Goal: Task Accomplishment & Management: Complete application form

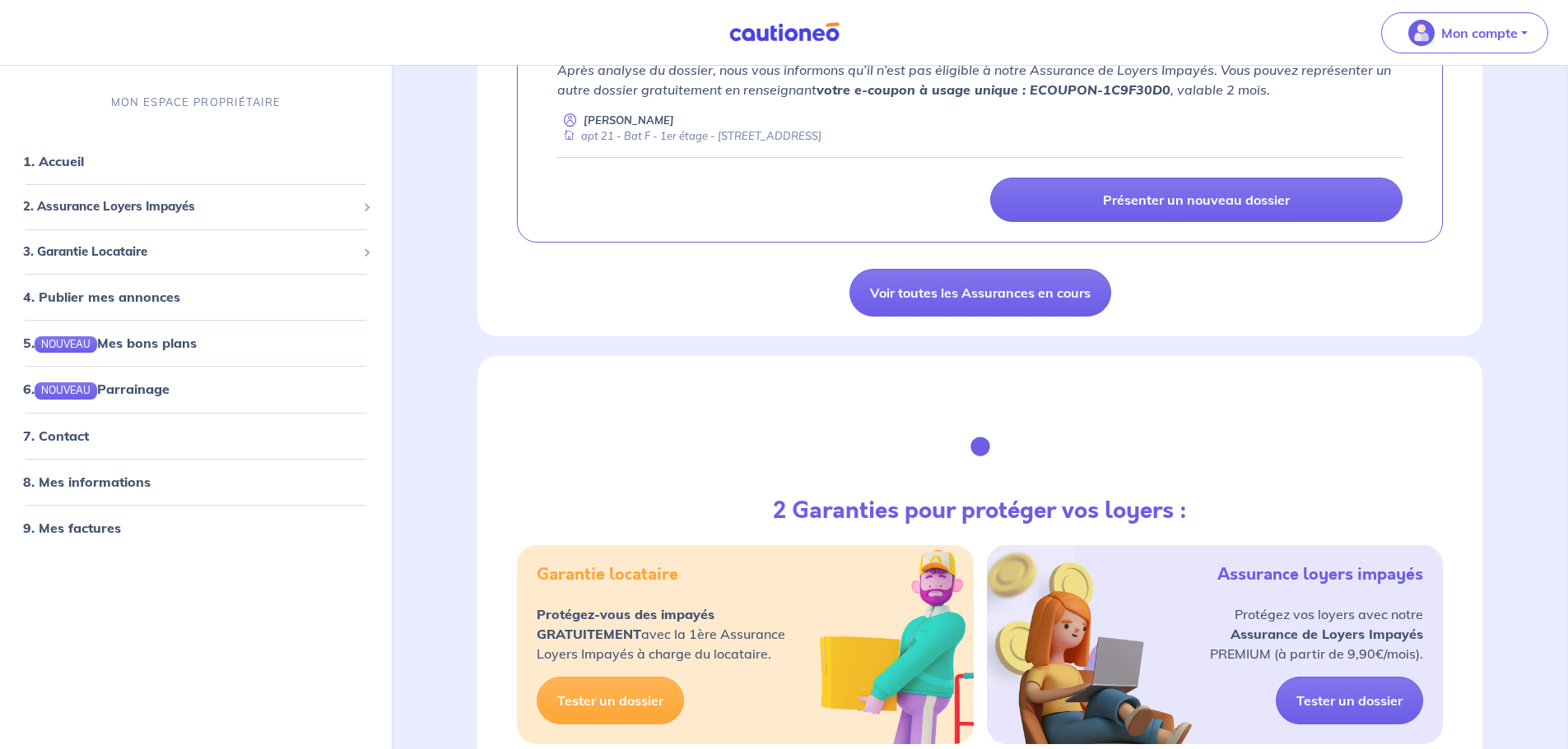
scroll to position [1399, 0]
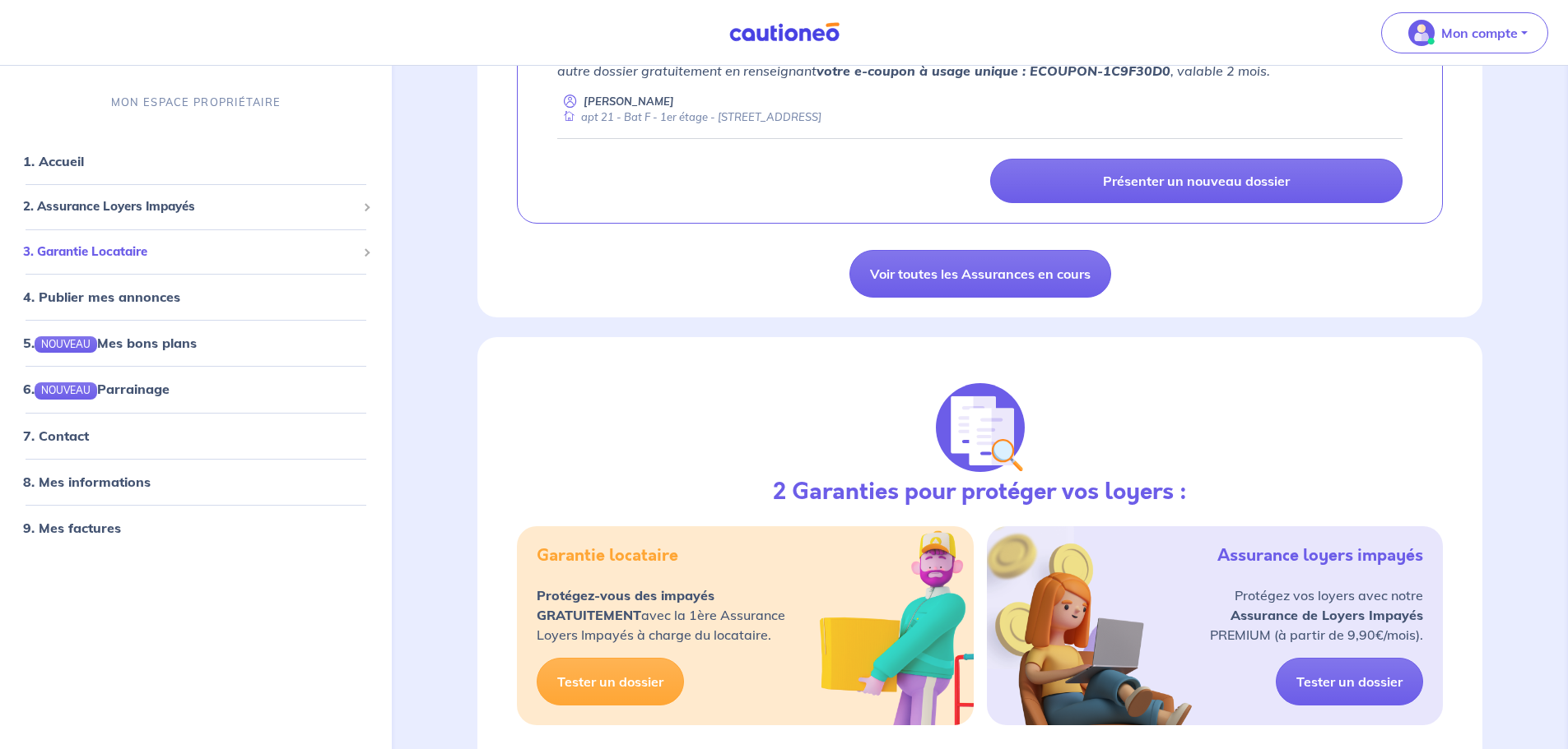
click at [89, 255] on span "3. Garantie Locataire" at bounding box center [190, 252] width 334 height 19
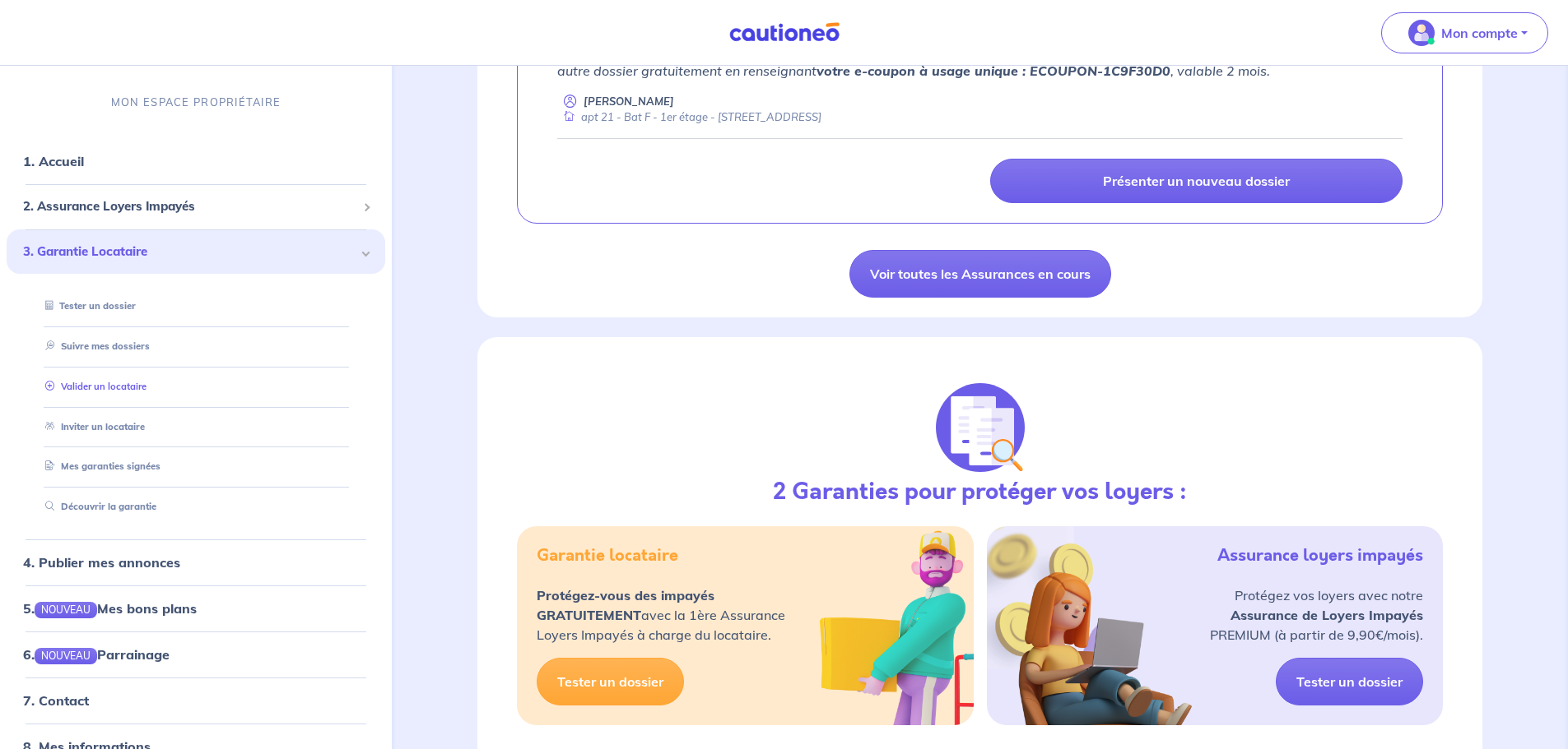
click at [110, 382] on link "Valider un locataire" at bounding box center [92, 387] width 108 height 12
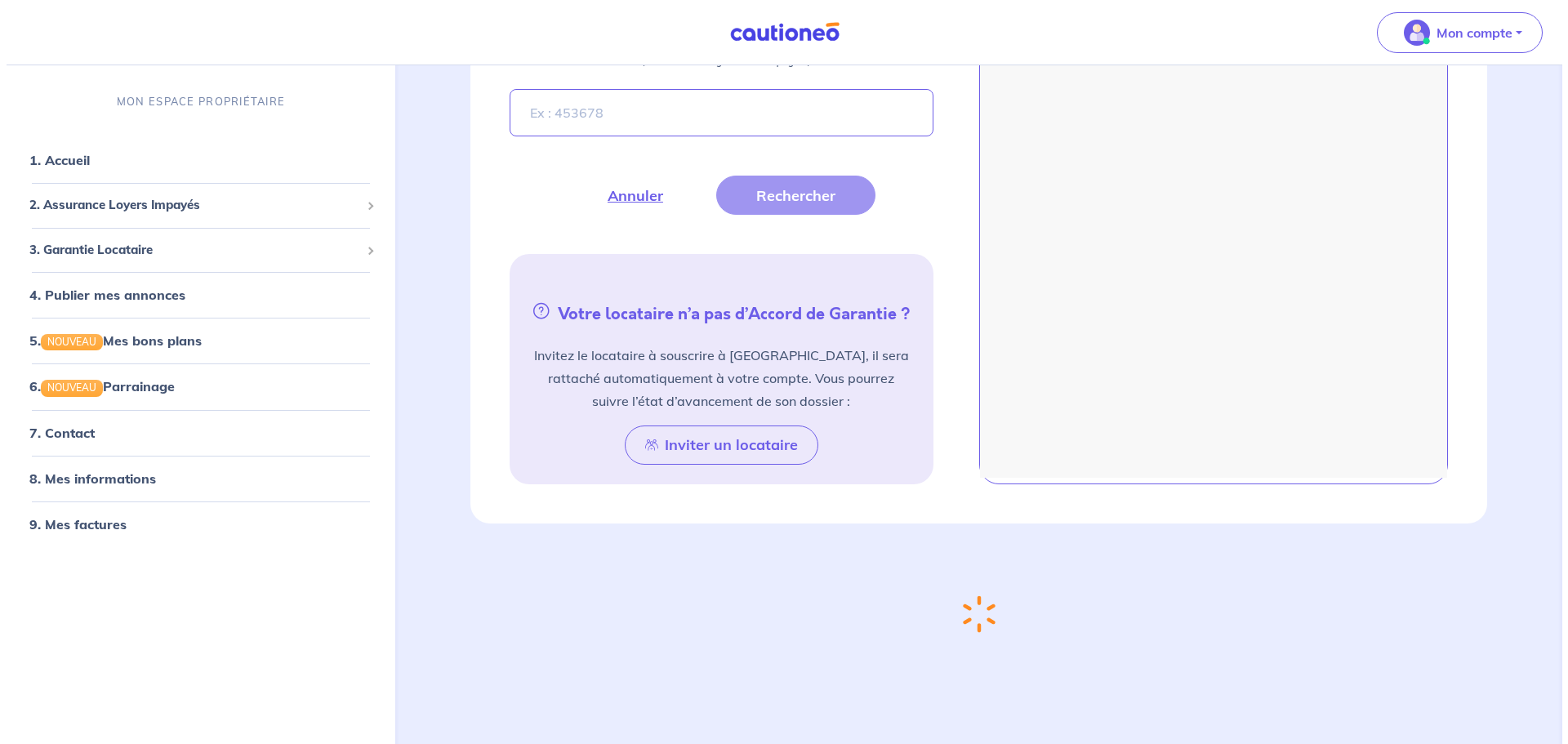
scroll to position [616, 0]
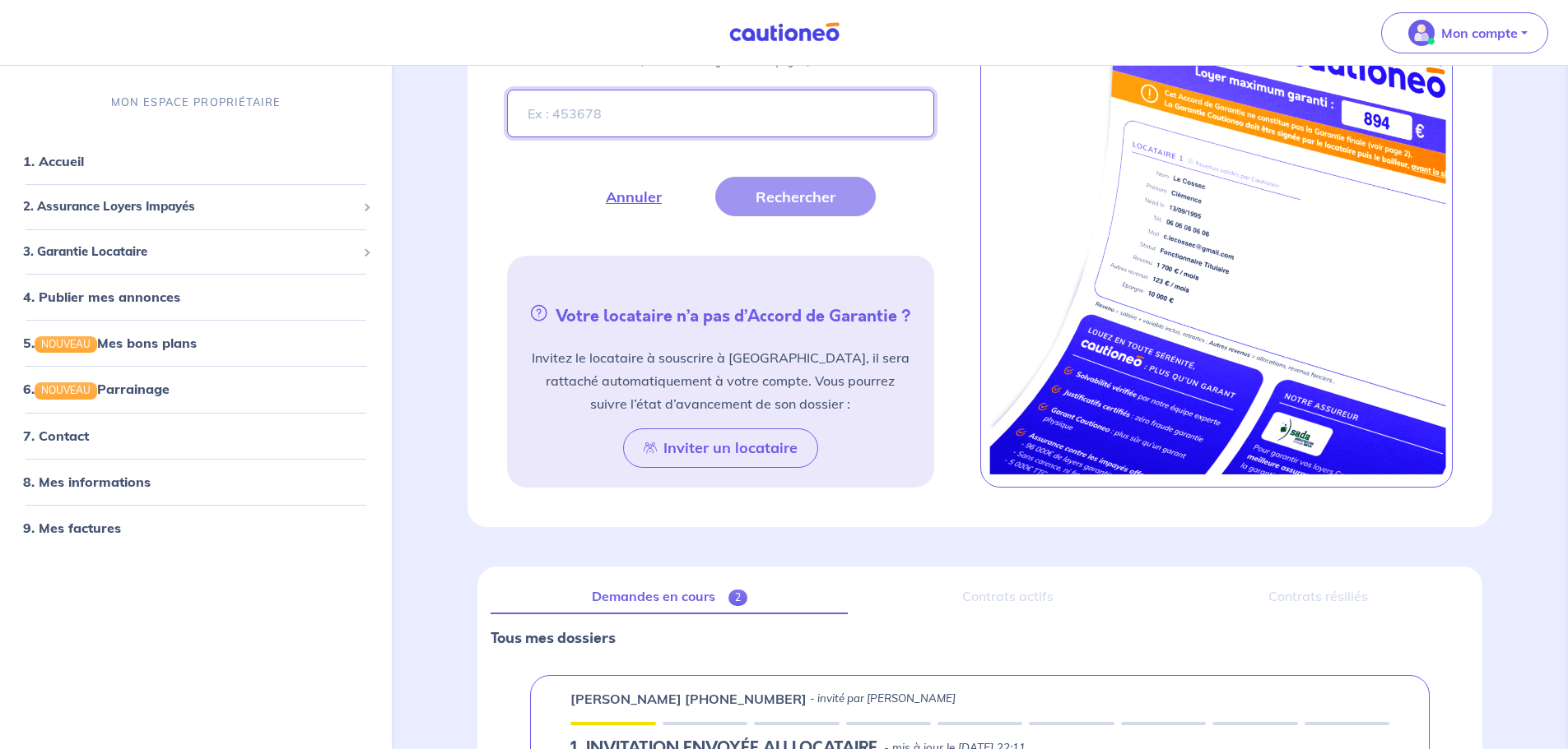
click at [590, 124] on input "Entrez le numéro de dossier présent sur l’Accord de Garantie de votre futur loc…" at bounding box center [720, 113] width 426 height 48
paste input "T3NkBC"
type input "T3NkBC"
click at [808, 197] on button "Rechercher" at bounding box center [795, 196] width 161 height 39
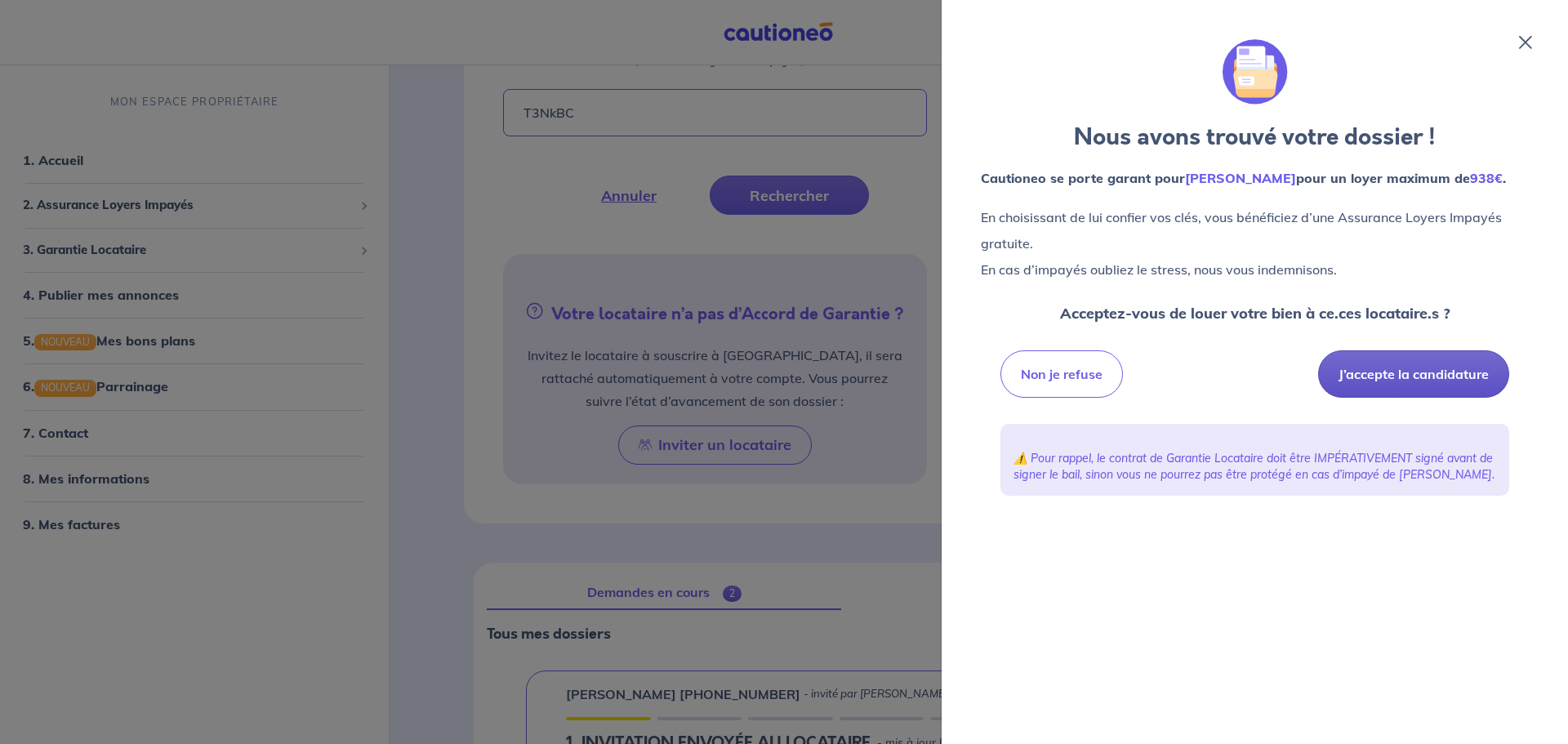
click at [1423, 376] on button "J’accepte la candidature" at bounding box center [1414, 374] width 191 height 47
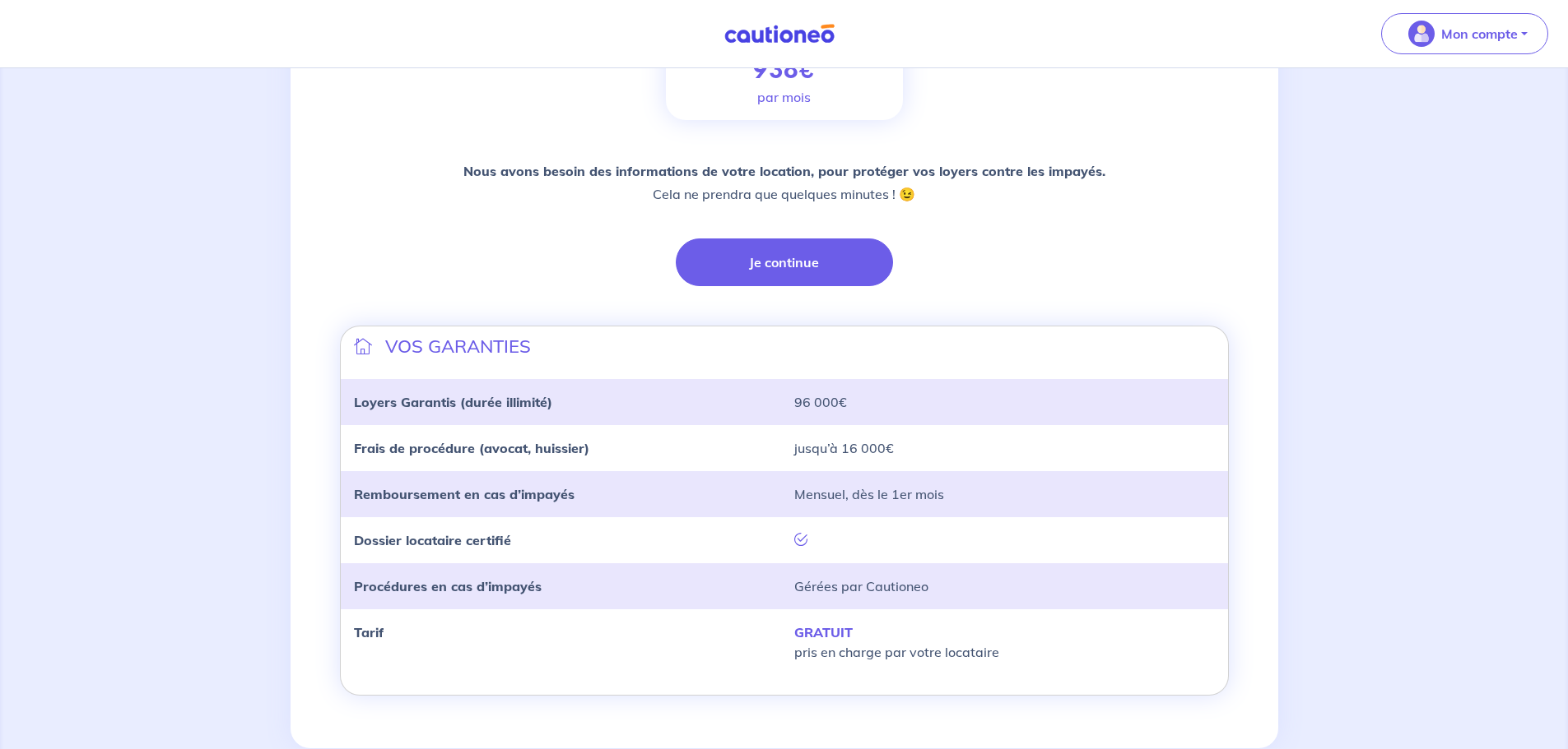
scroll to position [346, 0]
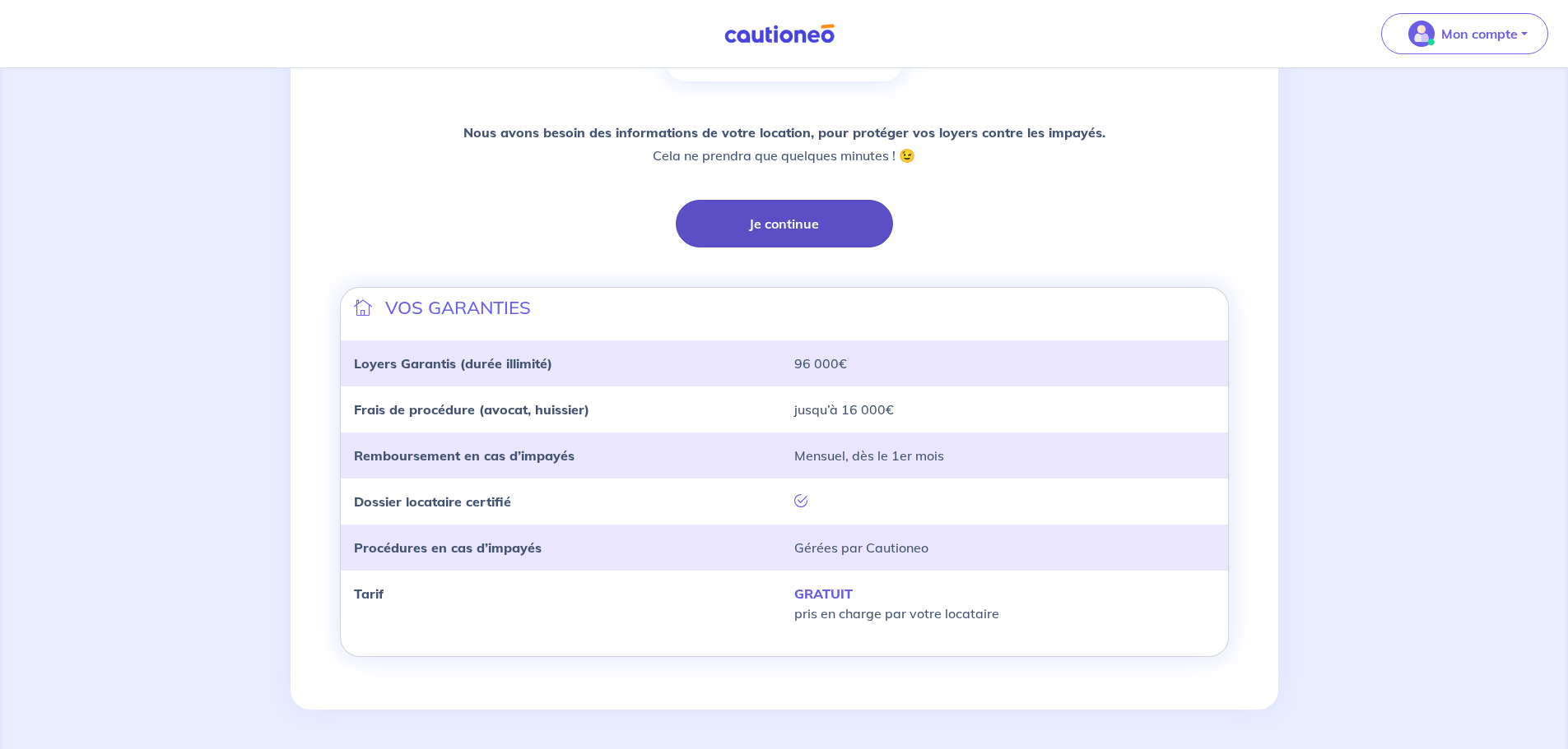
click at [817, 230] on button "Je continue" at bounding box center [784, 223] width 217 height 48
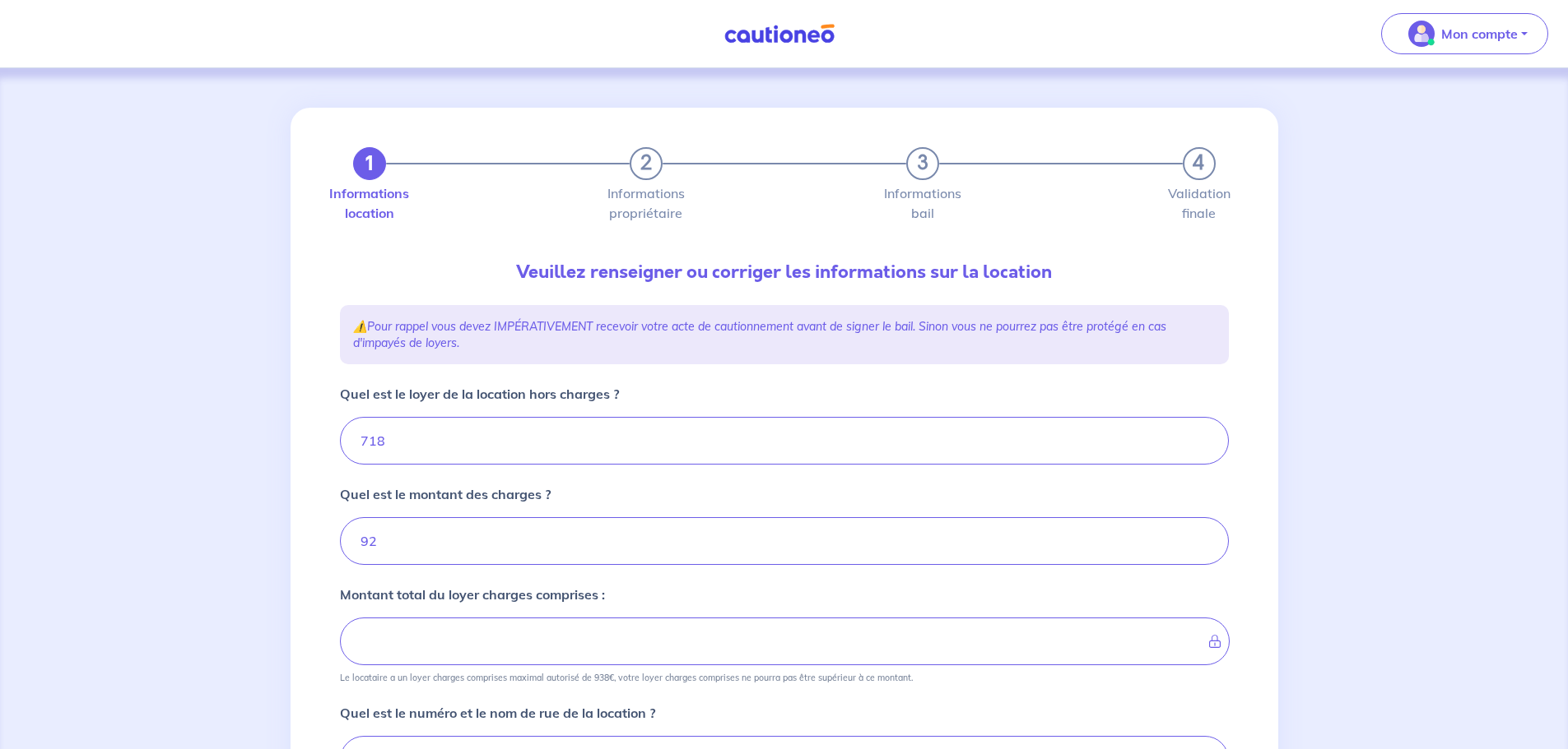
type input "810"
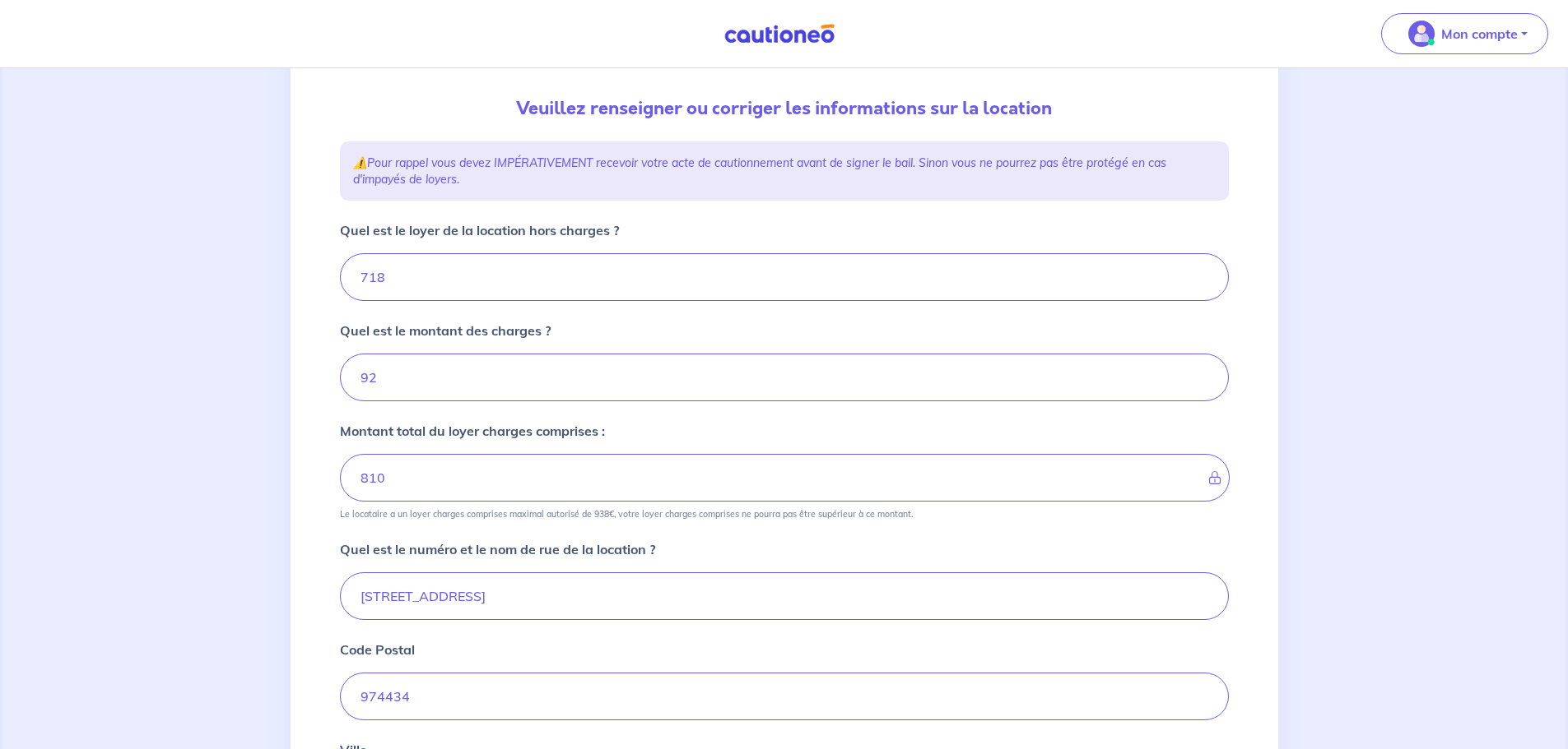
scroll to position [247, 0]
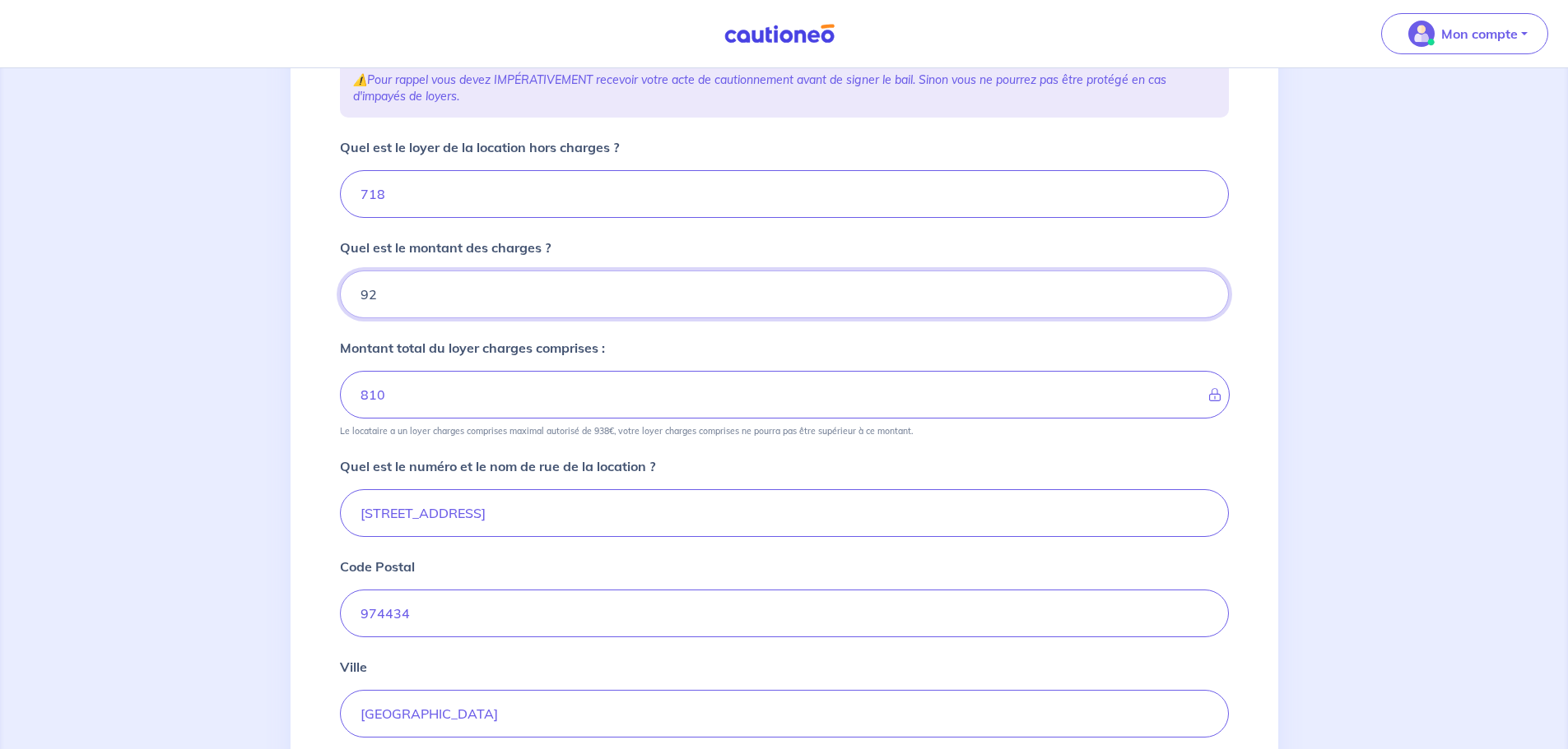
click at [366, 289] on input "Quel est le montant des charges ?" at bounding box center [784, 294] width 889 height 48
type input "2"
type input "720"
type input "72"
type input "790"
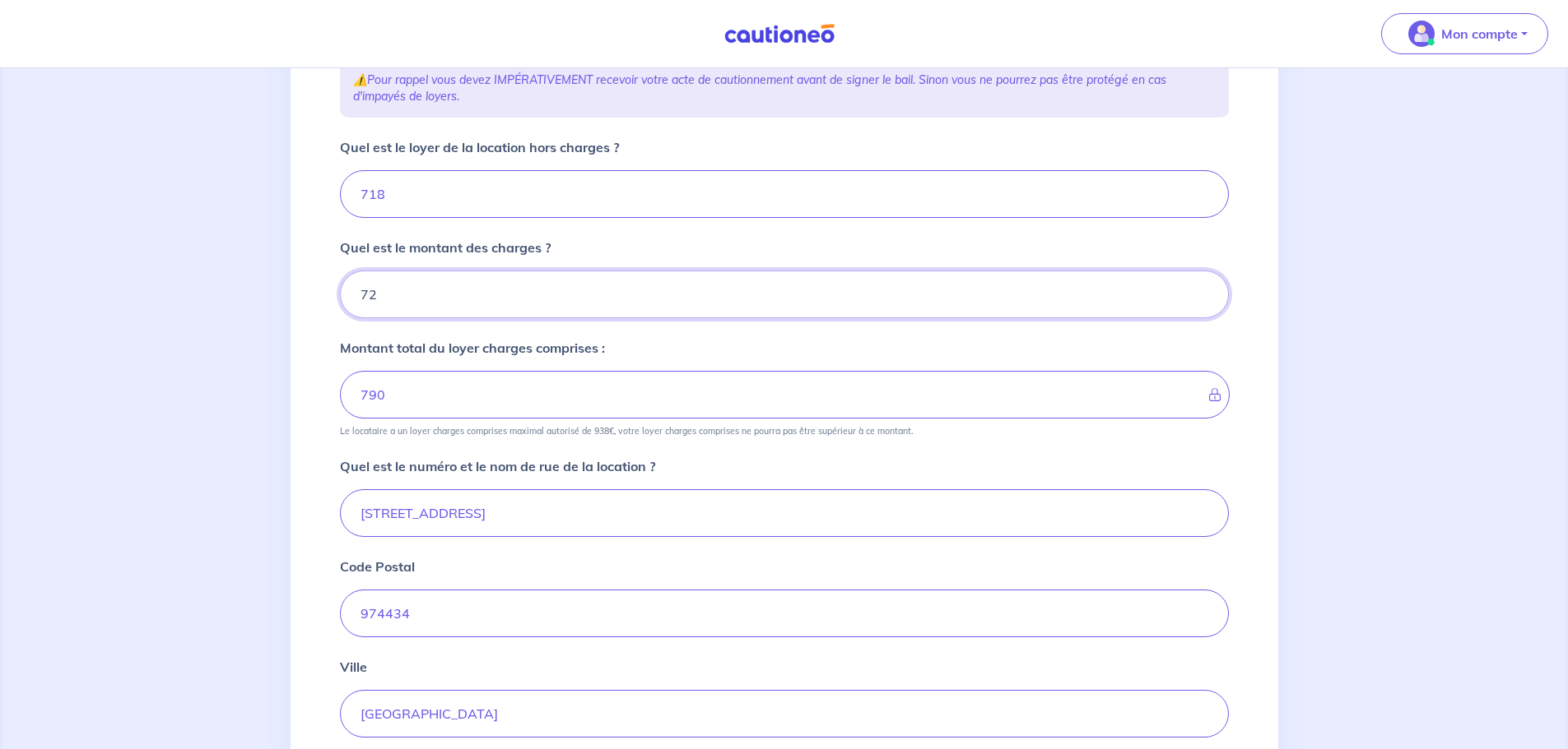
type input "72"
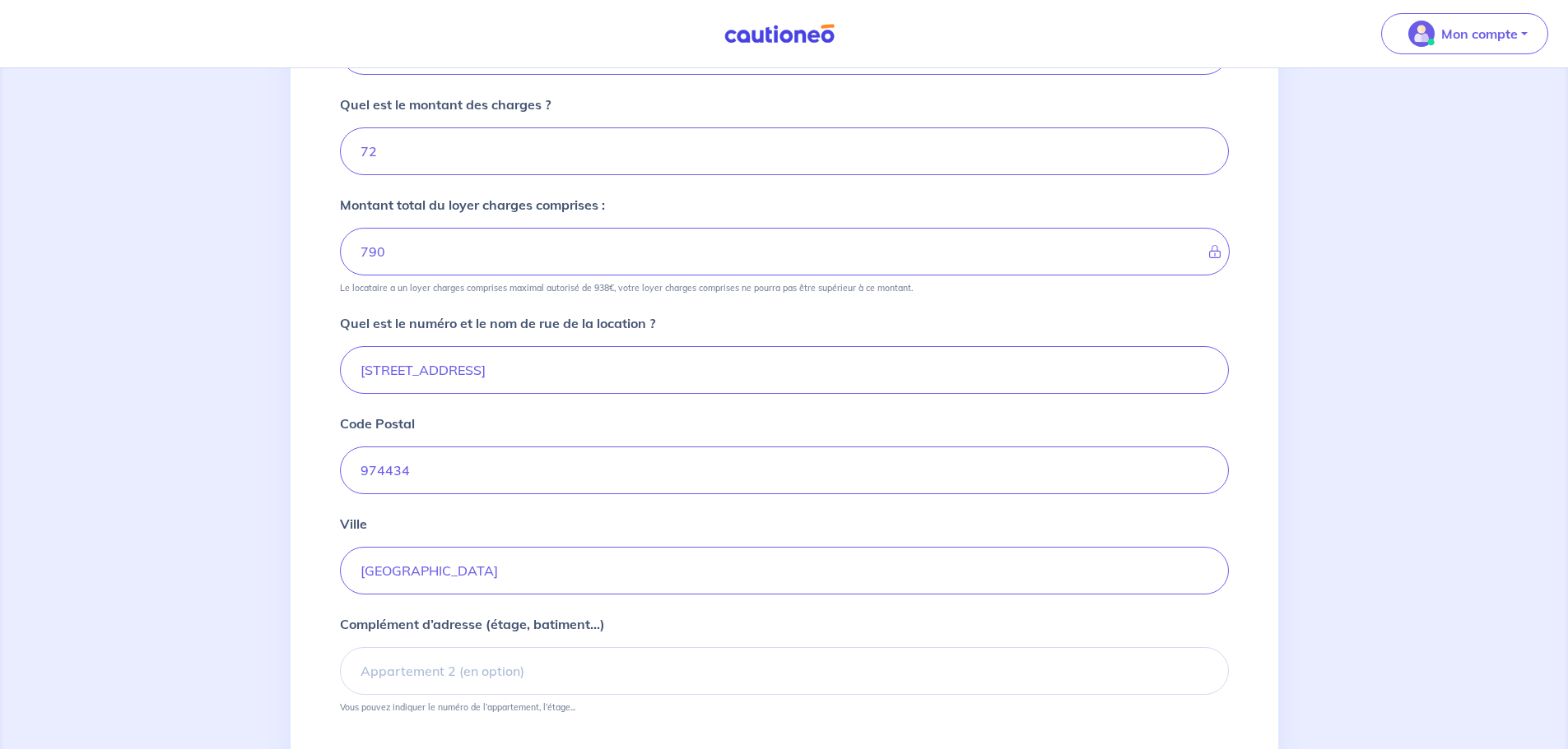
scroll to position [411, 0]
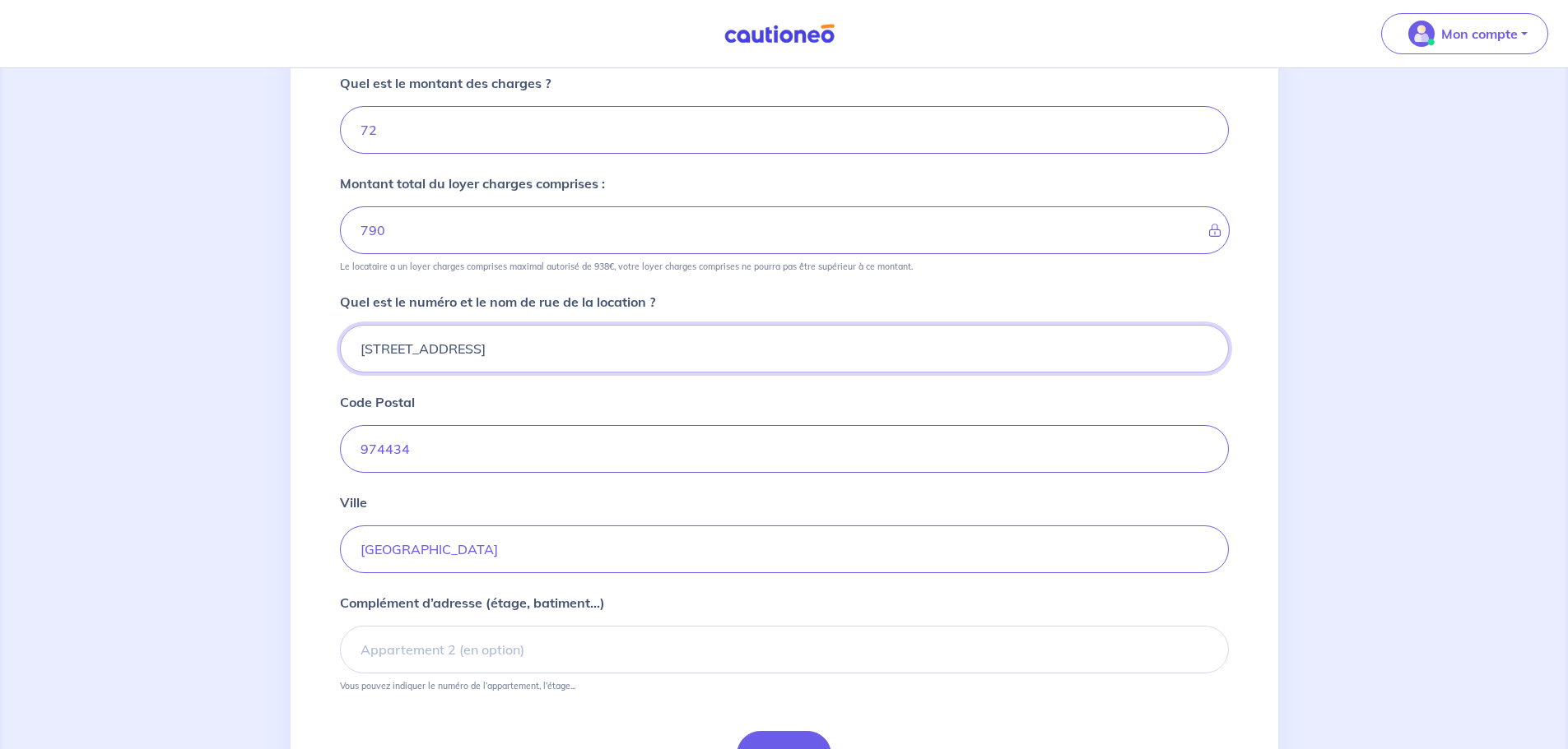
click at [361, 351] on input "36 RUE DES SALINES RESIDENCE FLEUR DE SALINE 2" at bounding box center [784, 349] width 889 height 48
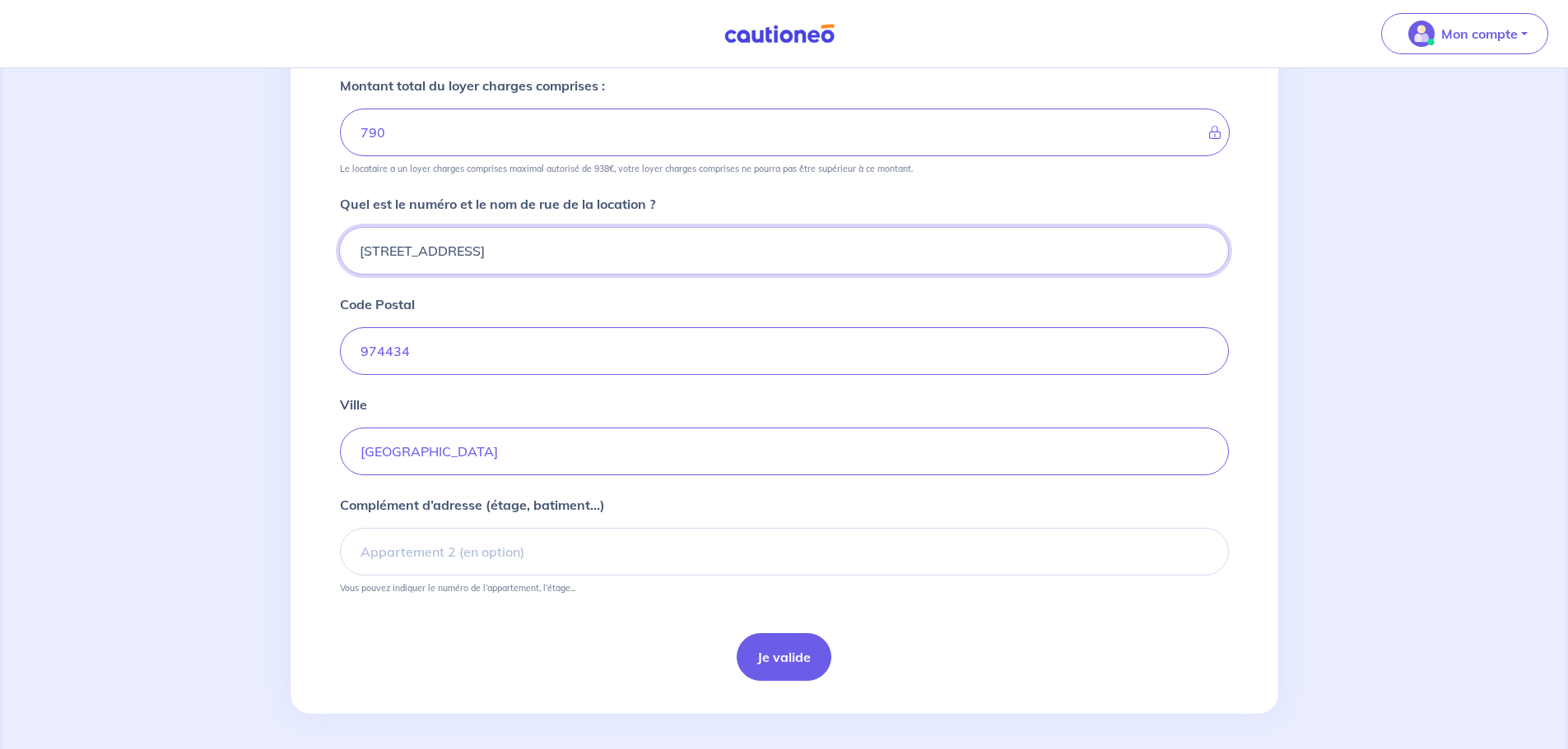
scroll to position [513, 0]
click at [403, 550] on input "Complément d’adresse (étage, batiment...)" at bounding box center [784, 548] width 889 height 48
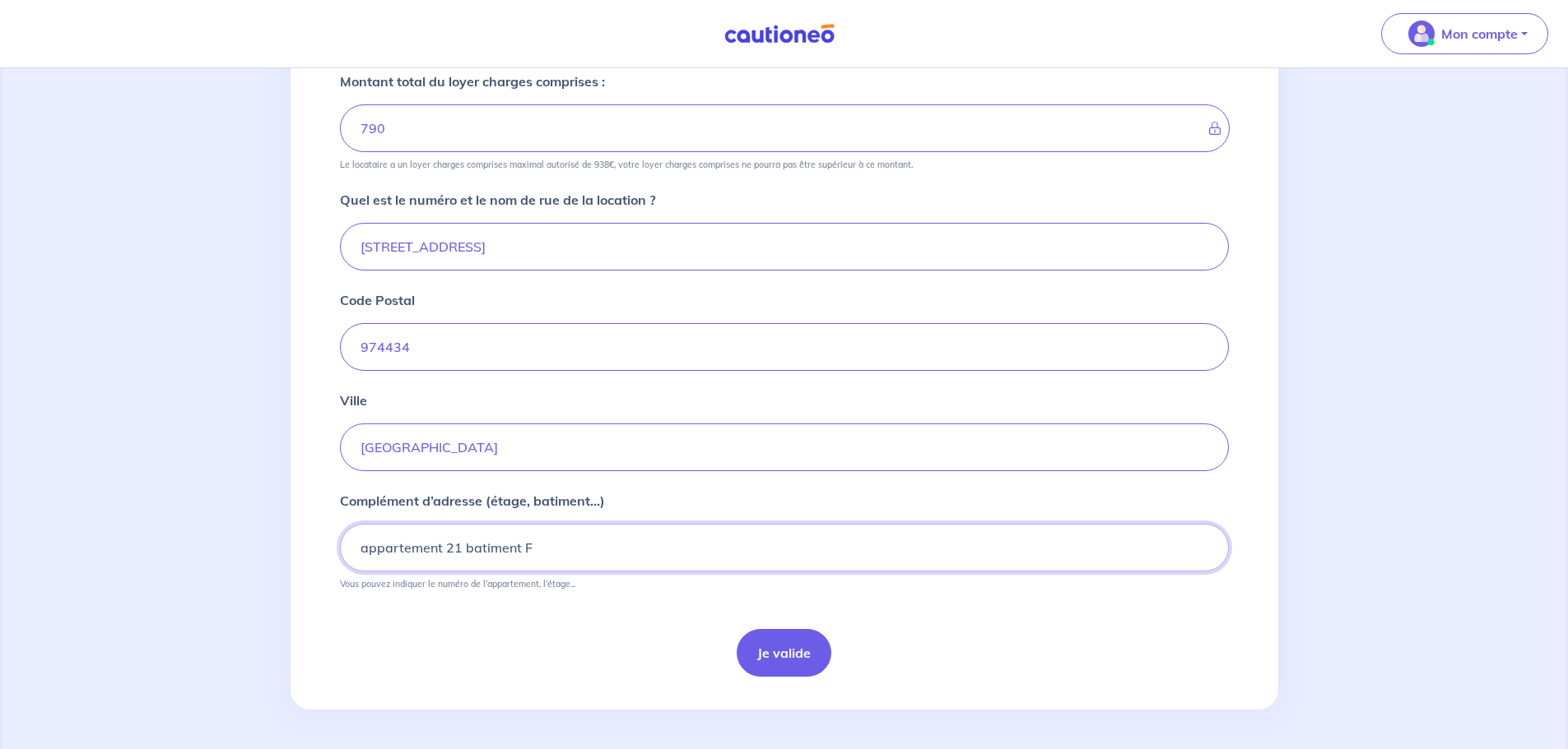
click at [462, 545] on input "appartement 21 batiment F" at bounding box center [784, 548] width 889 height 48
type input "appartement 21 - batiment F"
click at [757, 651] on button "Je valide" at bounding box center [784, 653] width 94 height 48
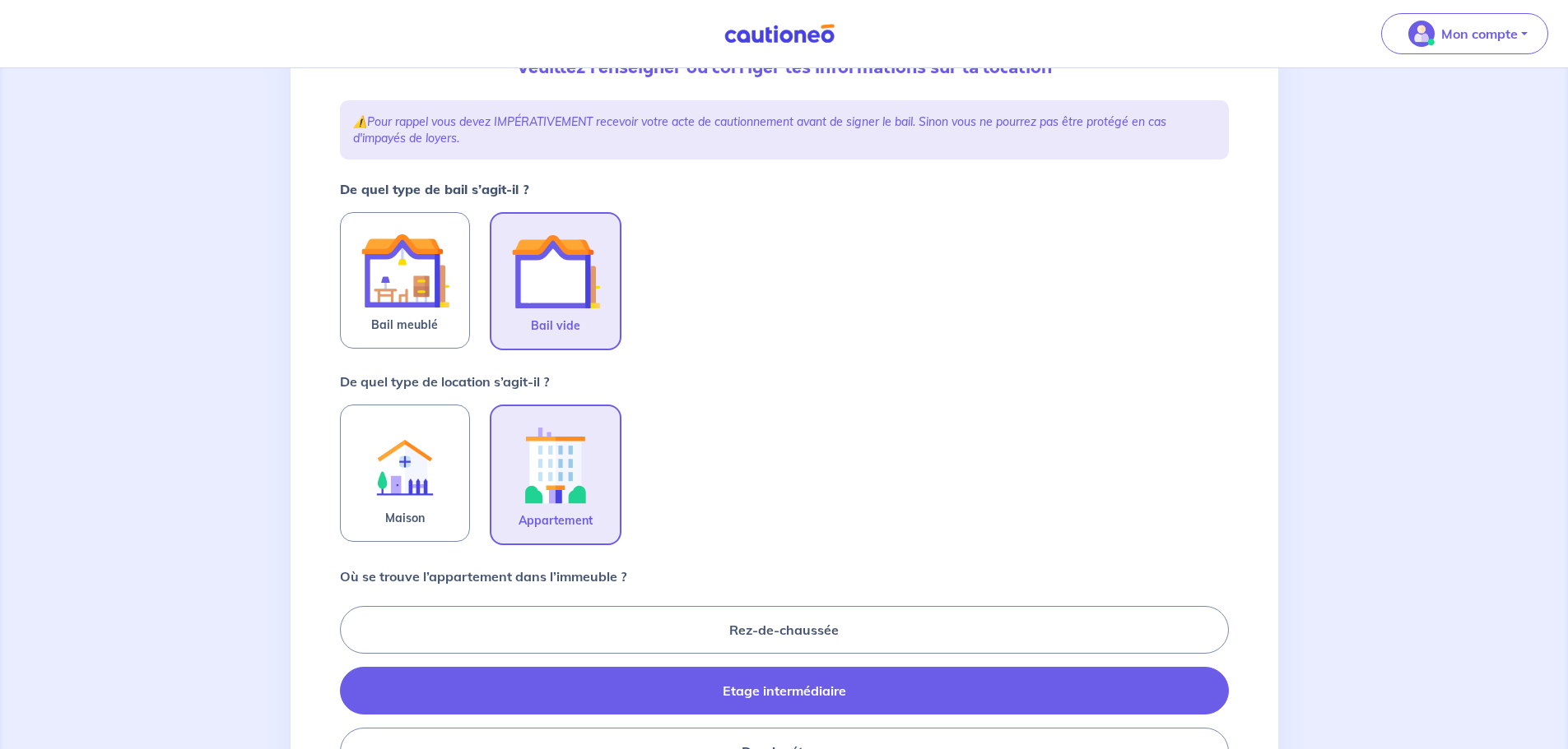
scroll to position [247, 0]
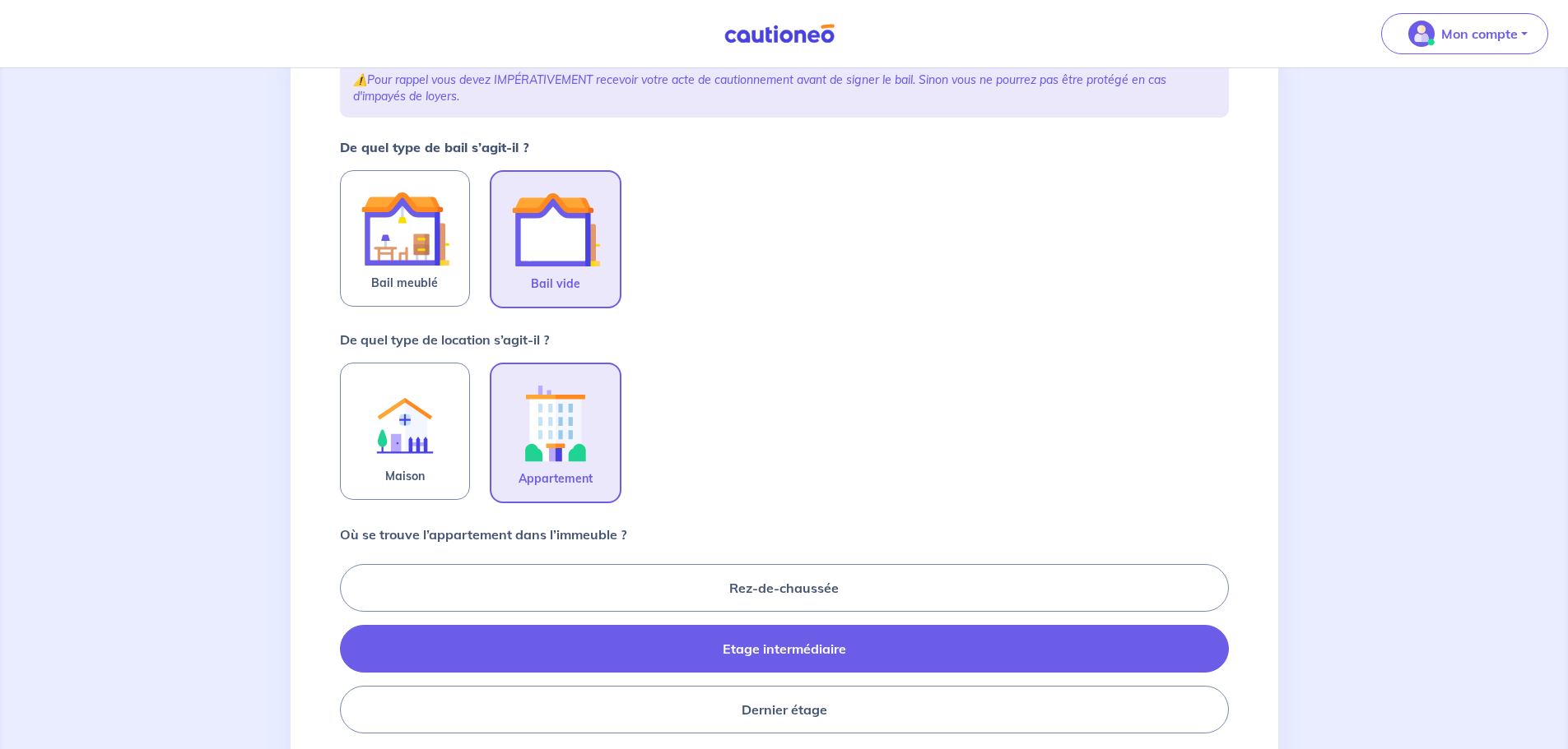
click at [561, 249] on img at bounding box center [555, 229] width 89 height 89
click at [0, 0] on input "Bail vide" at bounding box center [0, 0] width 0 height 0
click at [755, 650] on label "Etage intermédiaire" at bounding box center [784, 649] width 889 height 48
click at [350, 650] on input "Etage intermédiaire" at bounding box center [345, 648] width 11 height 11
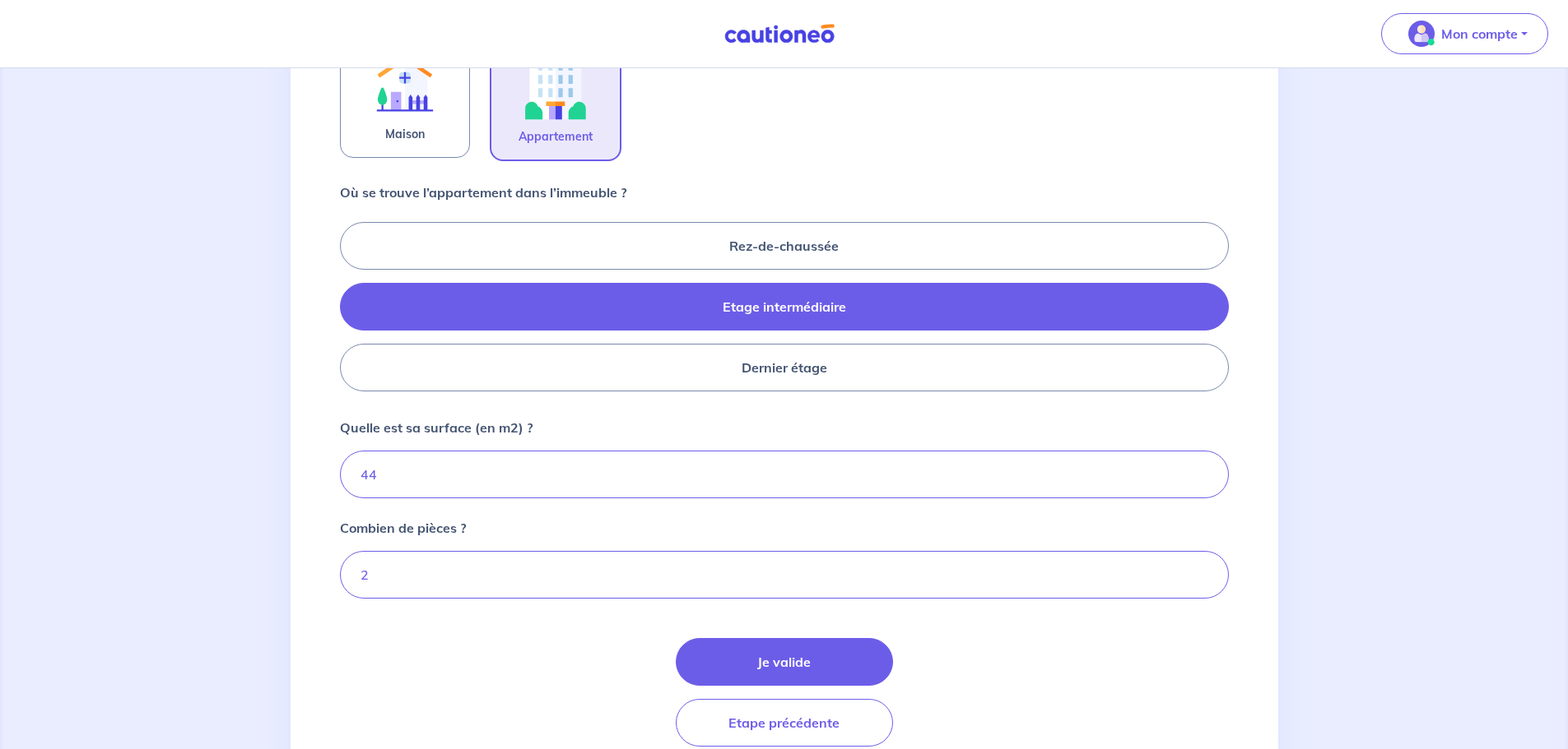
scroll to position [658, 0]
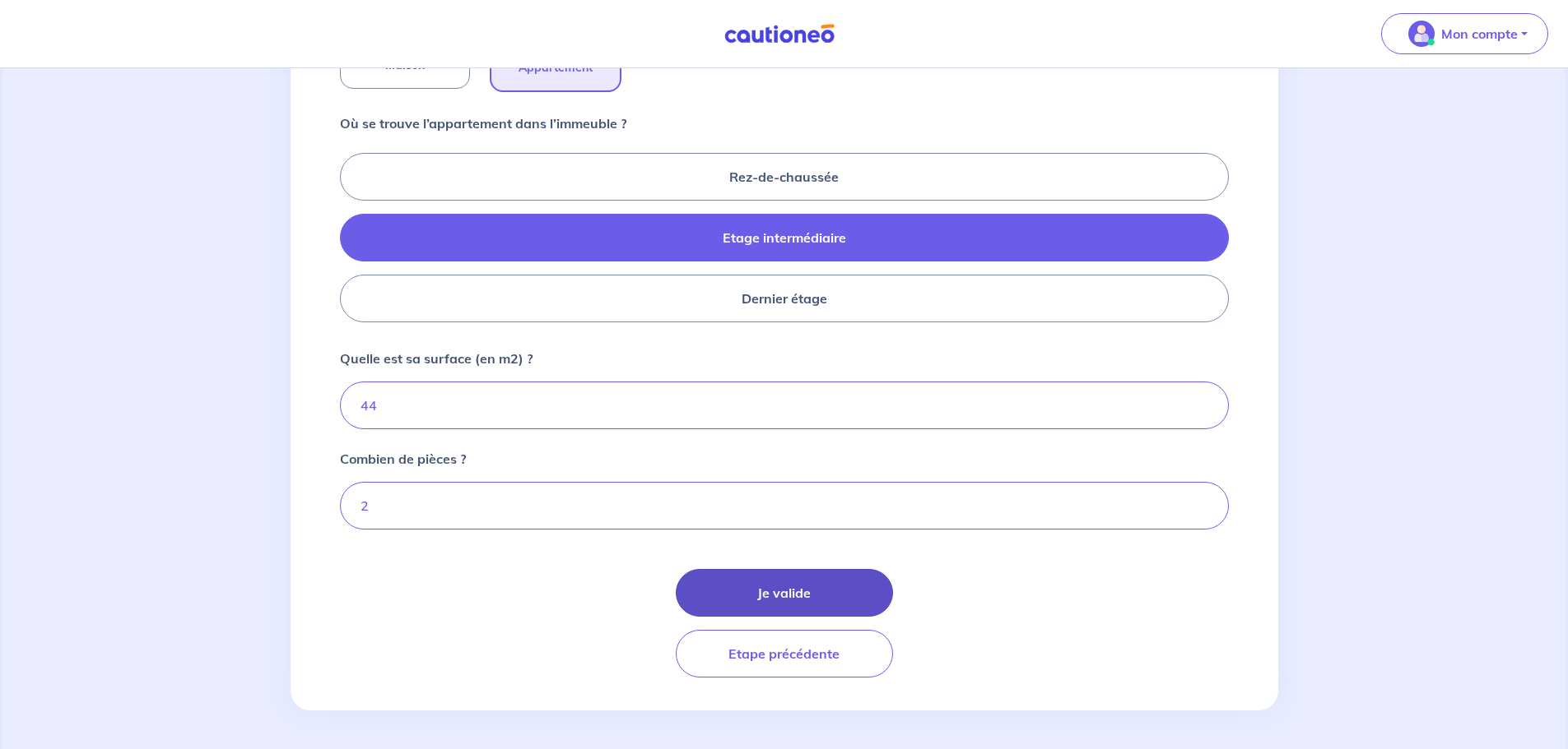
click at [809, 591] on button "Je valide" at bounding box center [784, 593] width 217 height 48
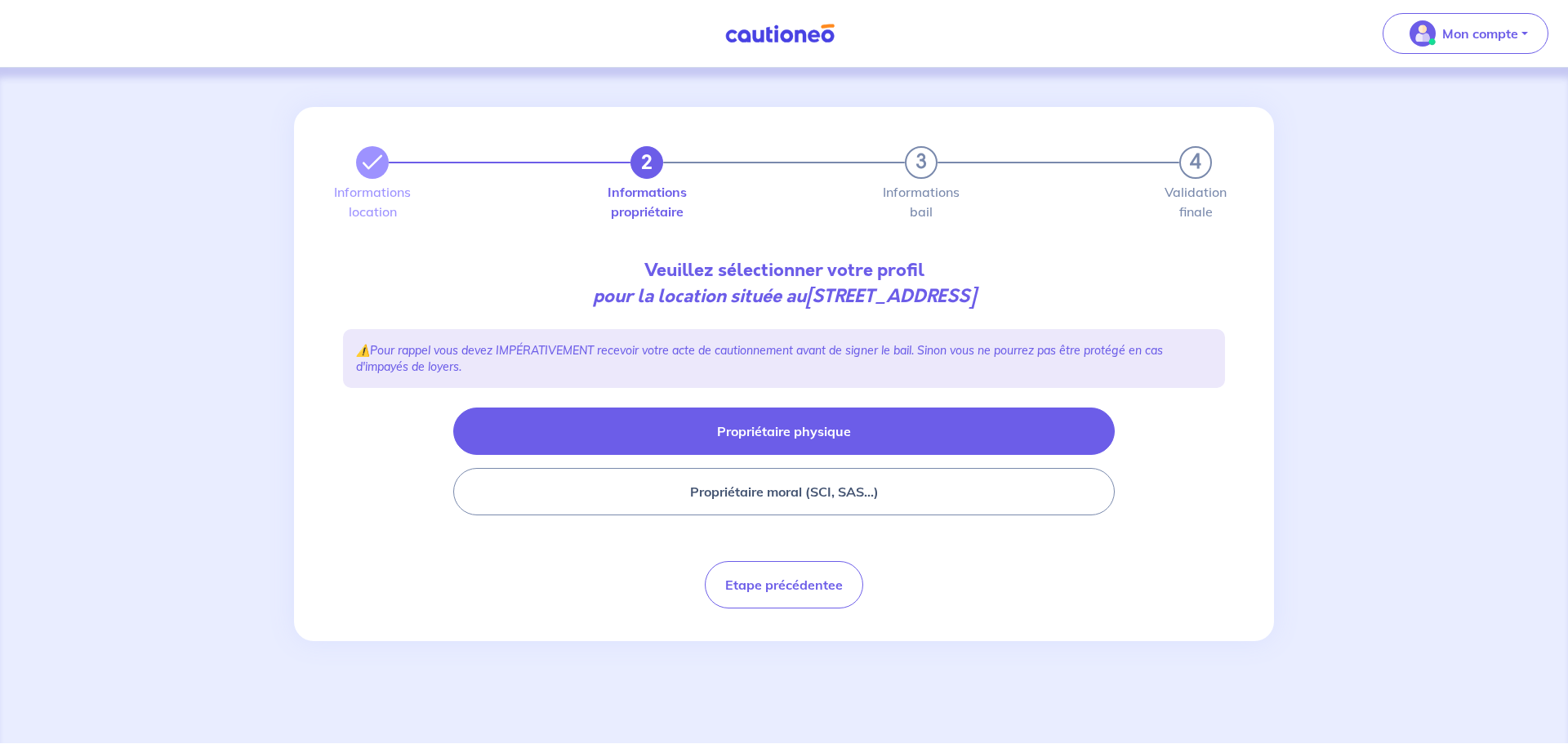
click at [767, 455] on button "Propriétaire physique" at bounding box center [784, 431] width 662 height 47
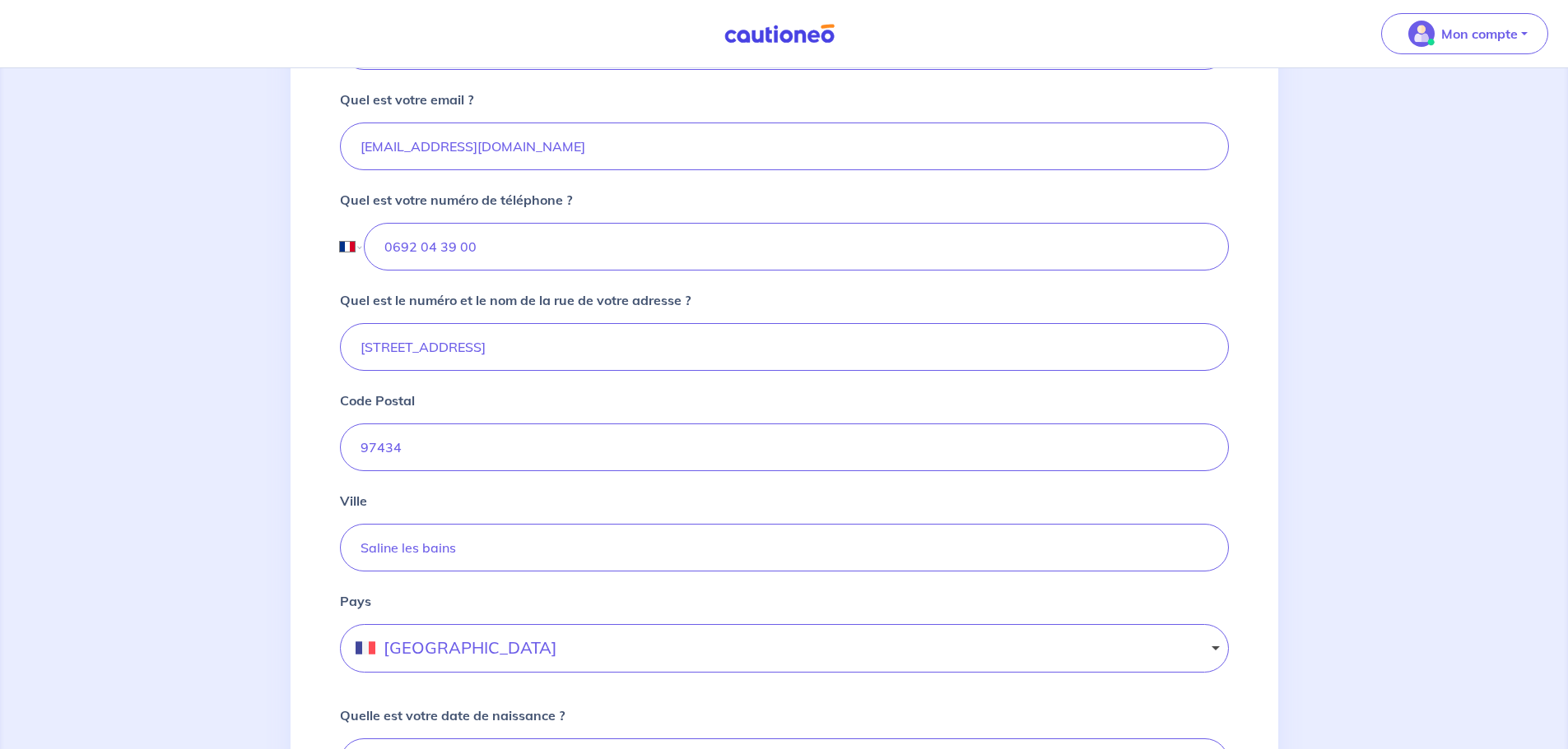
scroll to position [576, 0]
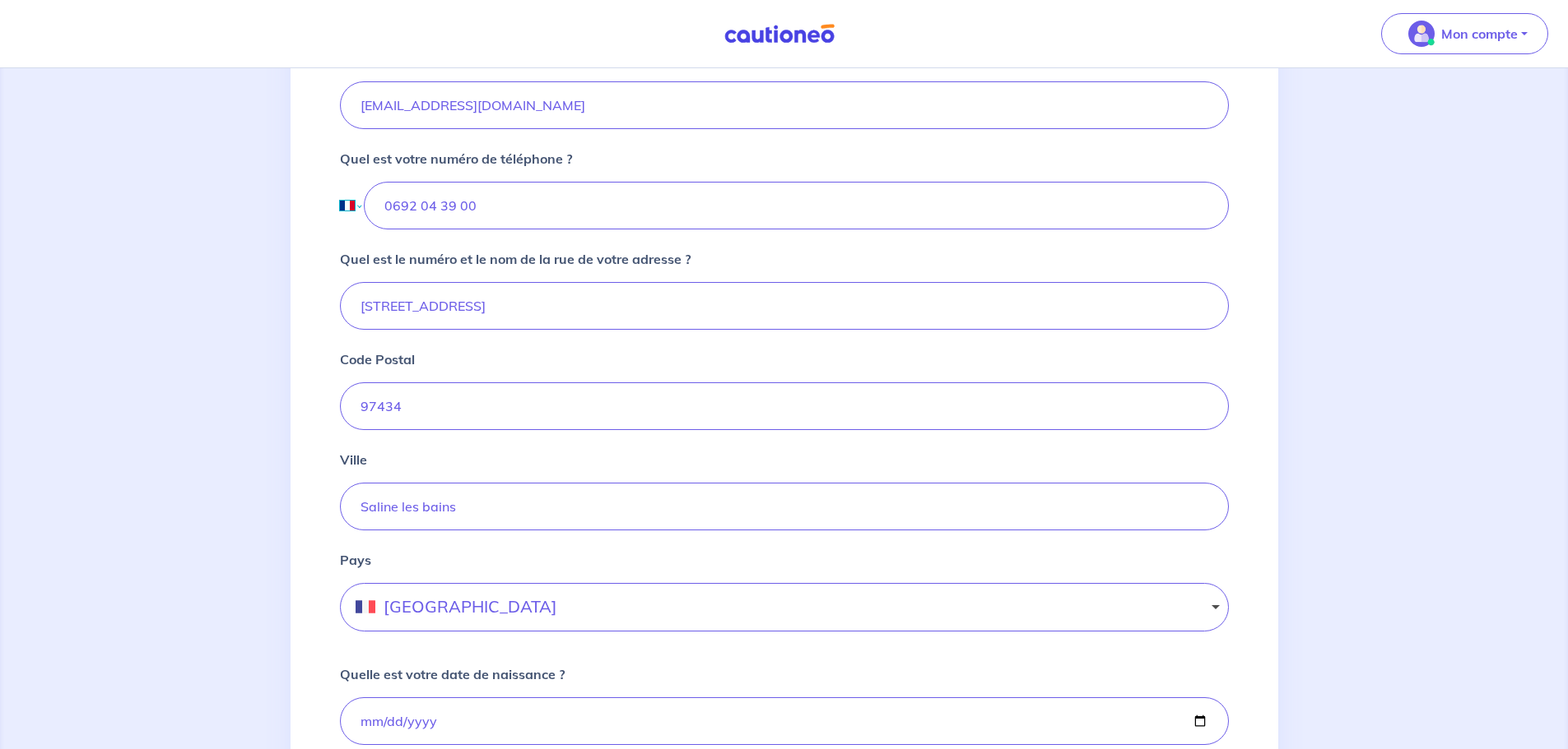
click at [340, 230] on select "International Afghanistan Afrique du Sud Albanie Algérie Allemagne Andorre Ang…" at bounding box center [350, 205] width 22 height 48
click at [380, 230] on input "0692 04 39 00" at bounding box center [795, 205] width 864 height 48
select select "ZZ"
type input "+0692043900"
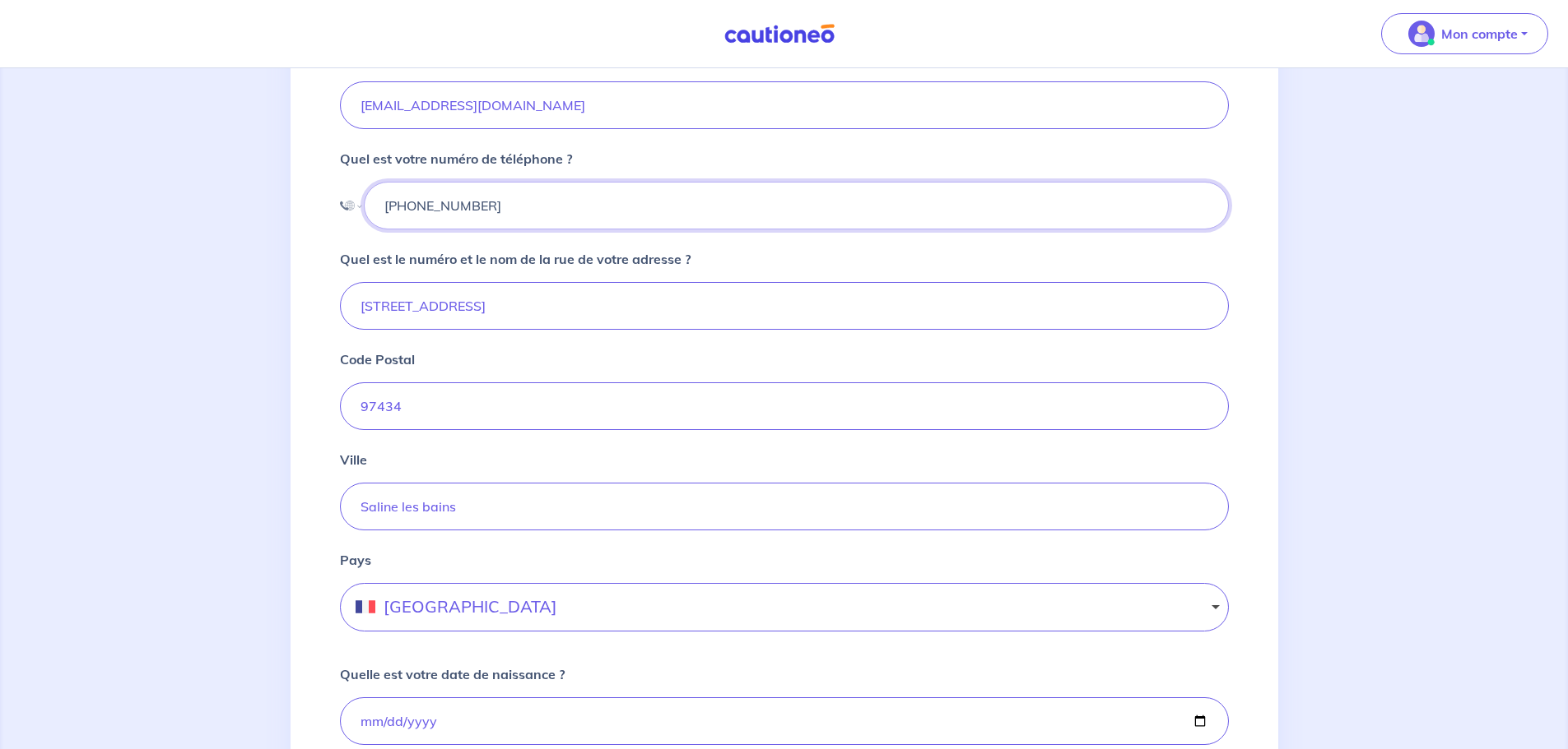
select select "EG"
type input "+20 69 2043900"
select select "ZM"
type input "+260 692043900"
select select "RE"
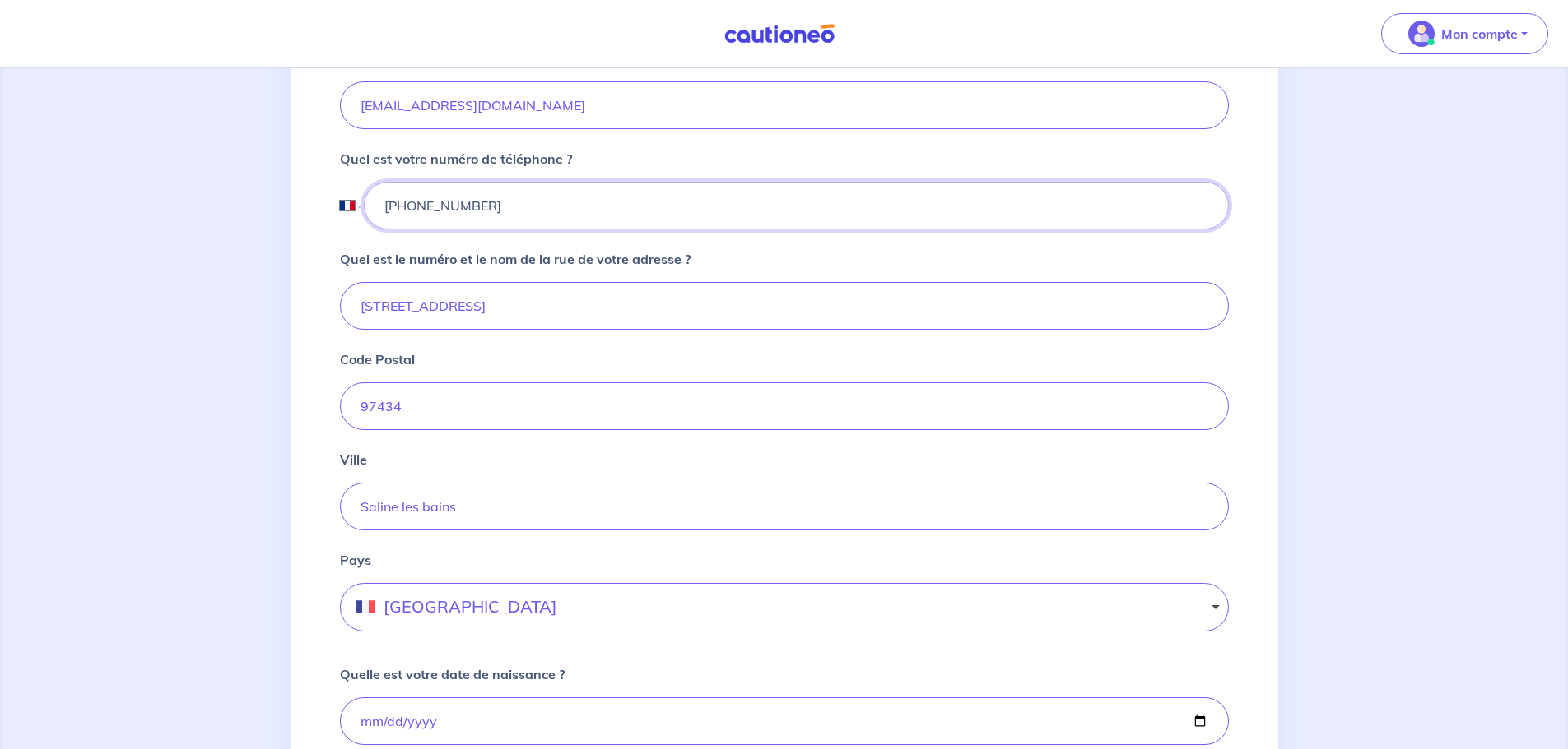
type input "+262 692 04 39 00"
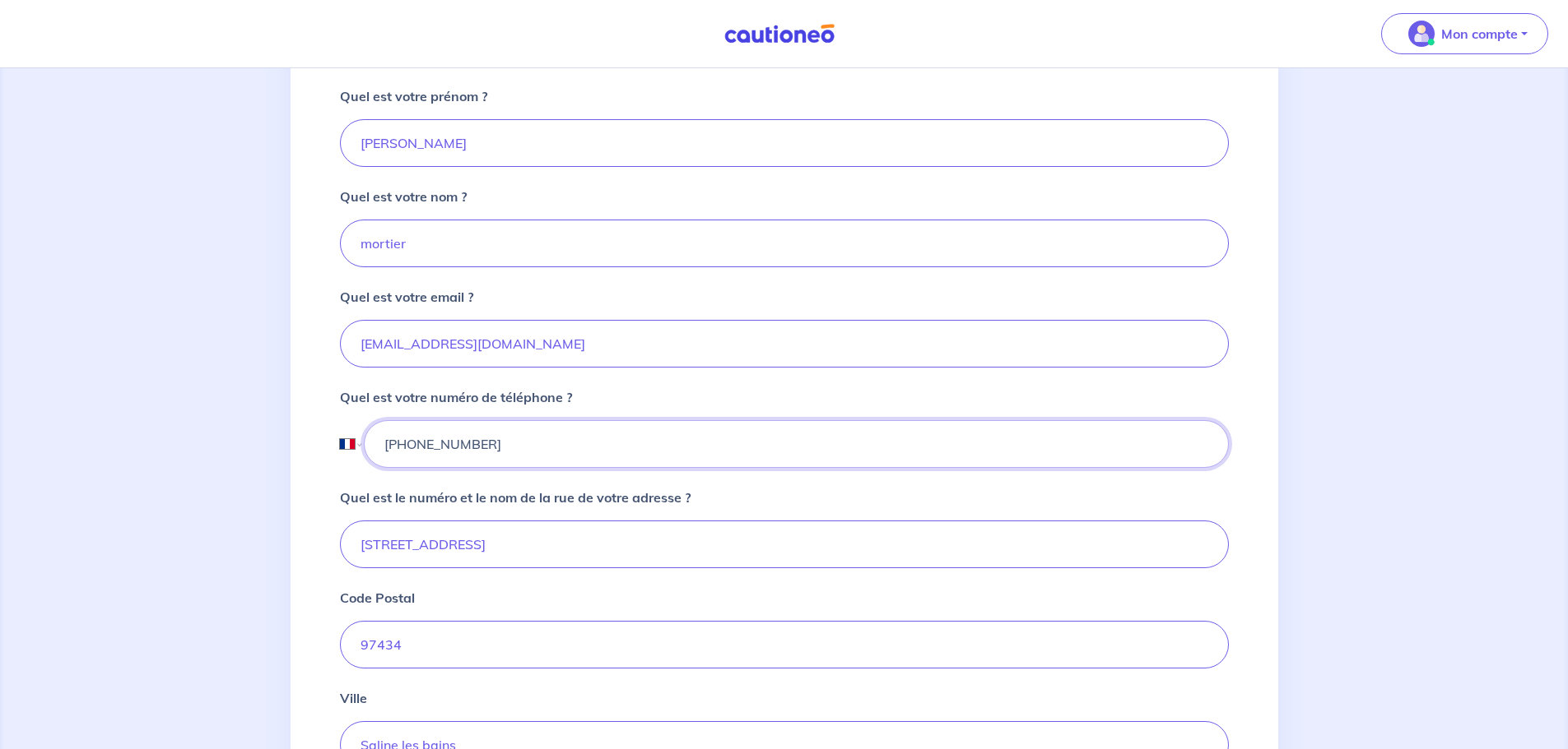
scroll to position [363, 0]
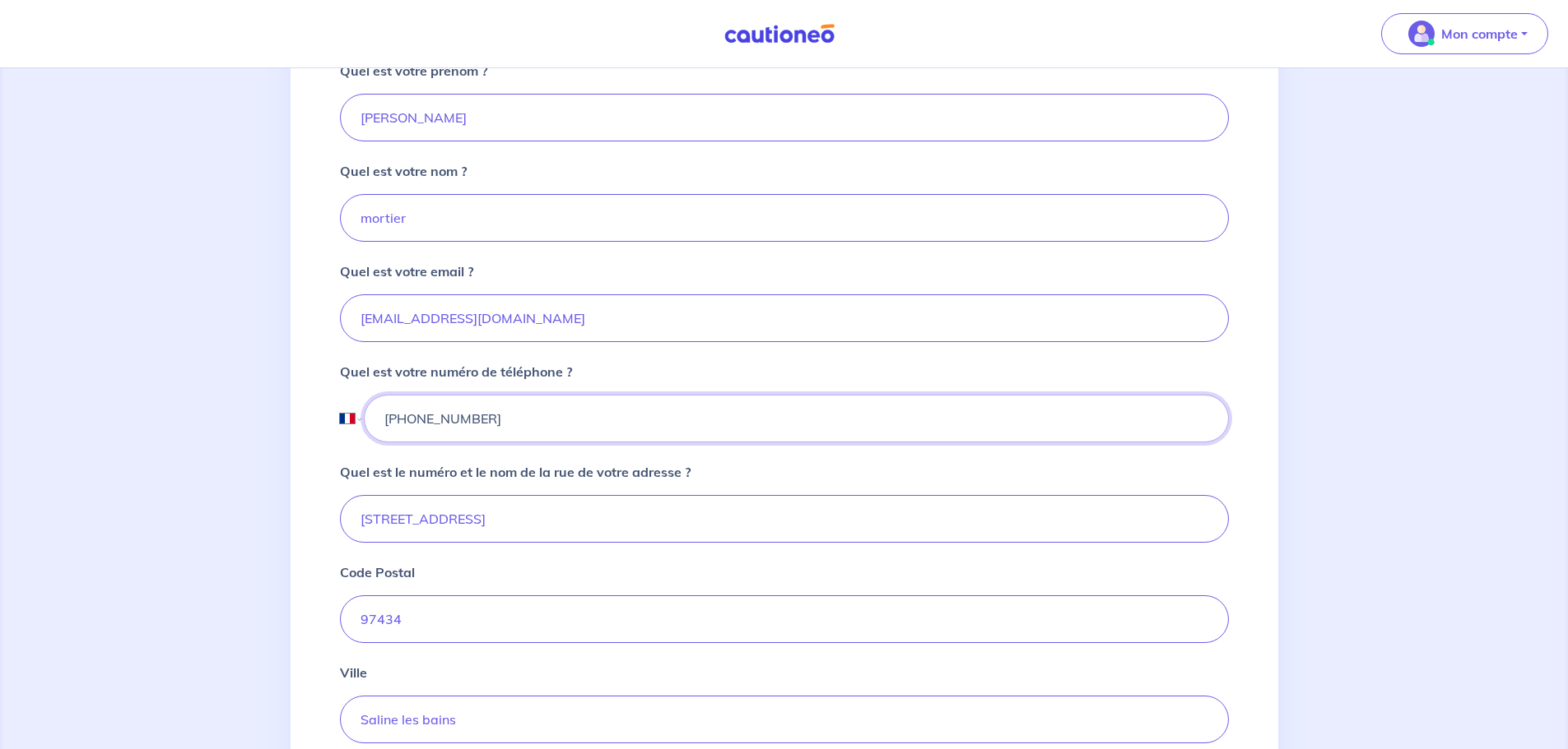
click at [535, 437] on input "+262 692 04 39 00" at bounding box center [795, 418] width 864 height 48
drag, startPoint x: 420, startPoint y: 447, endPoint x: 423, endPoint y: 464, distance: 17.3
click at [419, 442] on input "+262 692 04 39 00" at bounding box center [795, 418] width 864 height 48
select select "LS"
type input "+269 2043900"
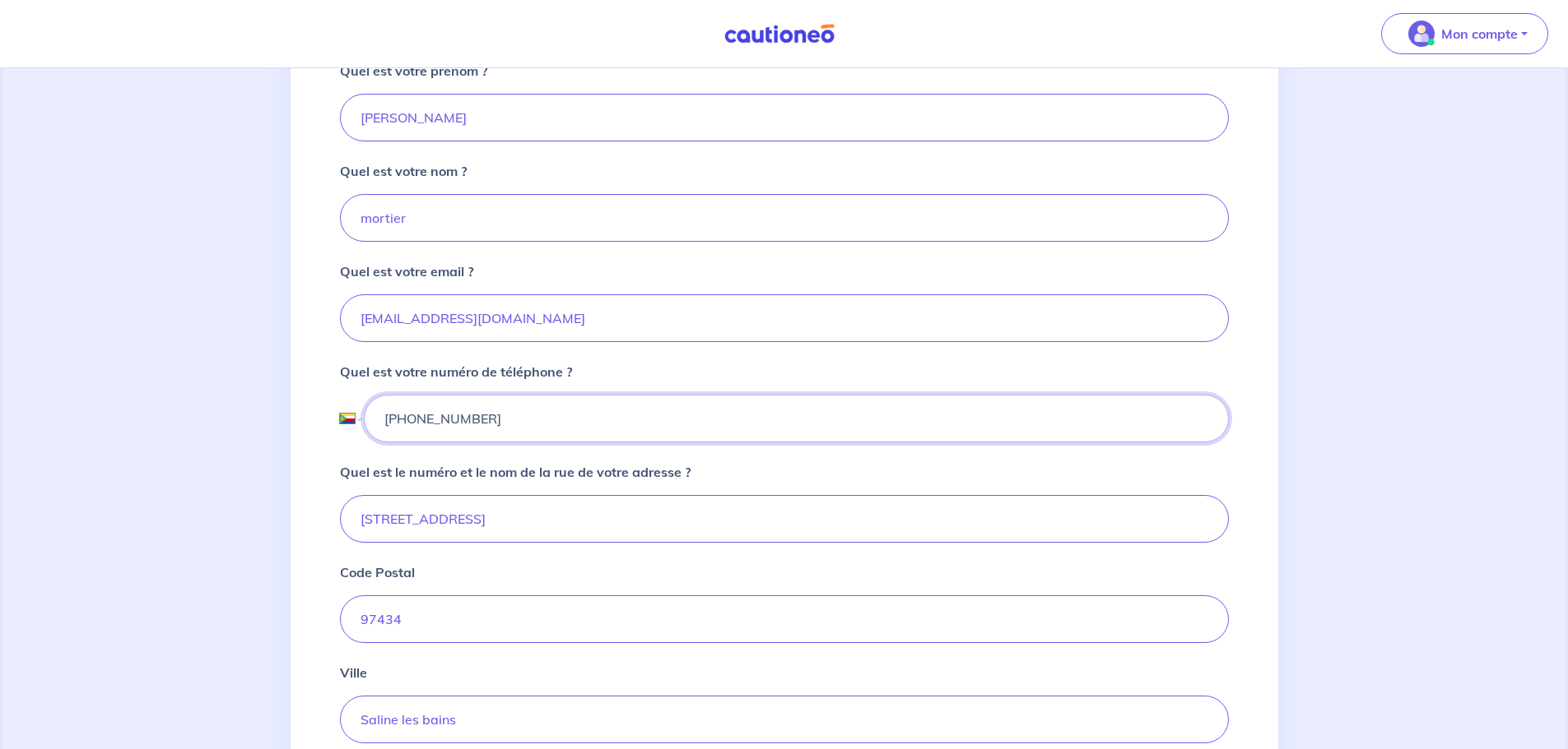
select select "MH"
type input "+692 043900"
select select "KM"
type input "+269 2043900"
select select "LS"
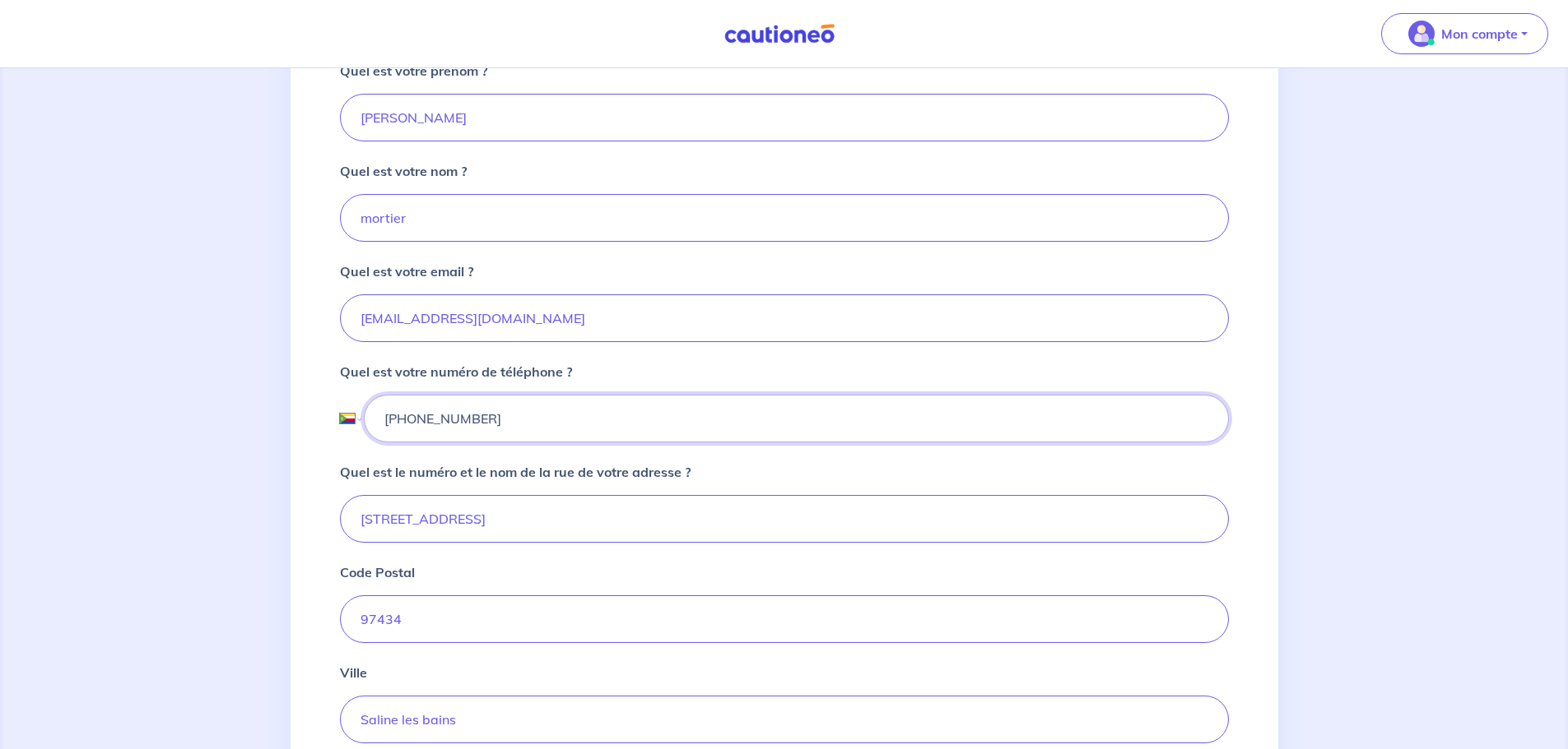
type input "+266 92043900"
select select "RE"
type input "+262 692 04 39 00"
click at [348, 437] on select "International Afghanistan Afrique du Sud Albanie Algérie Allemagne Andorre Ang…" at bounding box center [350, 418] width 22 height 48
click at [340, 421] on select "International Afghanistan Afrique du Sud Albanie Algérie Allemagne Andorre Ang…" at bounding box center [350, 418] width 22 height 48
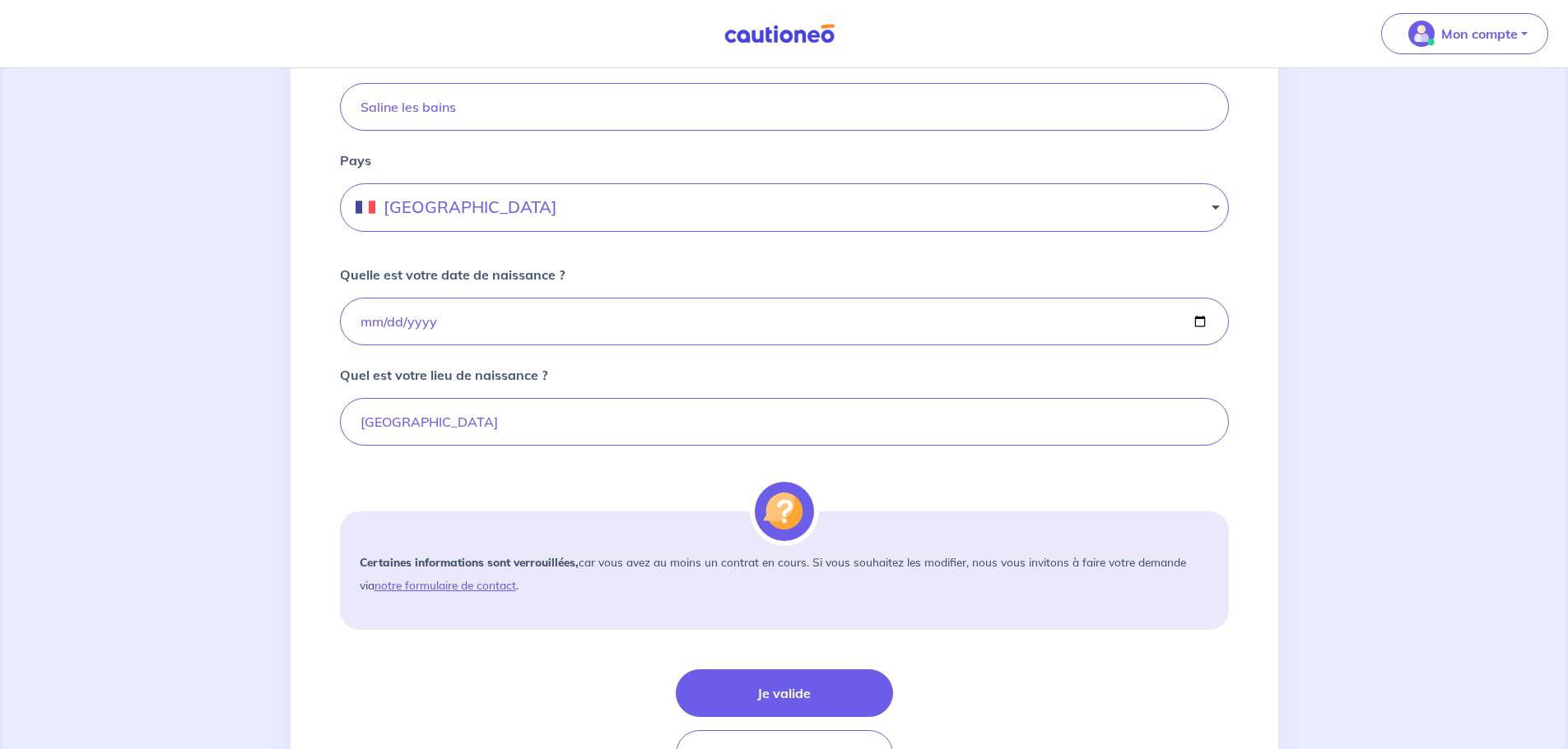
scroll to position [1103, 0]
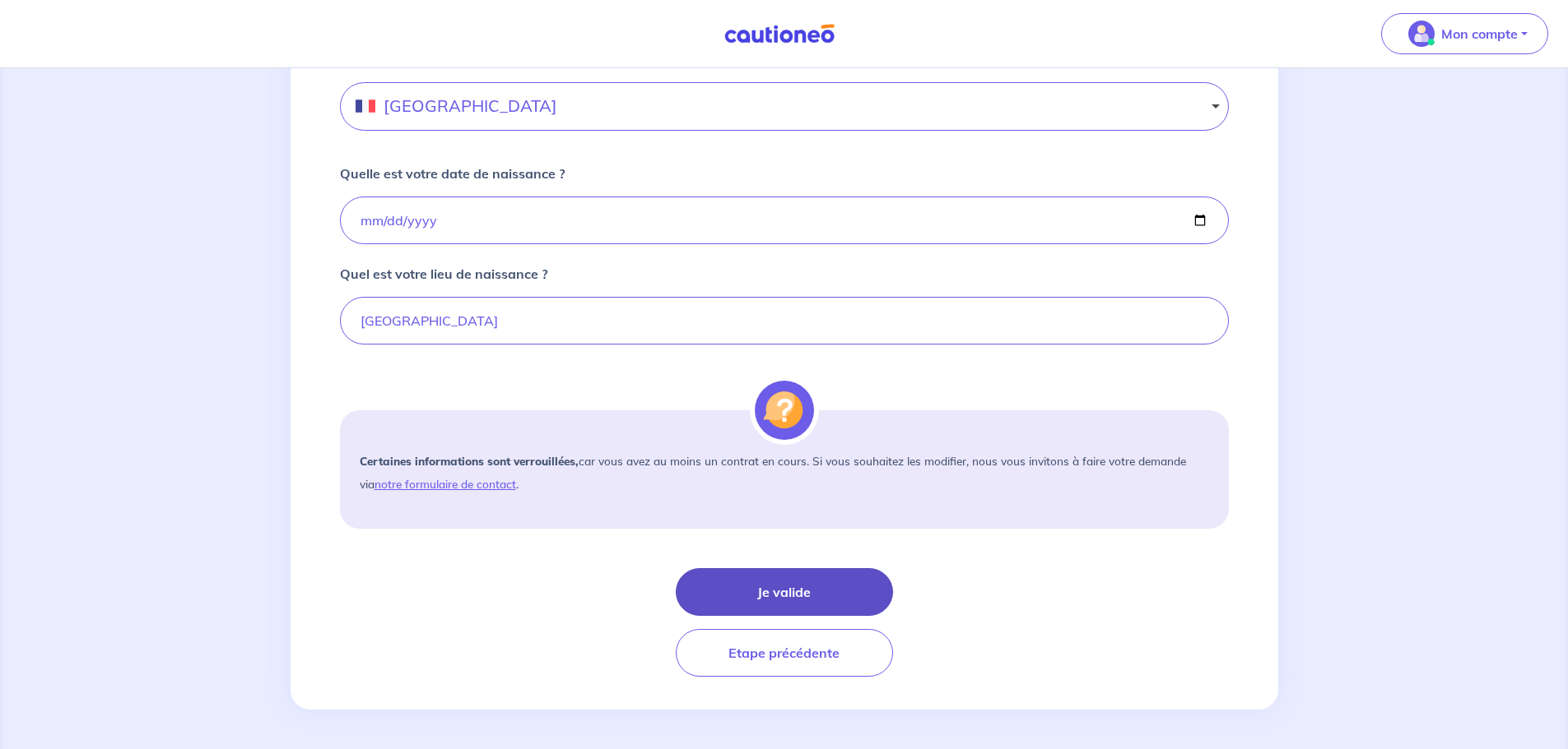
click at [772, 591] on button "Je valide" at bounding box center [784, 592] width 217 height 48
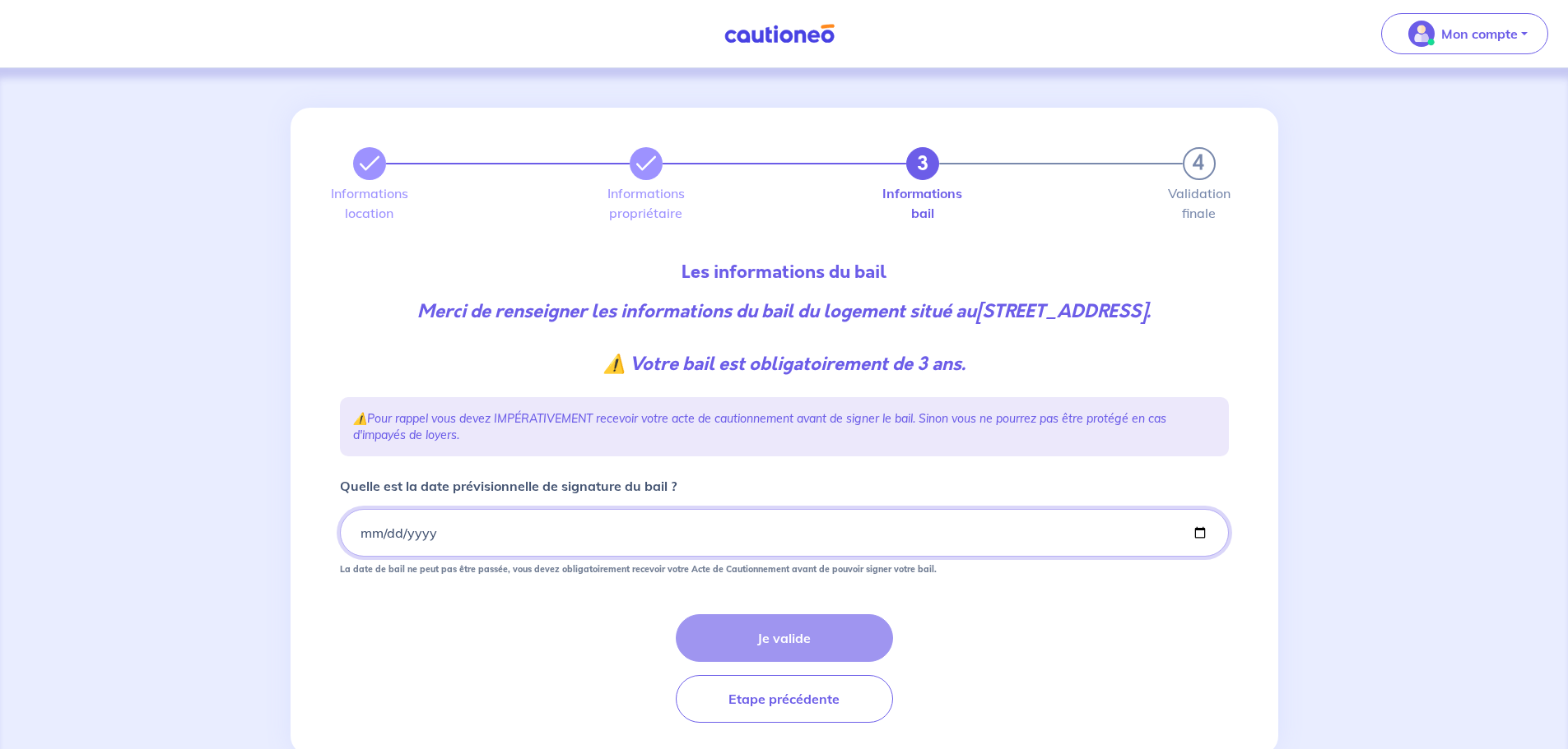
click at [358, 557] on input "Quelle est la date prévisionnelle de signature du bail ?" at bounding box center [784, 532] width 889 height 48
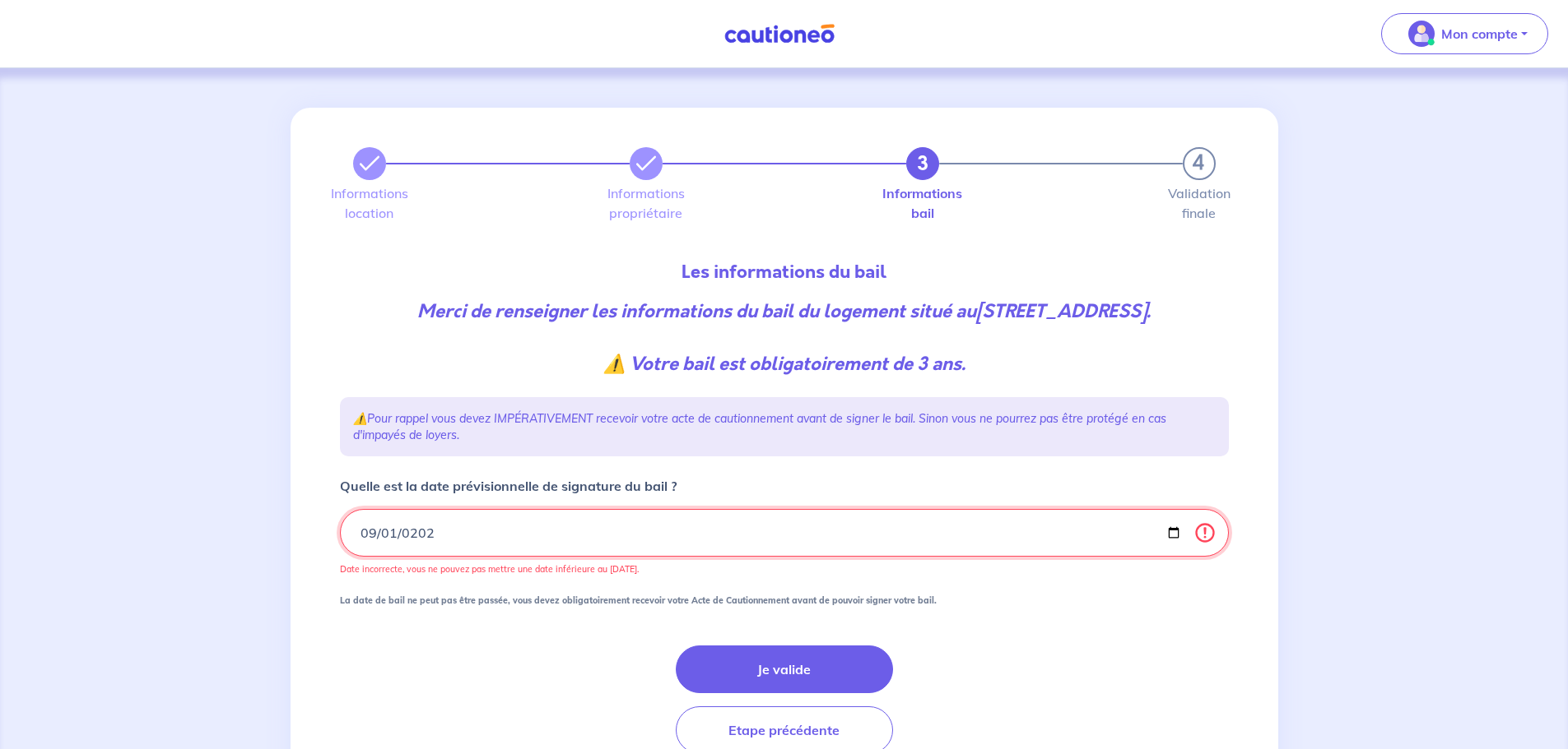
type input "2025-09-01"
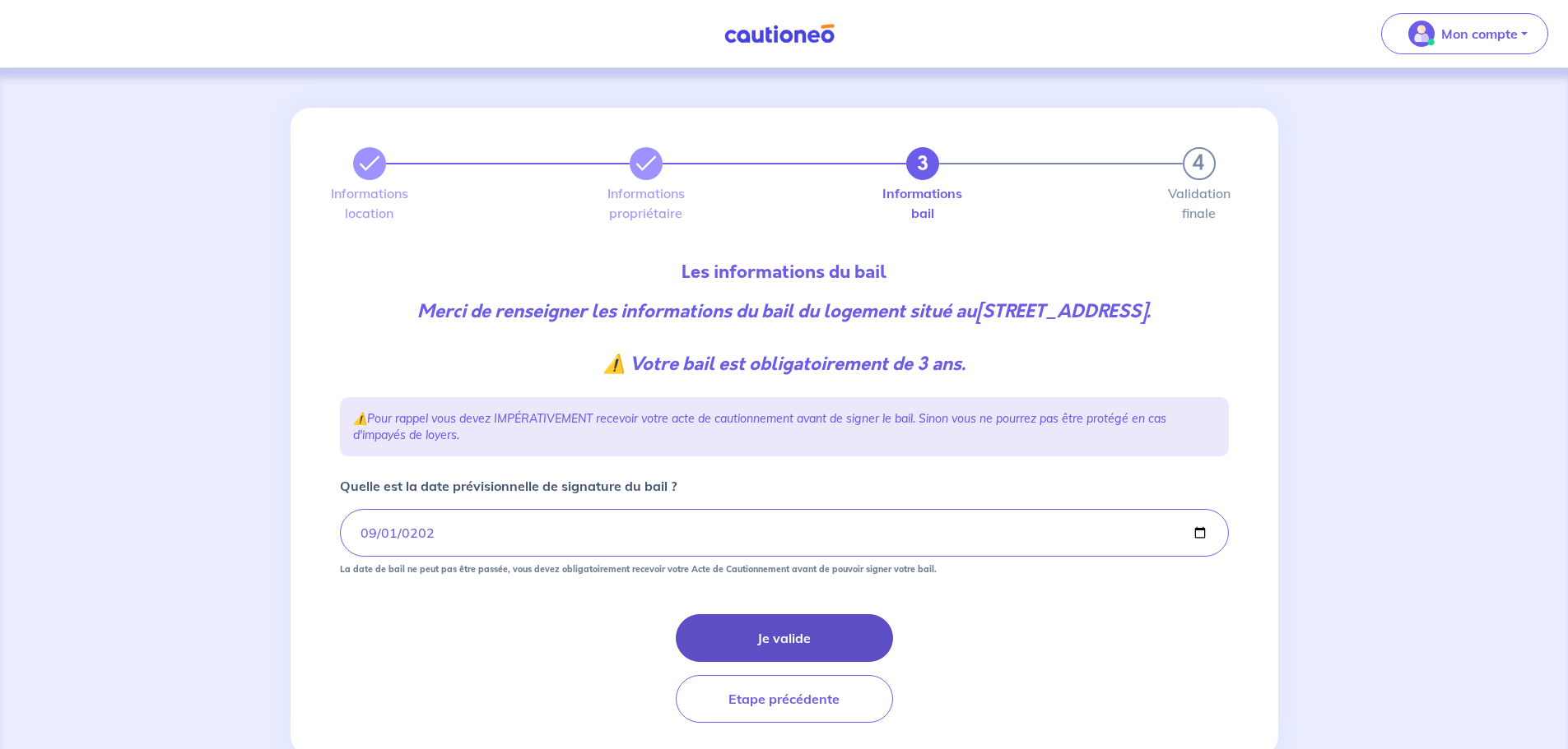
click at [784, 655] on button "Je valide" at bounding box center [784, 638] width 217 height 48
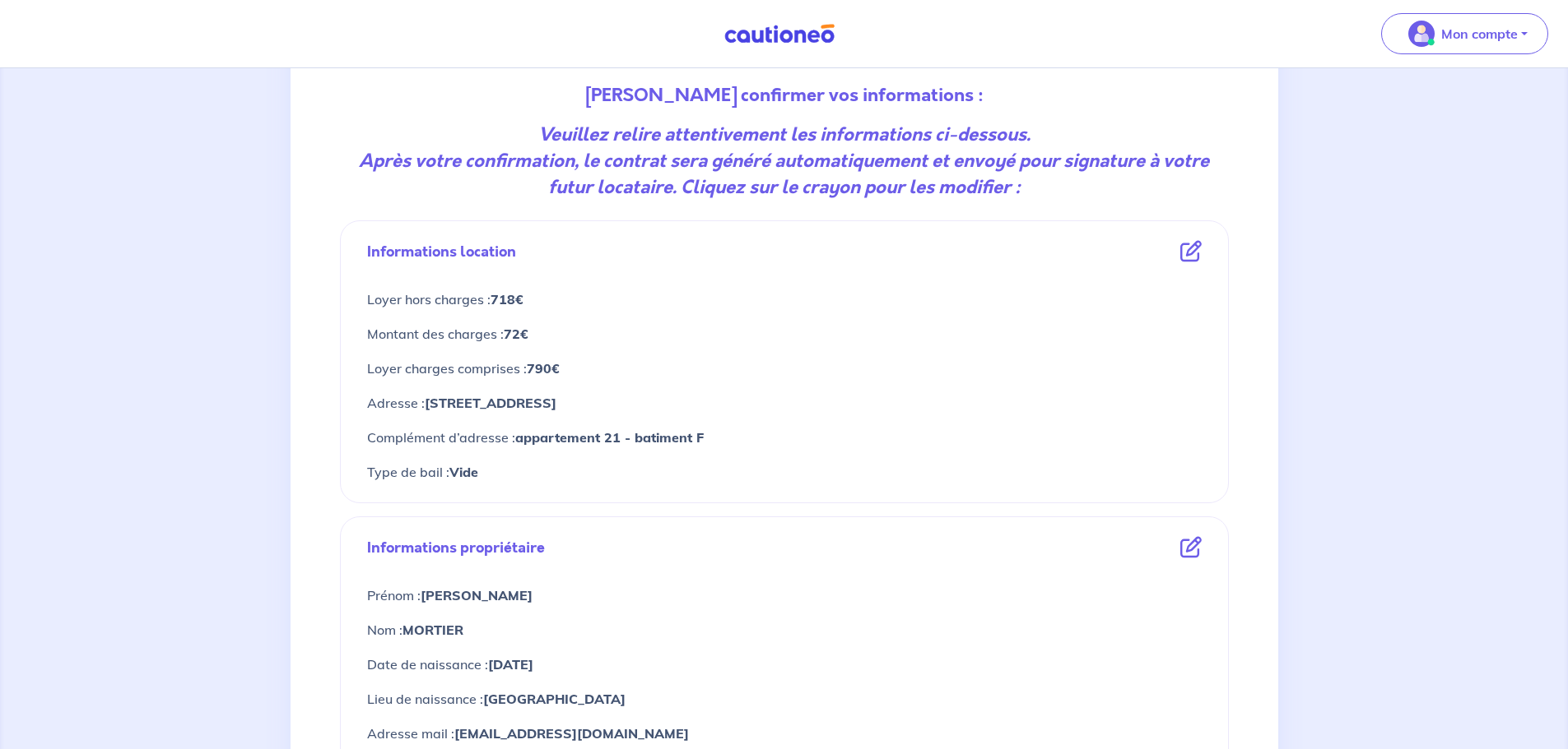
scroll to position [165, 0]
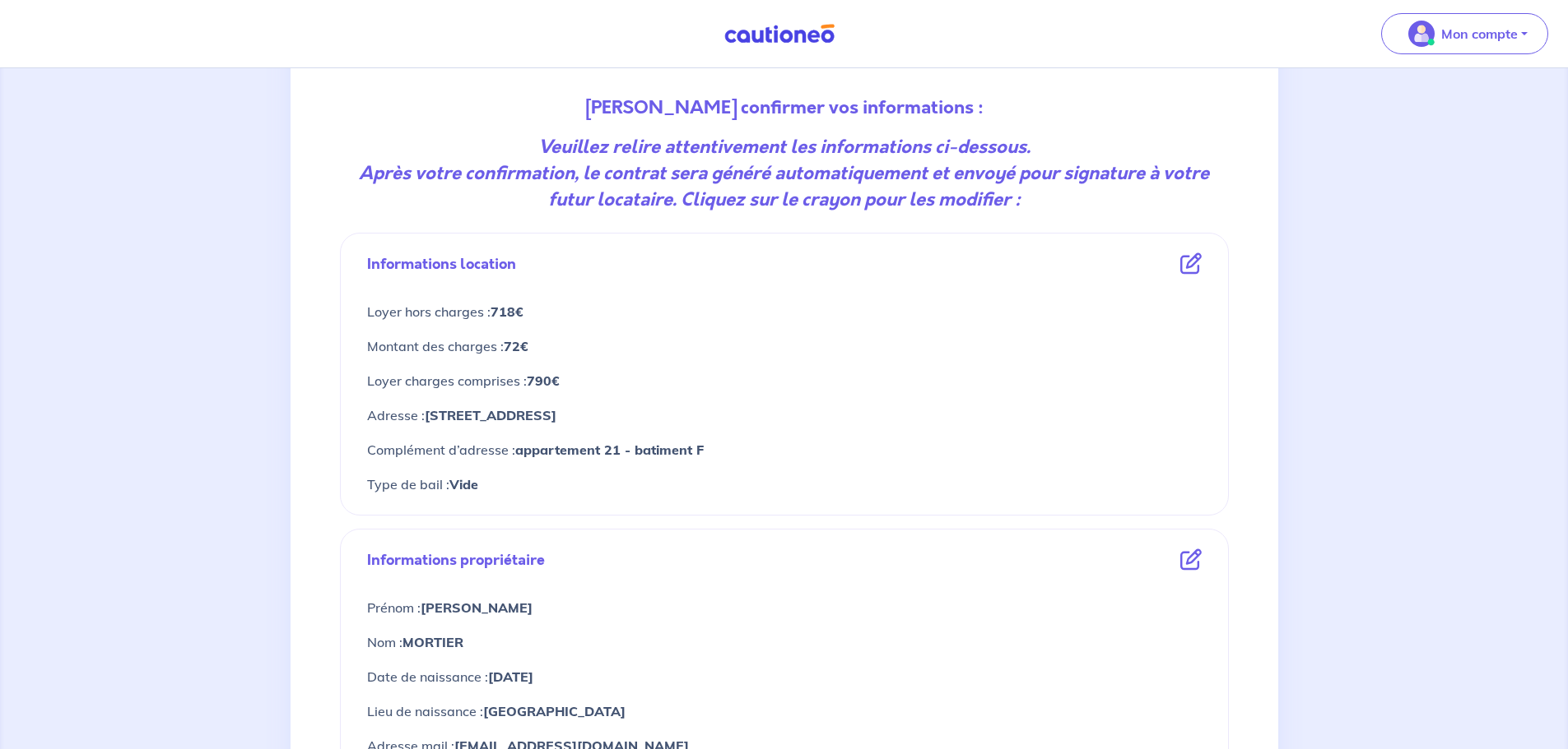
click at [1187, 266] on icon at bounding box center [1191, 264] width 22 height 22
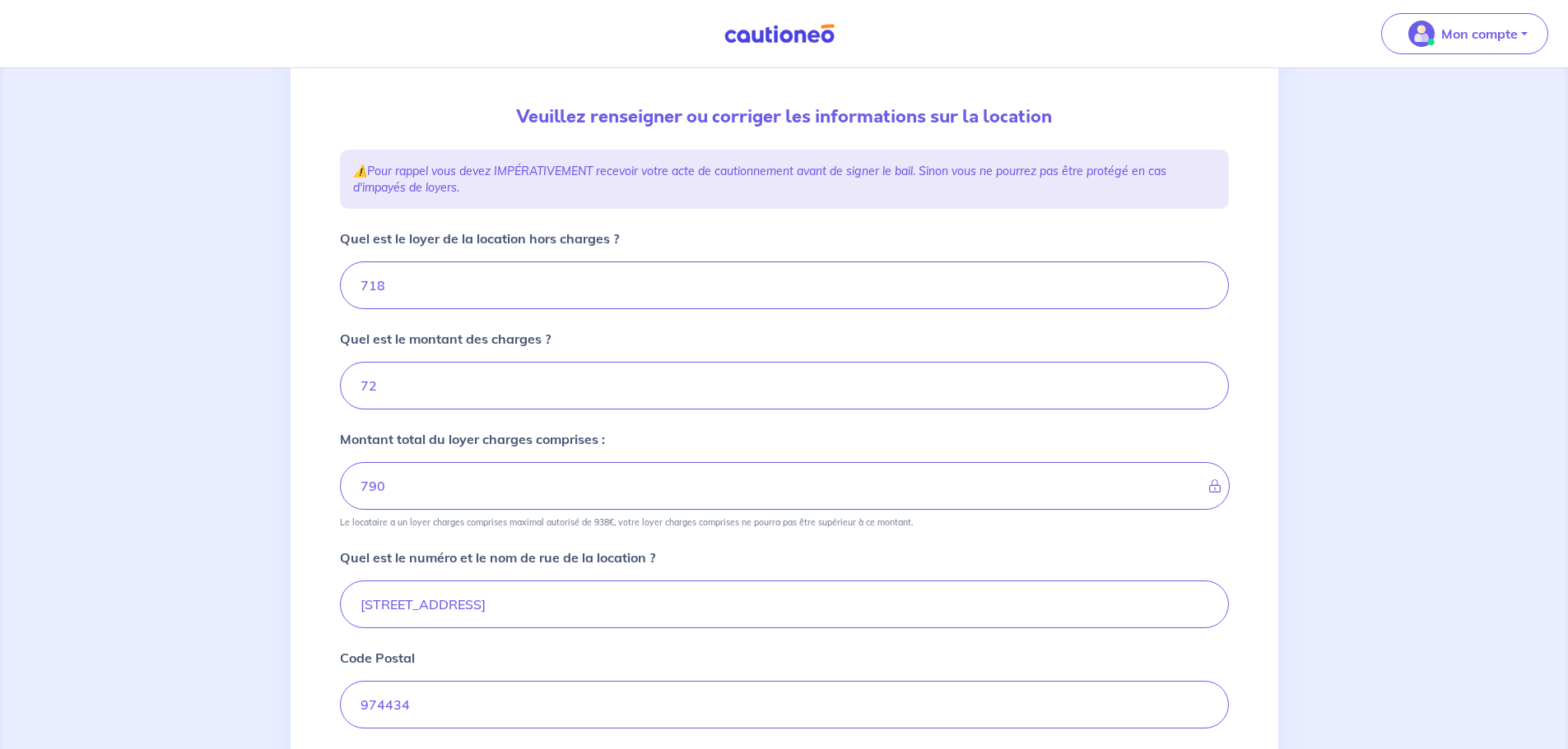
scroll to position [165, 0]
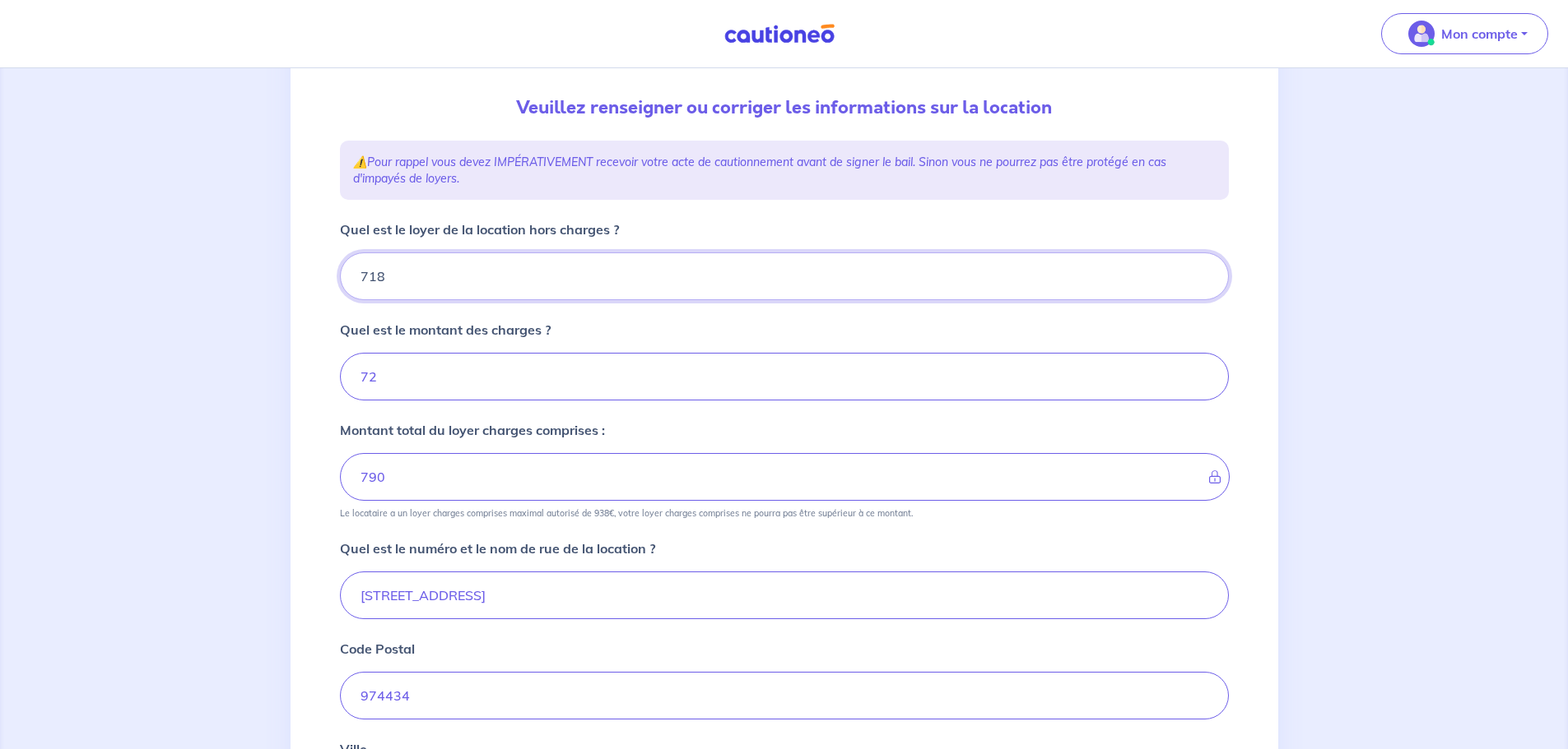
click at [455, 282] on input "718" at bounding box center [784, 276] width 889 height 48
click at [405, 273] on input "718" at bounding box center [784, 276] width 889 height 48
type input "71"
type input "143"
type input "717"
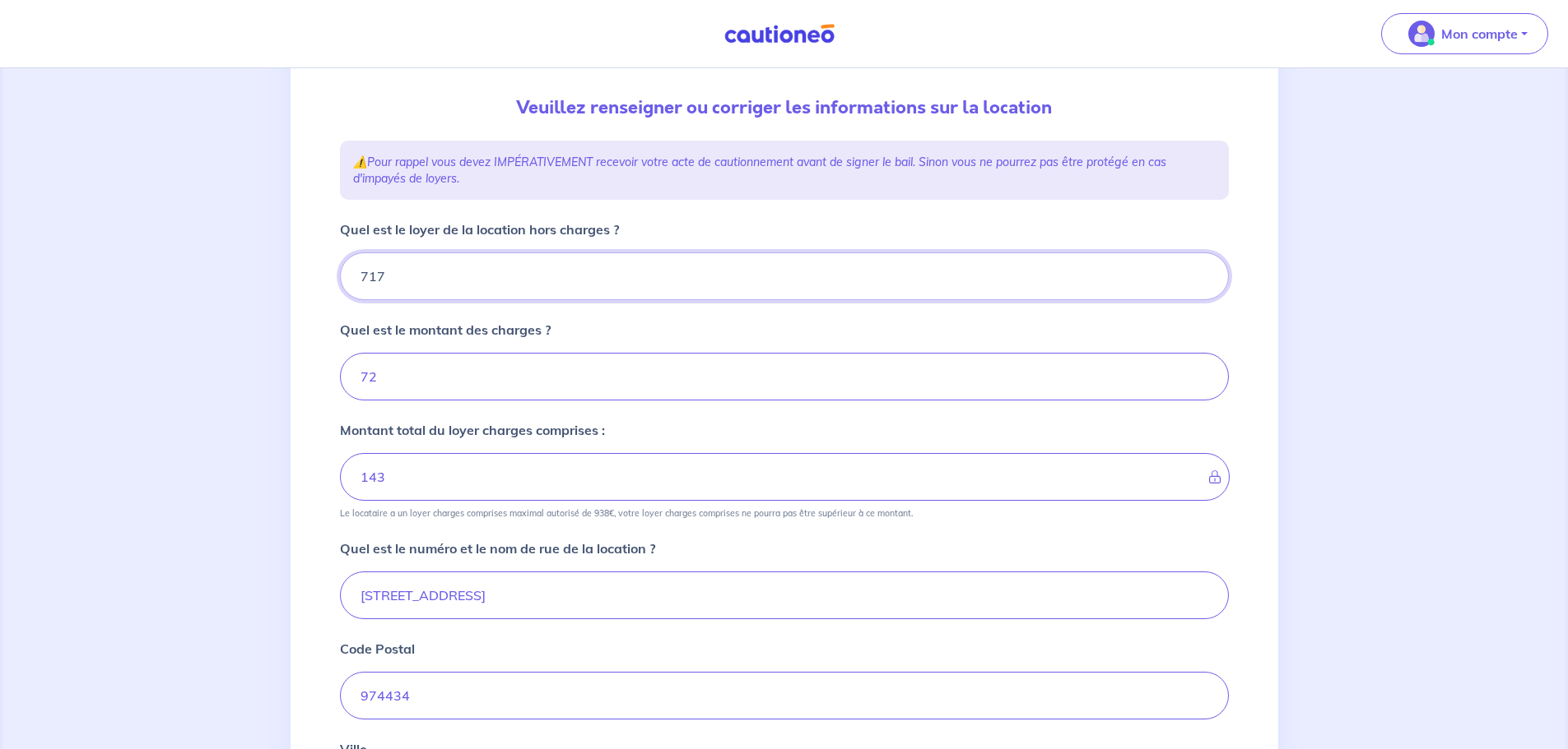
type input "789"
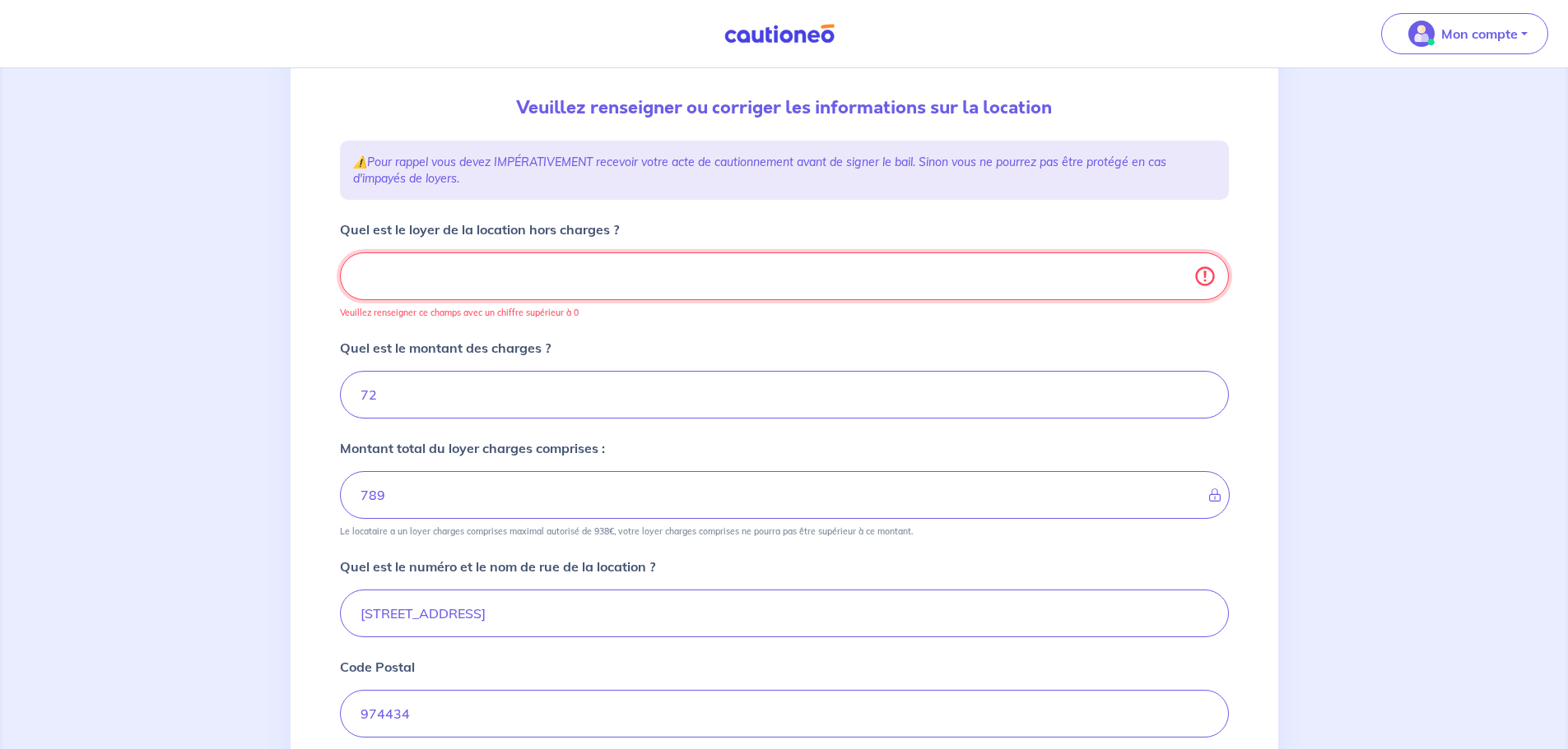
type input "72"
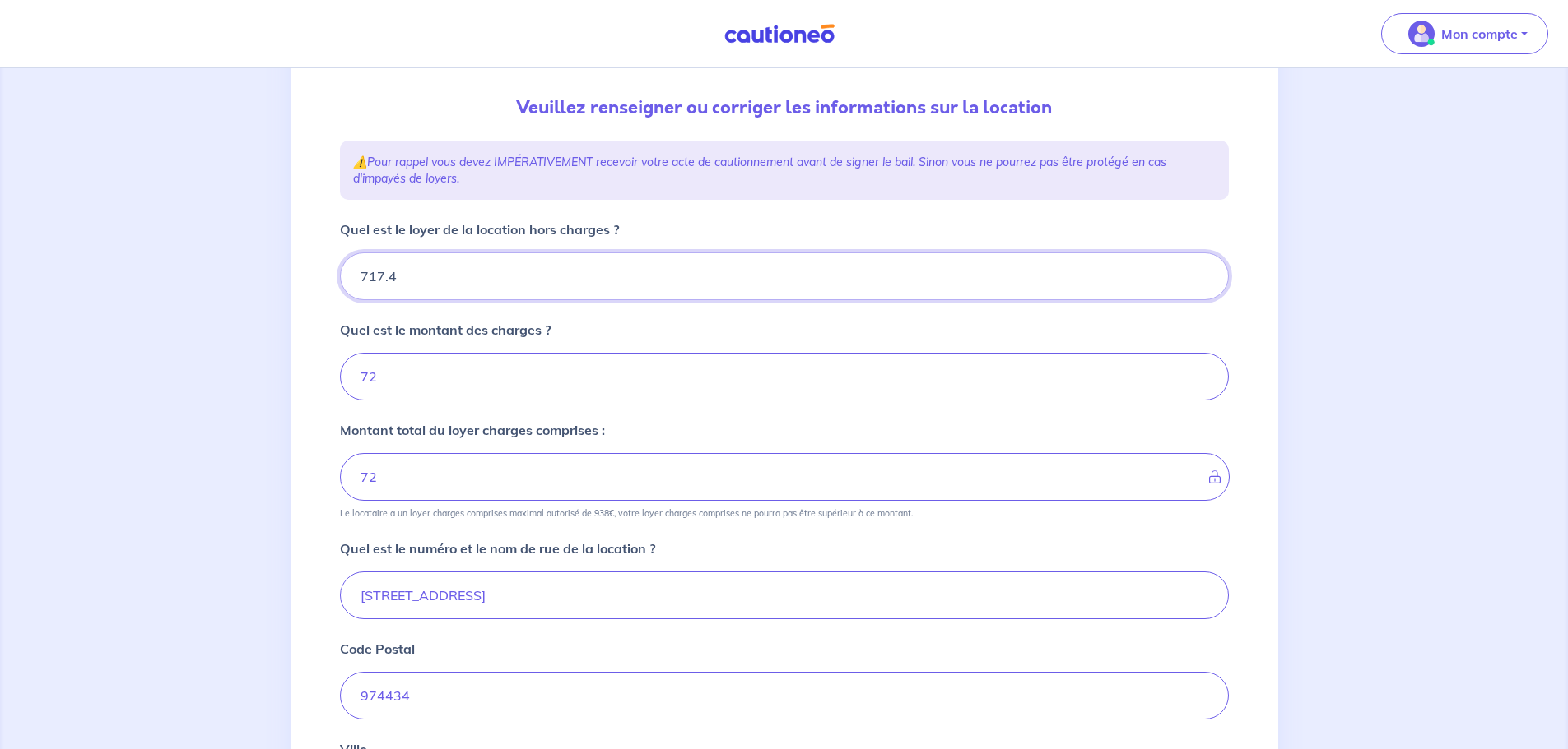
type input "717.40"
type input "789.4"
type input "717.40"
click at [432, 372] on input "72" at bounding box center [784, 376] width 889 height 48
type input "72.60"
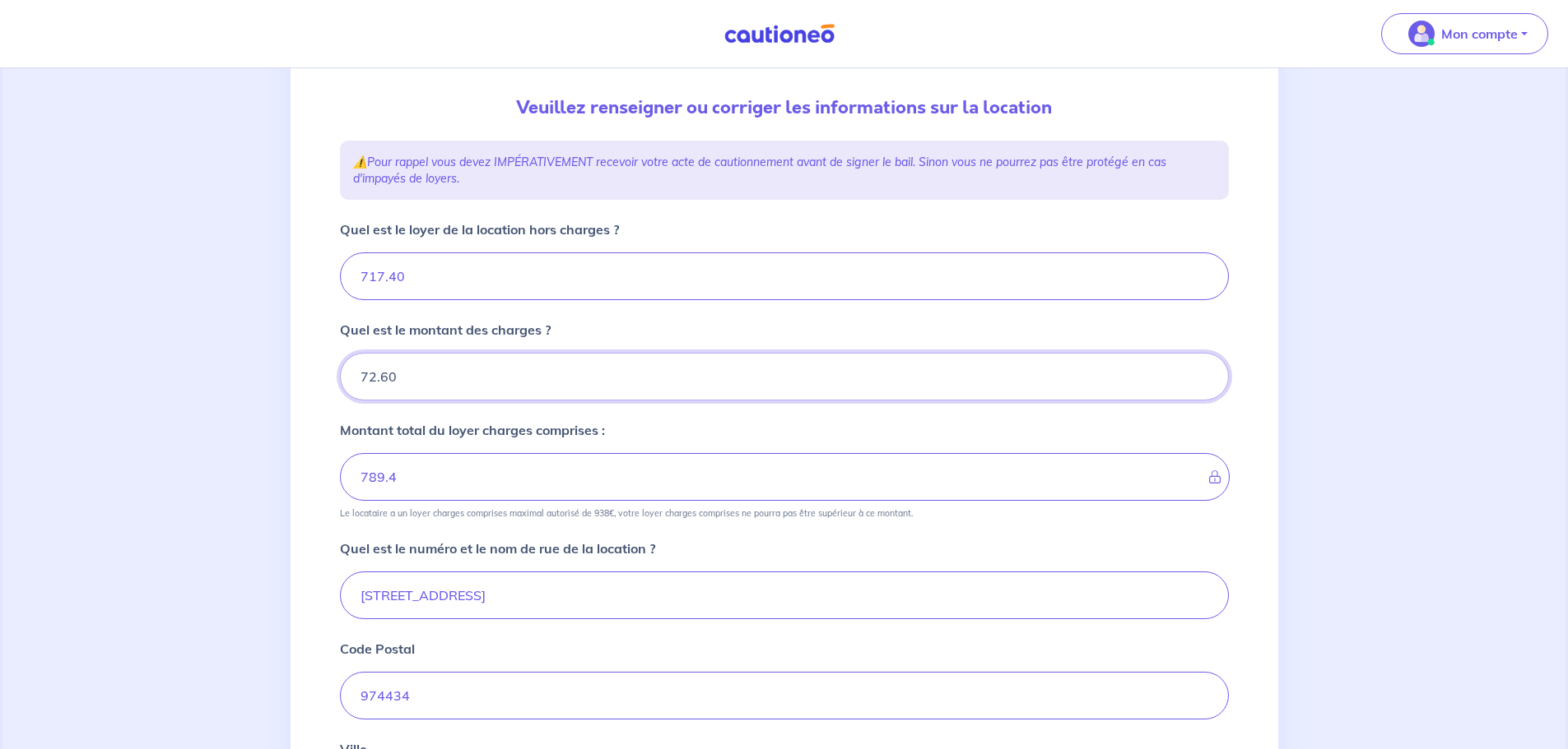
type input "790"
type input "72.60"
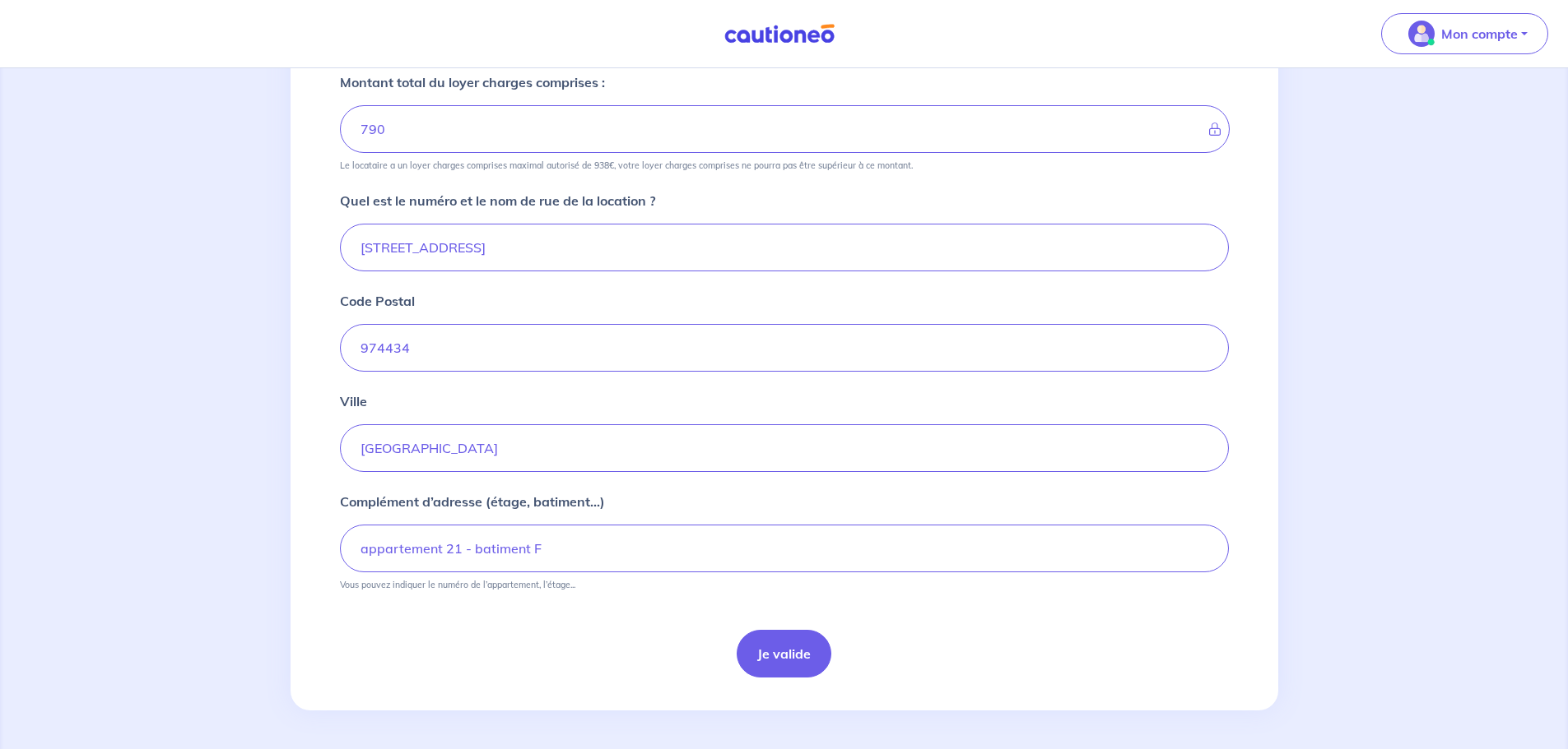
scroll to position [513, 0]
click at [781, 645] on button "Je valide" at bounding box center [784, 653] width 94 height 48
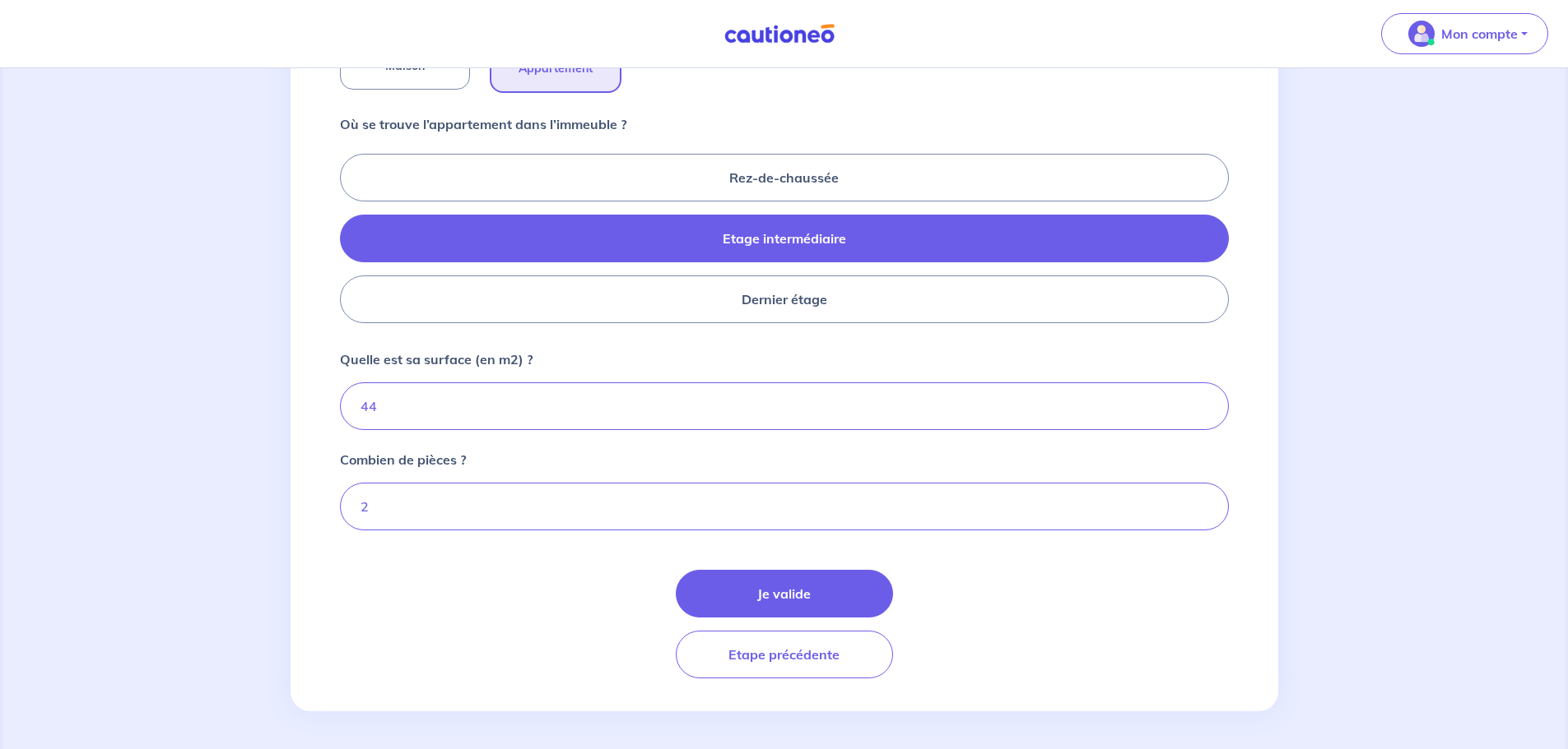
scroll to position [658, 0]
click at [387, 410] on input "44" at bounding box center [784, 405] width 889 height 48
type input "43"
type input "43.3"
click at [408, 514] on input "2" at bounding box center [784, 506] width 889 height 48
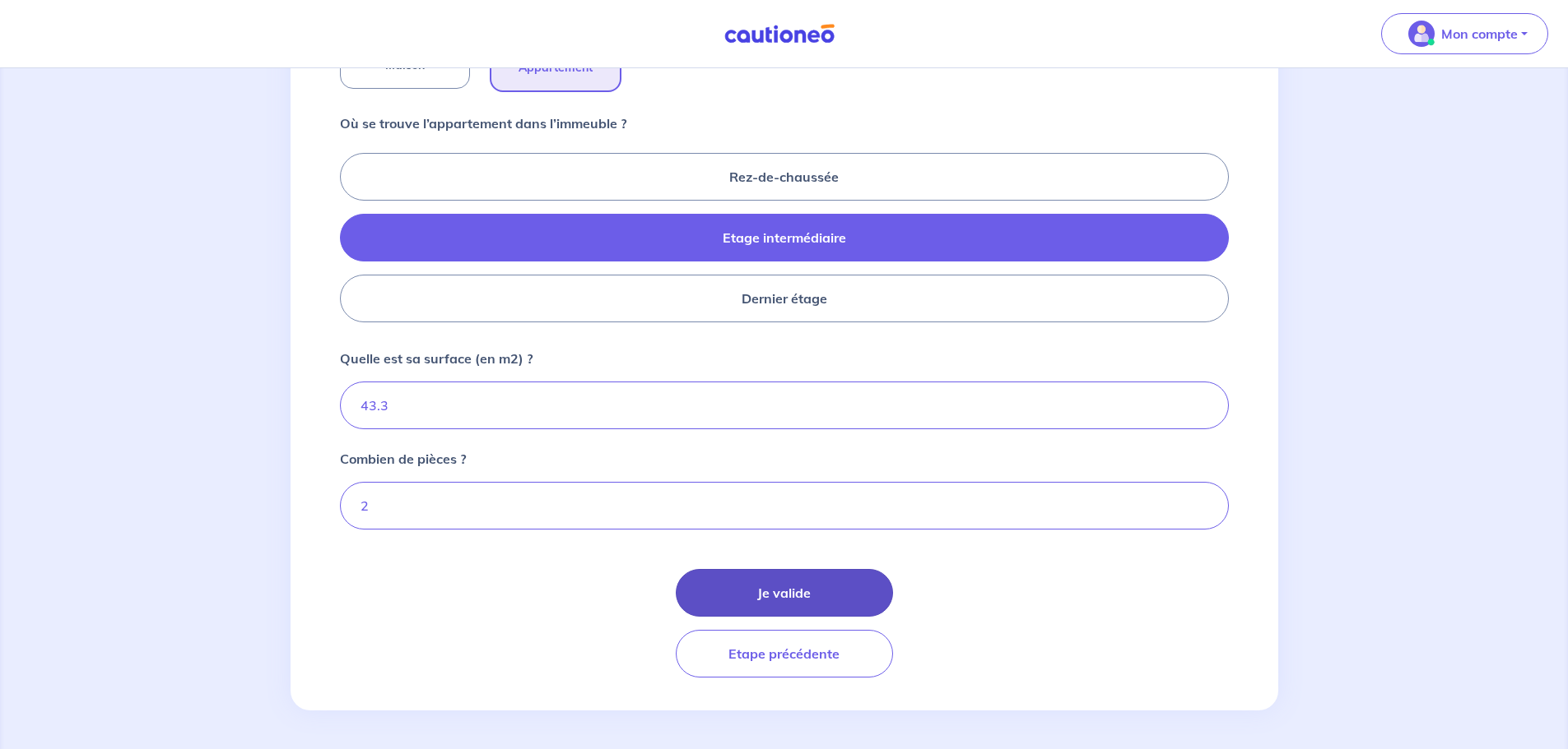
click at [770, 592] on button "Je valide" at bounding box center [784, 593] width 217 height 48
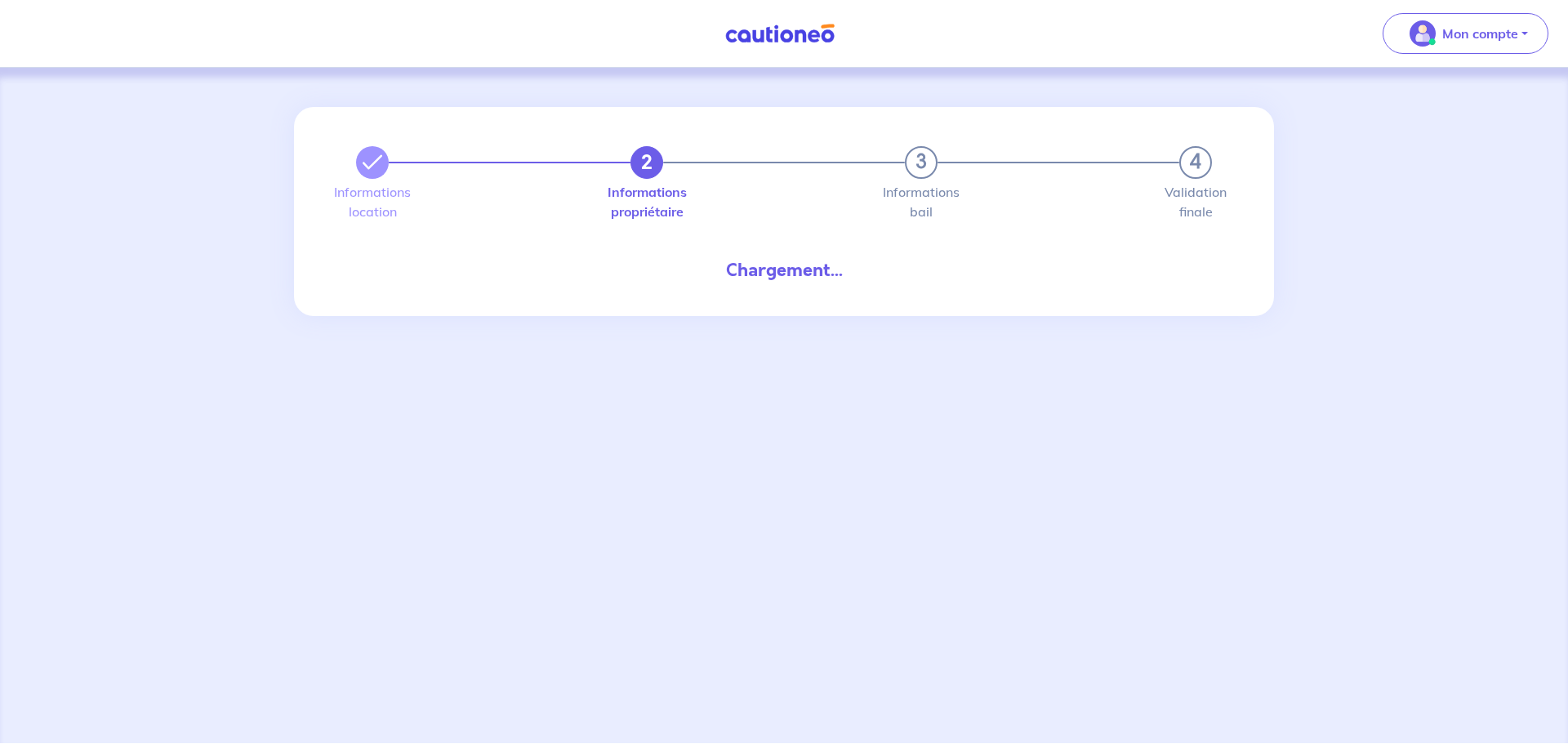
select select "RE"
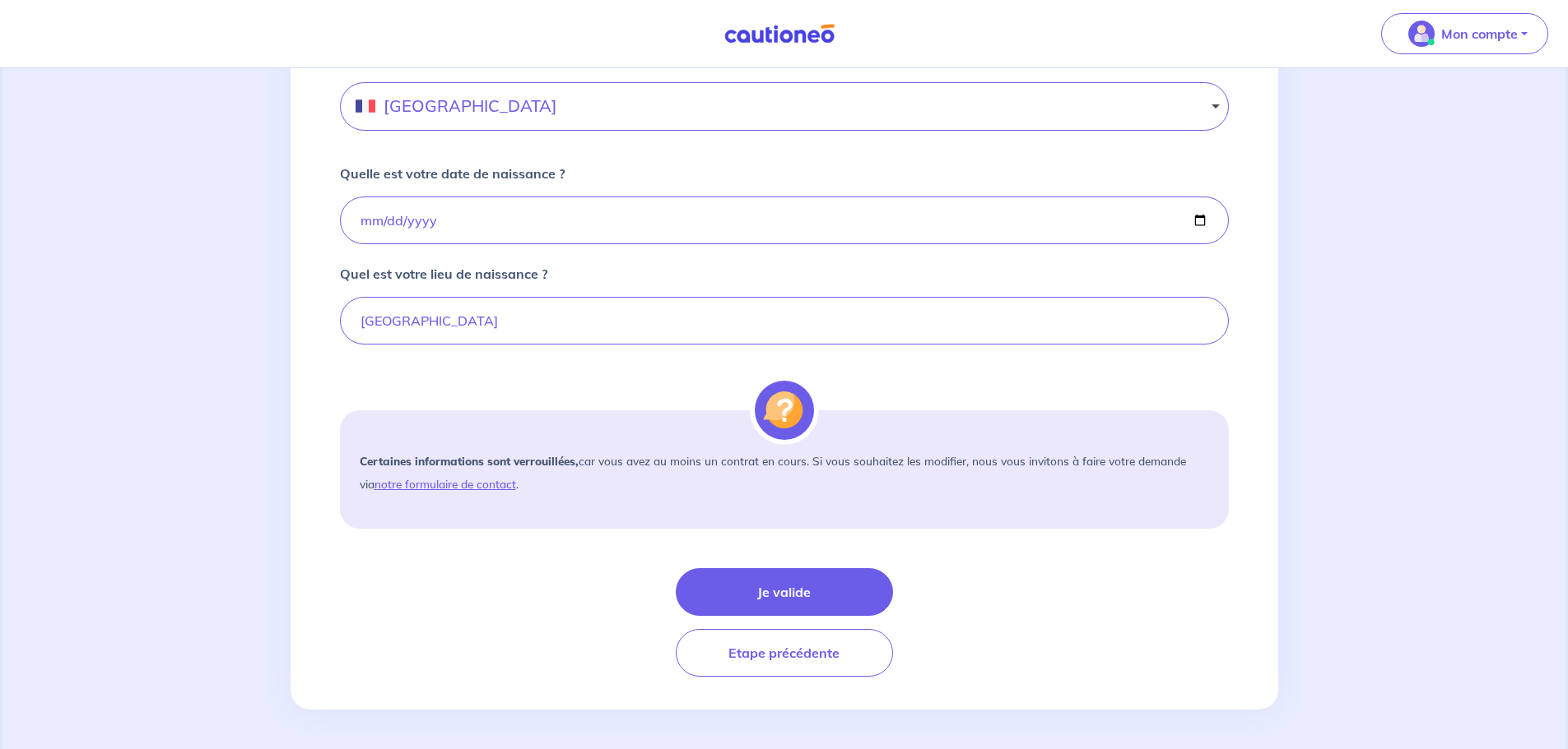
scroll to position [1103, 0]
click at [759, 589] on button "Je valide" at bounding box center [784, 592] width 217 height 48
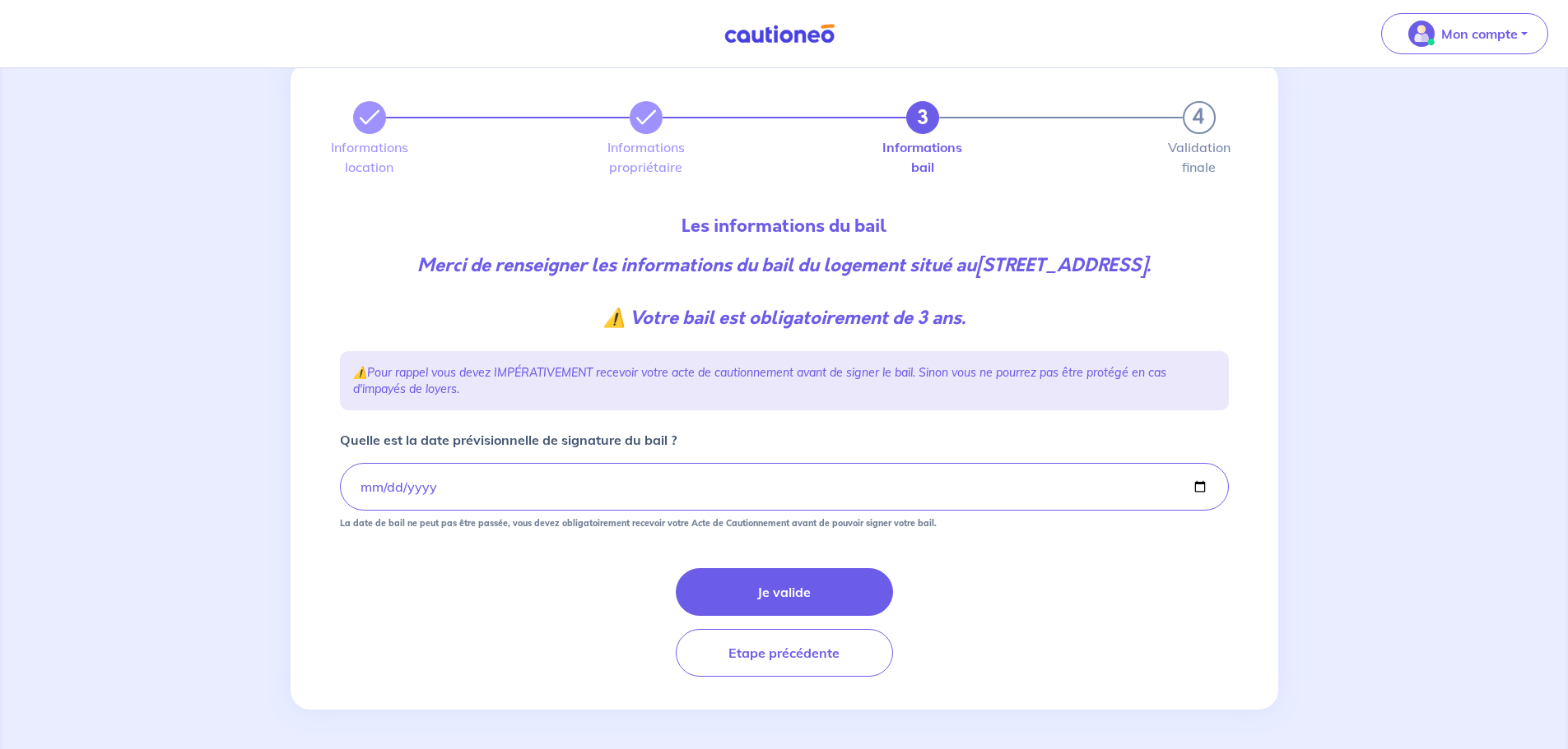
scroll to position [73, 0]
click at [797, 591] on button "Je valide" at bounding box center [784, 592] width 217 height 48
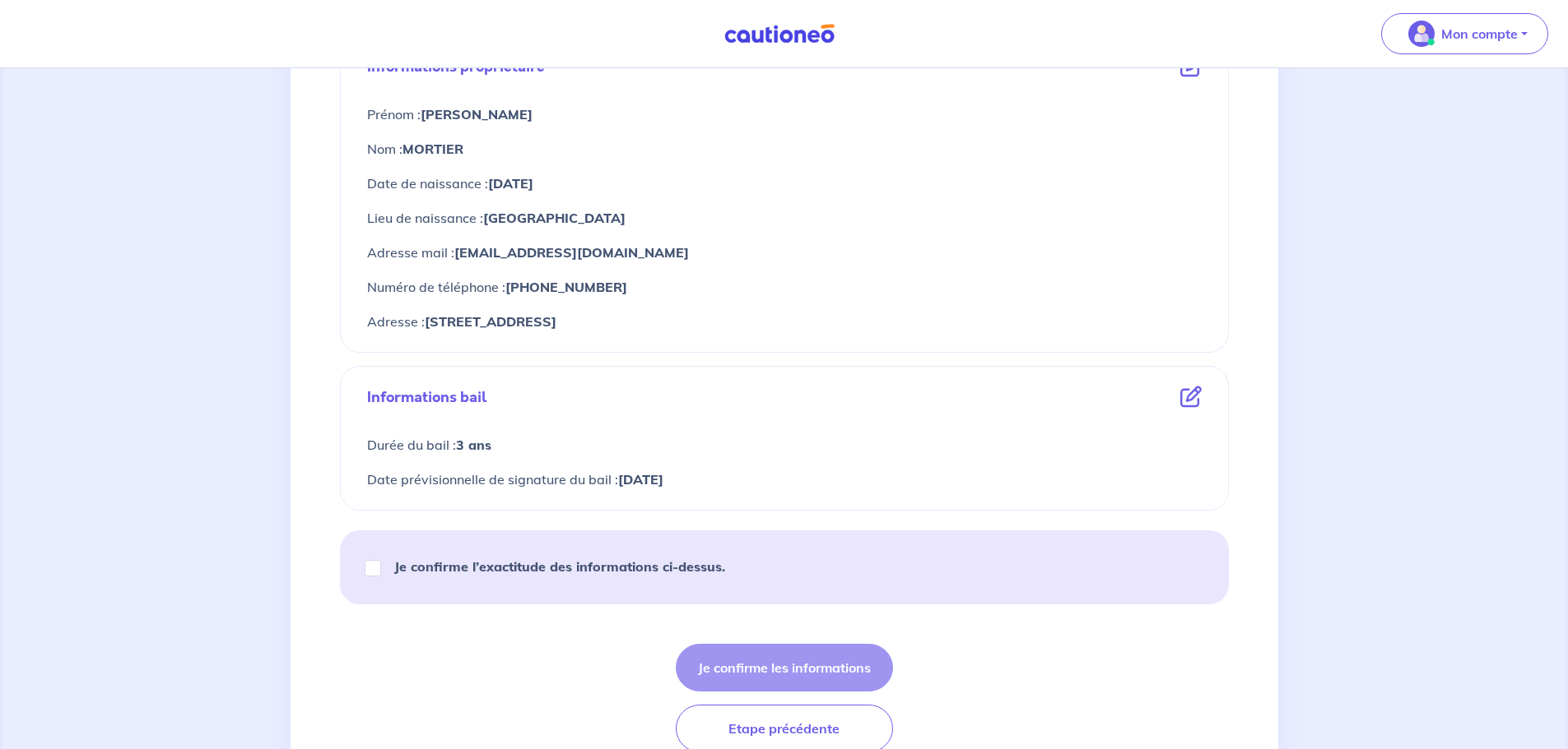
scroll to position [734, 0]
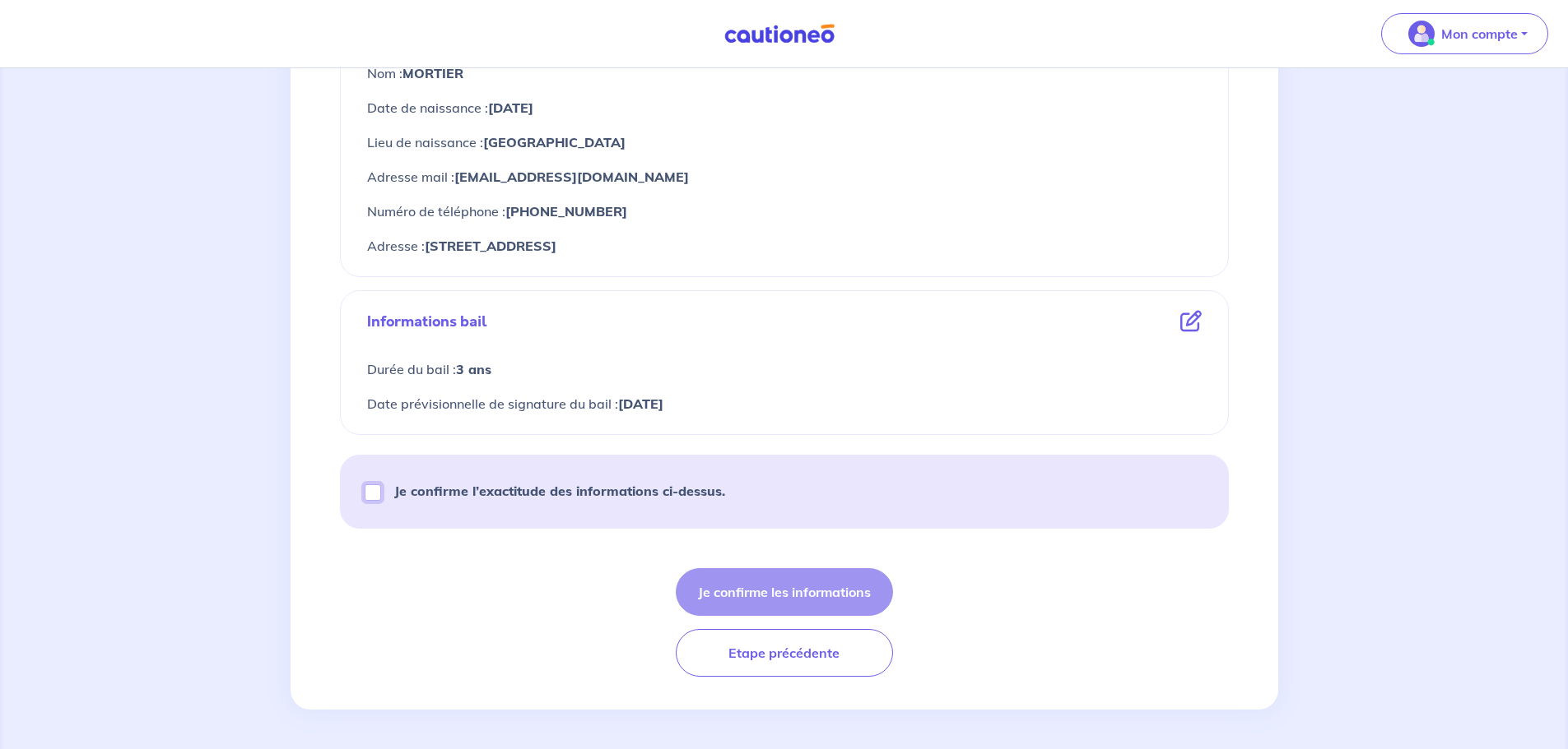
click at [375, 493] on input "Je confirme l’exactitude des informations ci-dessus." at bounding box center [373, 493] width 17 height 17
checkbox input "true"
click at [776, 592] on button "Je confirme les informations" at bounding box center [784, 592] width 217 height 48
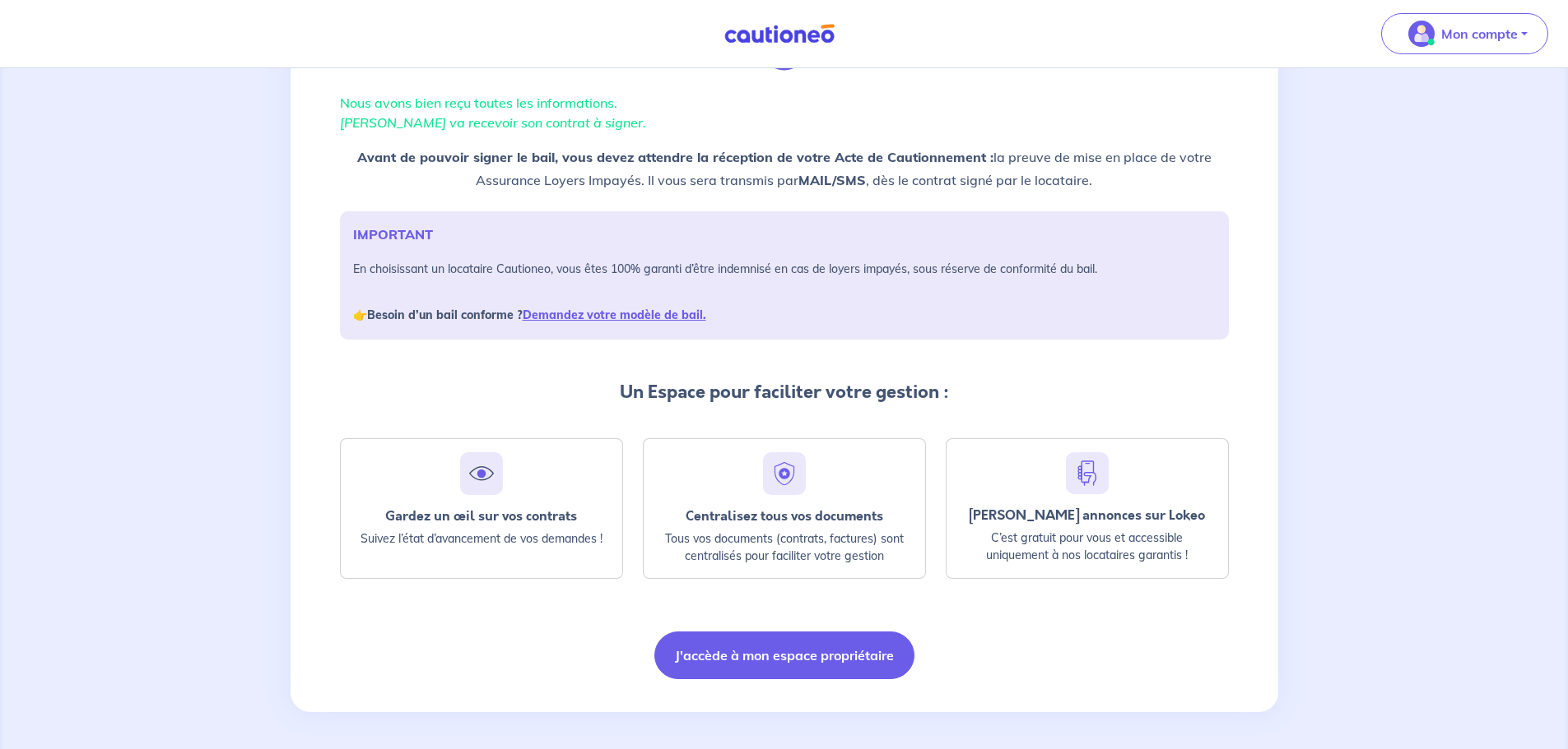
scroll to position [106, 0]
click at [616, 311] on link "Demandez votre modèle de bail." at bounding box center [614, 313] width 183 height 15
click at [769, 658] on button "J'accède à mon espace propriétaire" at bounding box center [784, 653] width 260 height 48
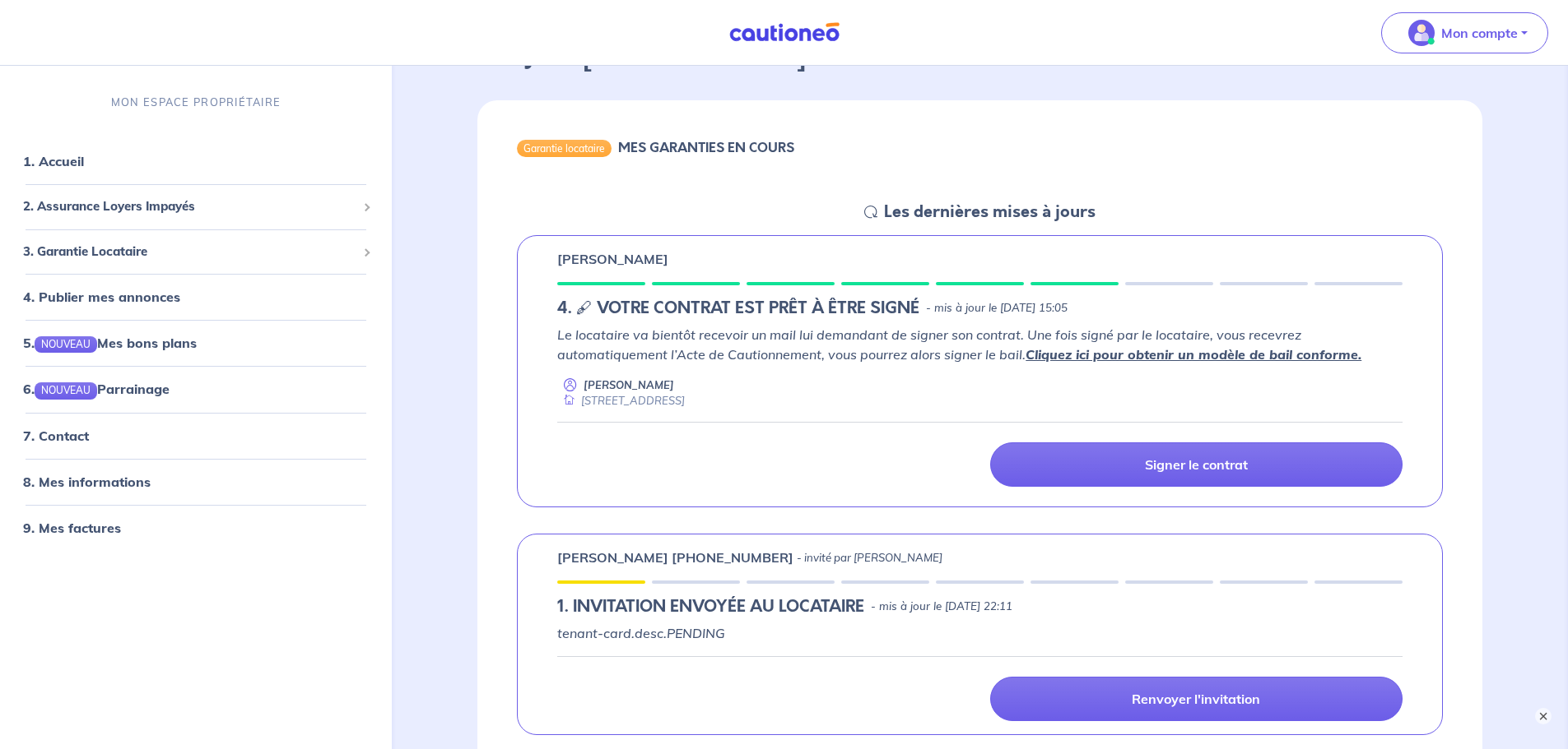
scroll to position [165, 0]
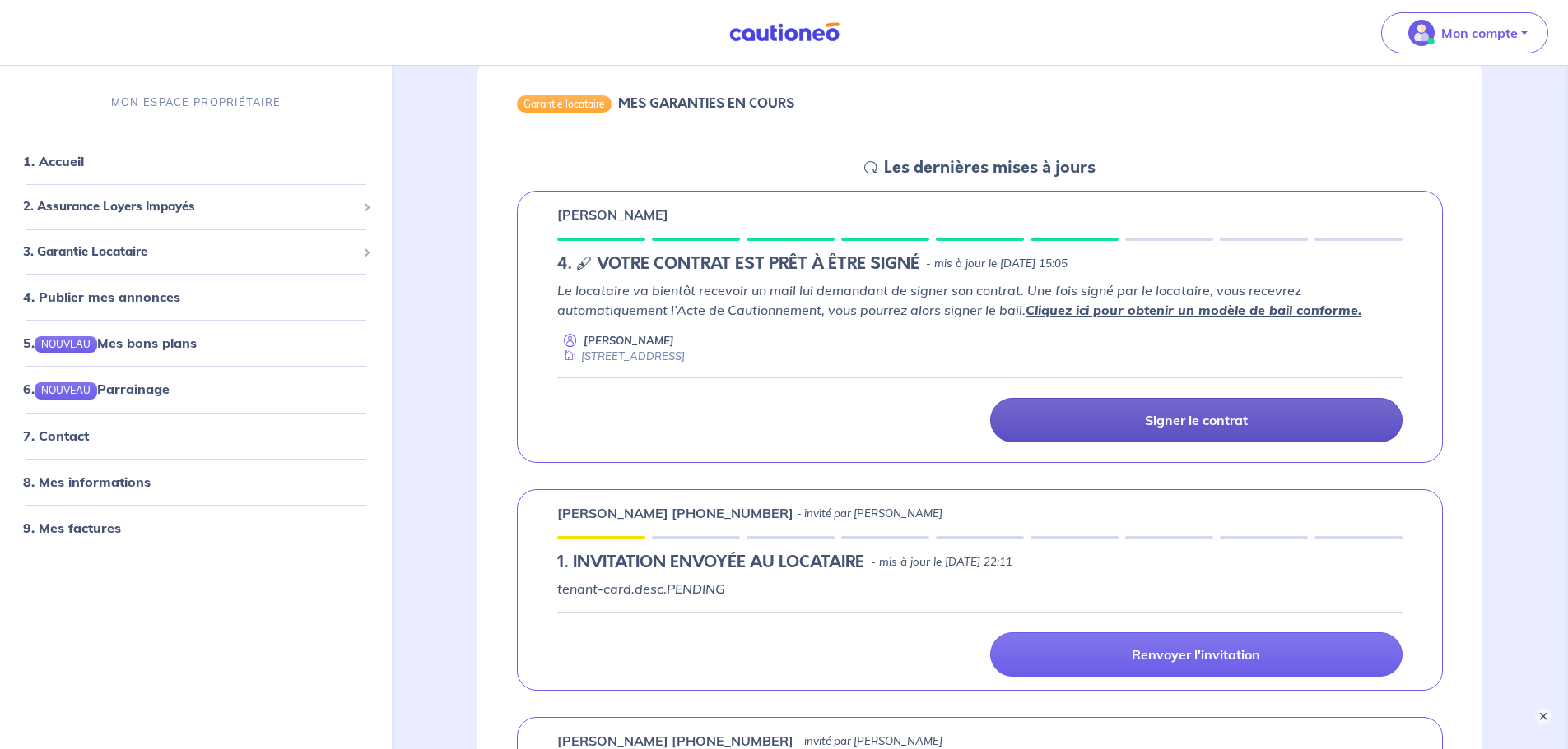
click at [1136, 420] on link "Signer le contrat" at bounding box center [1196, 420] width 412 height 44
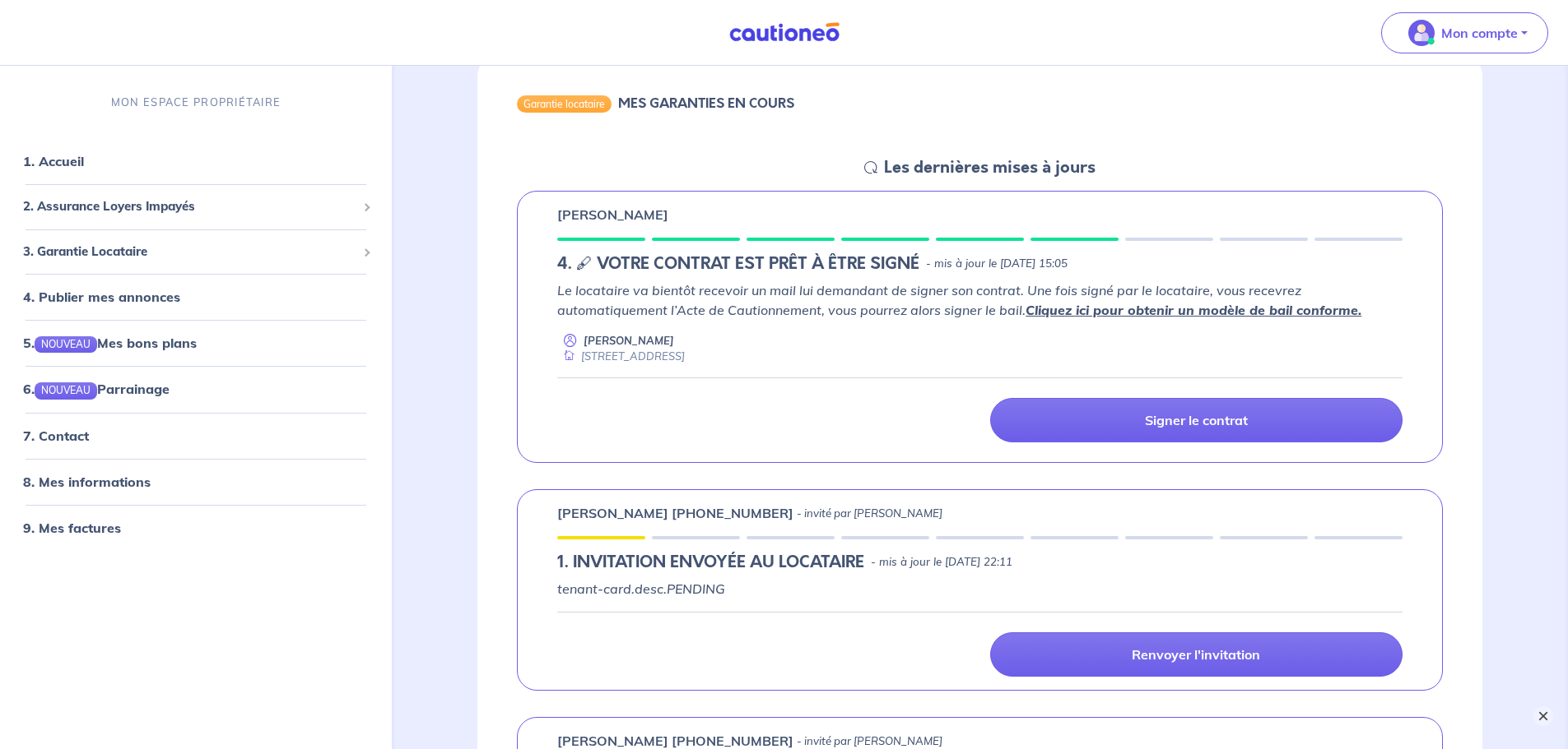
click at [1540, 711] on button "×" at bounding box center [1543, 716] width 20 height 20
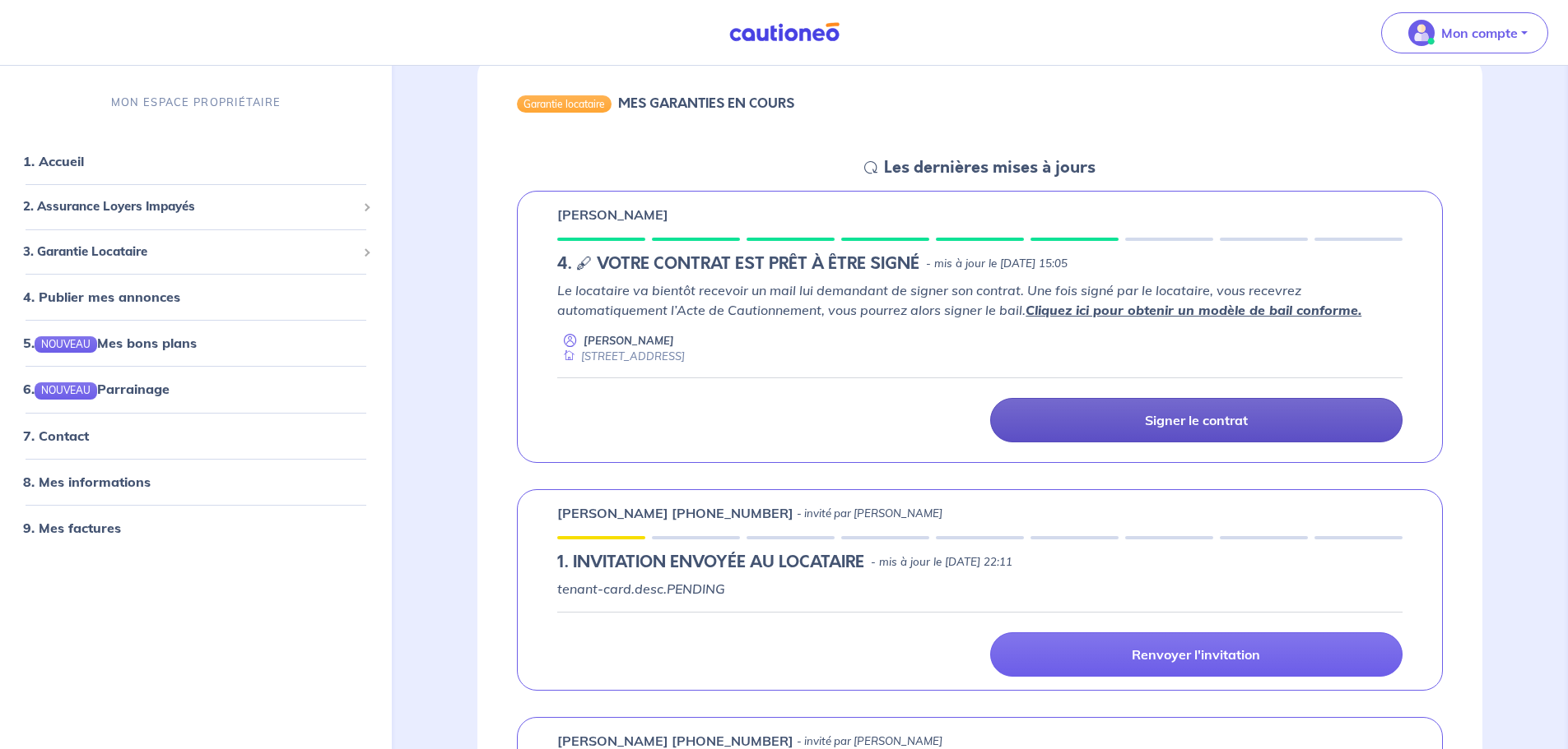
click at [1161, 423] on p "Signer le contrat" at bounding box center [1196, 420] width 103 height 17
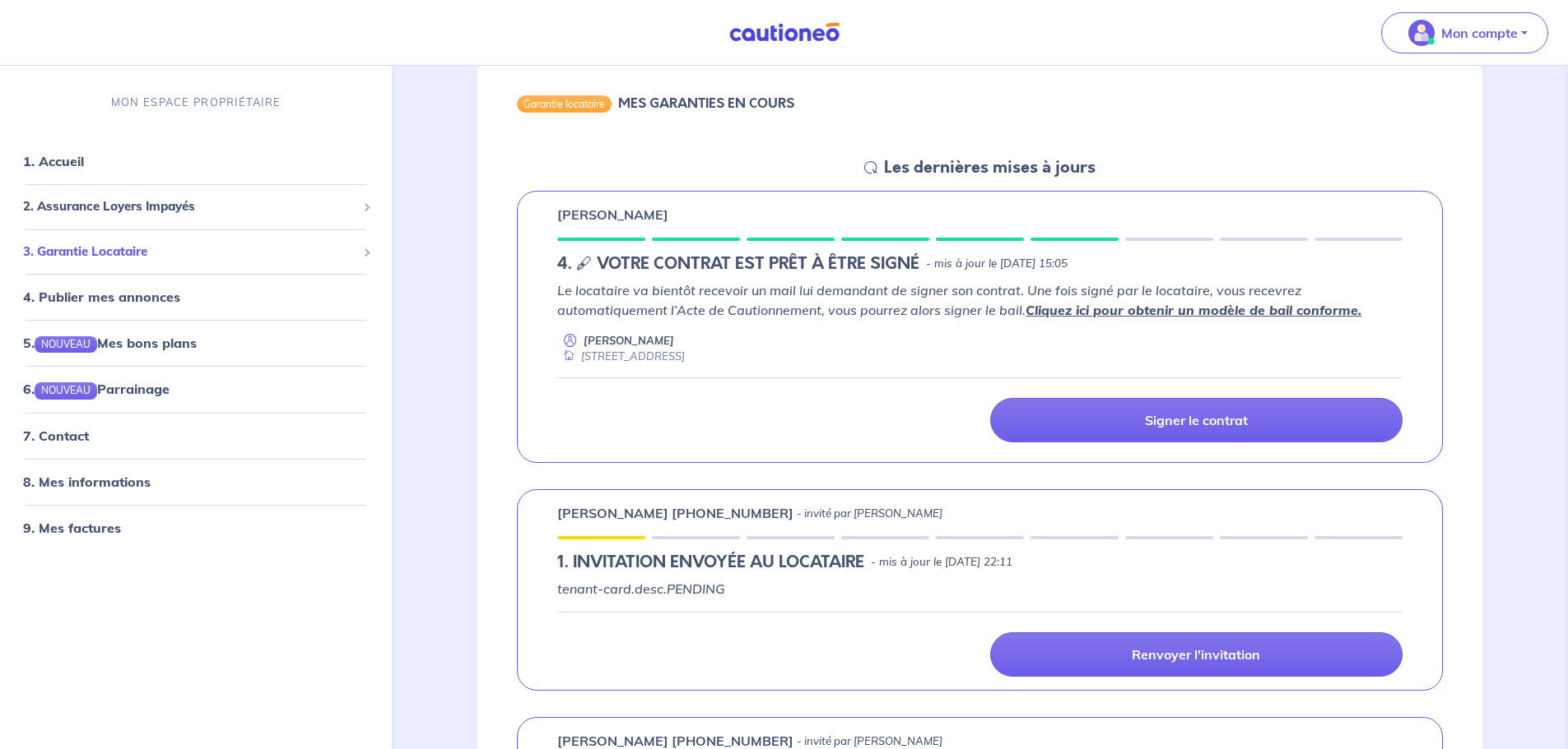
click at [107, 255] on span "3. Garantie Locataire" at bounding box center [190, 252] width 334 height 19
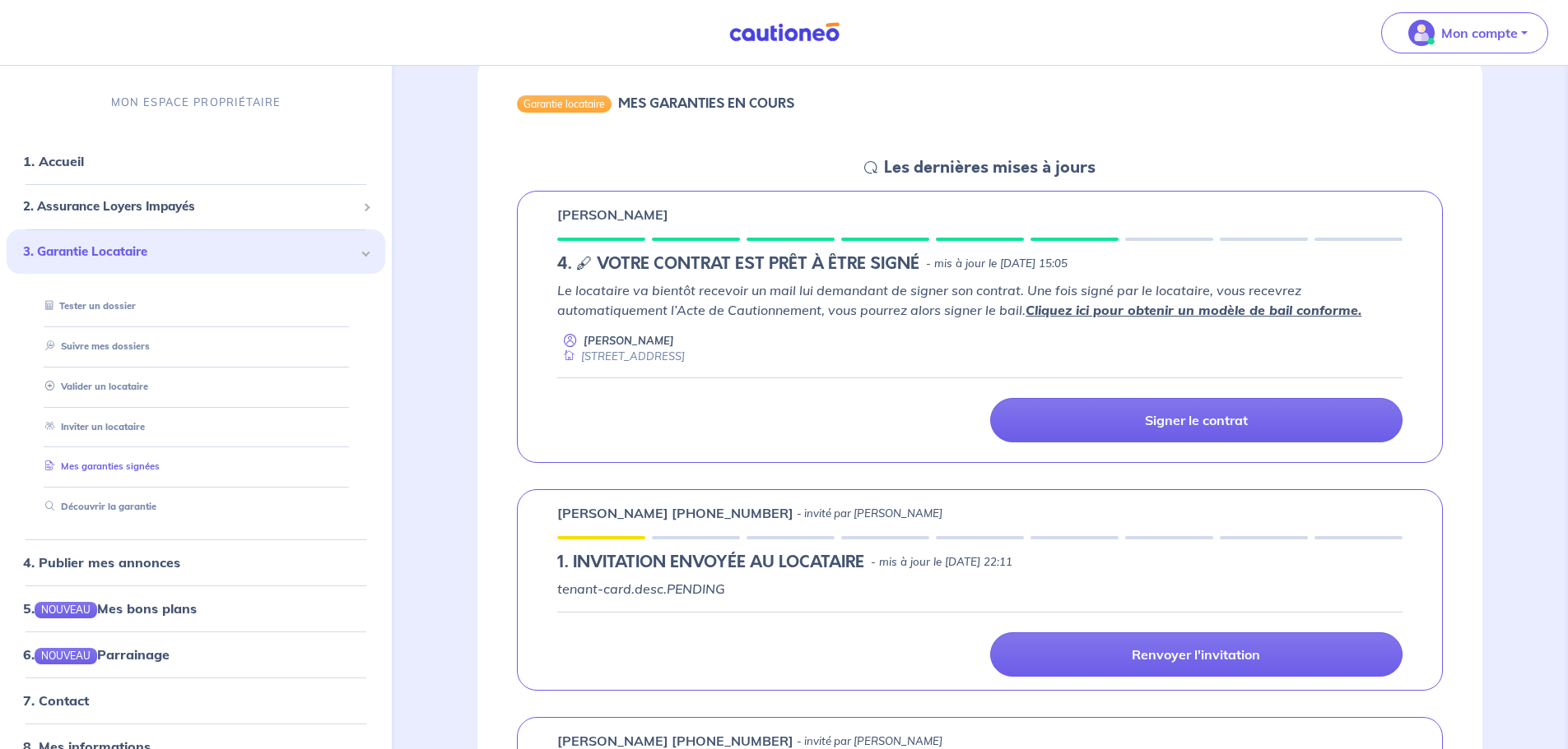
click at [123, 466] on link "Mes garanties signées" at bounding box center [99, 466] width 121 height 12
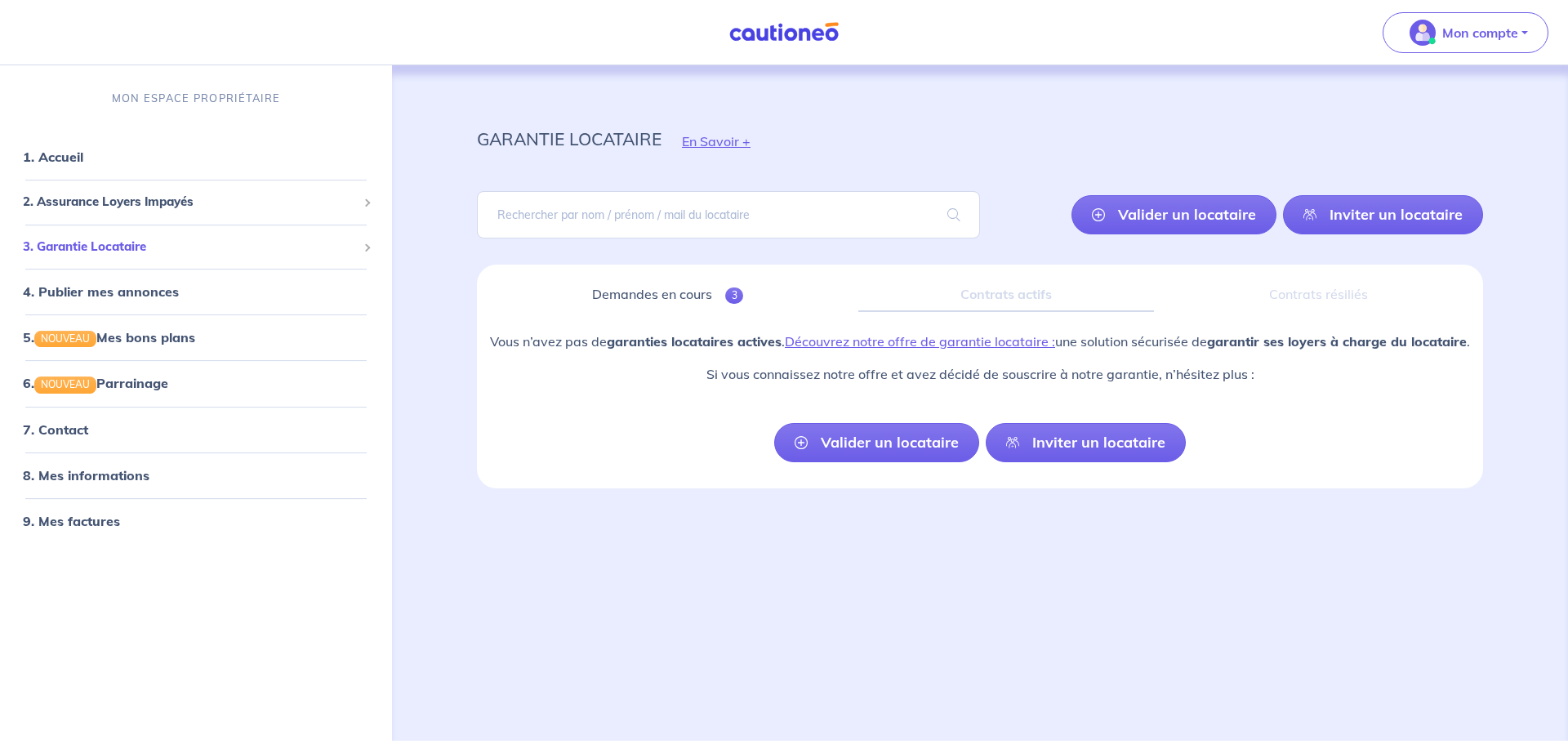
click at [105, 243] on span "3. Garantie Locataire" at bounding box center [190, 247] width 334 height 19
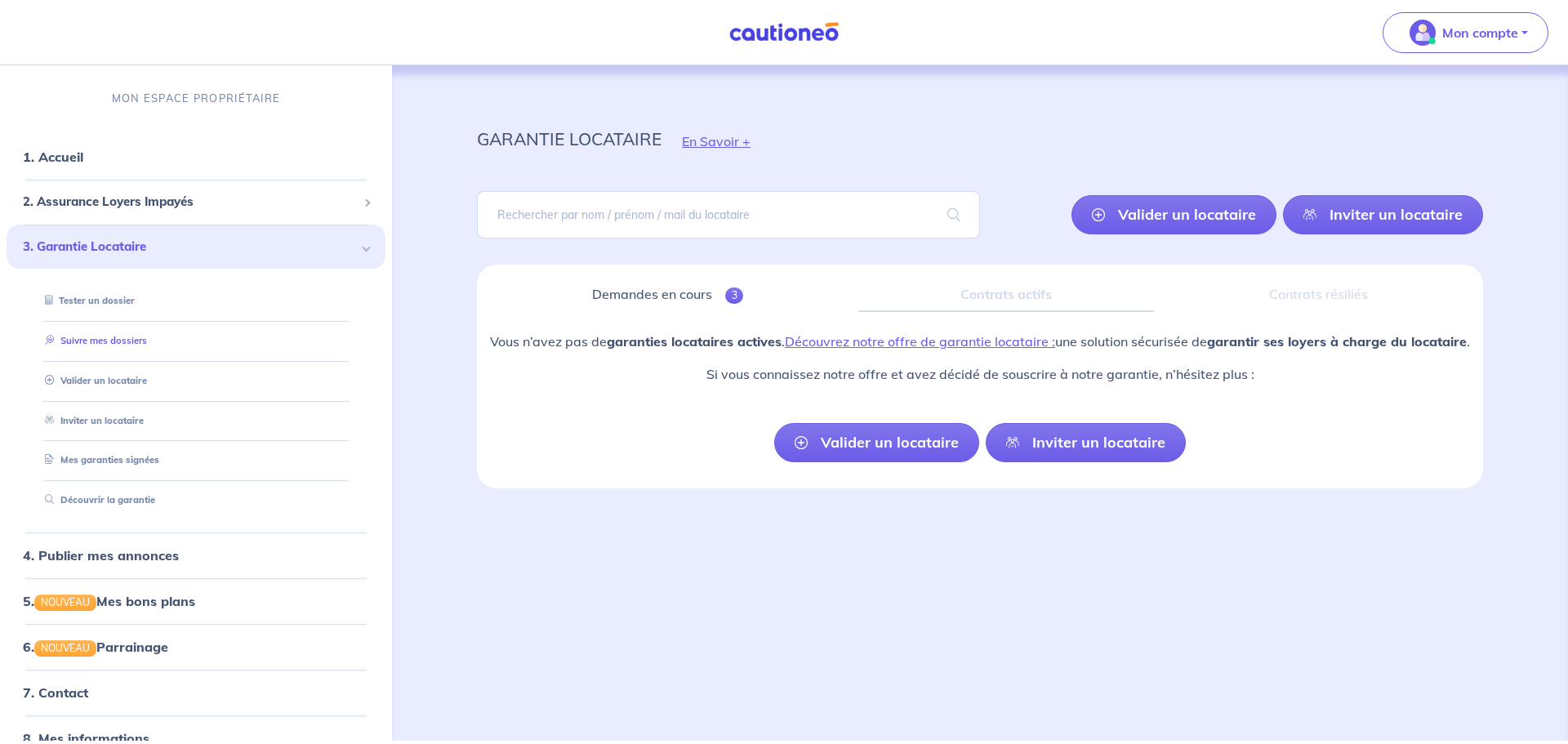
click at [115, 339] on link "Suivre mes dossiers" at bounding box center [92, 340] width 109 height 12
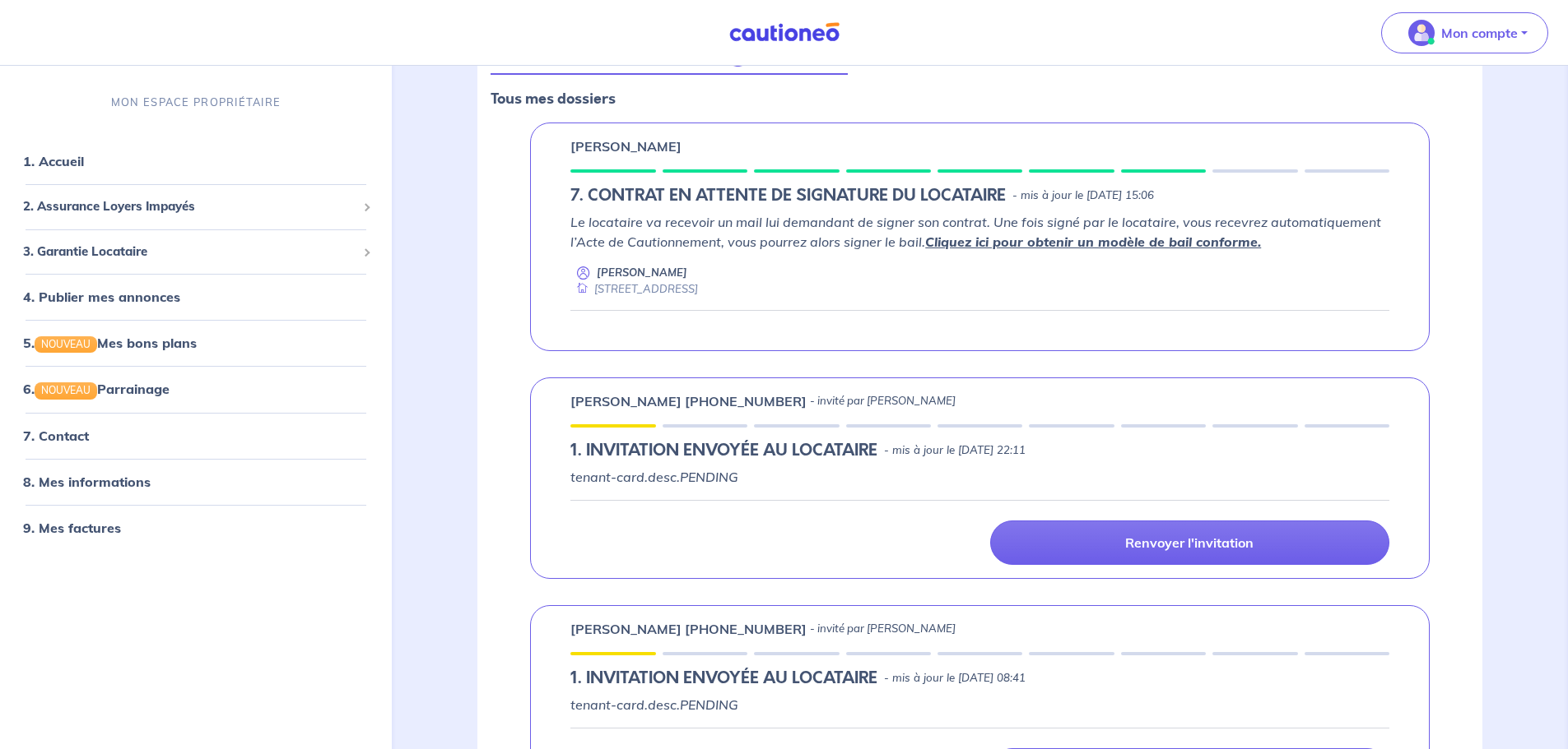
scroll to position [237, 0]
click at [768, 183] on div "Erika Monteiro 7. CONTRAT EN ATTENTE DE SIGNATURE DU LOCATAIRE - mis à jour le …" at bounding box center [980, 239] width 900 height 229
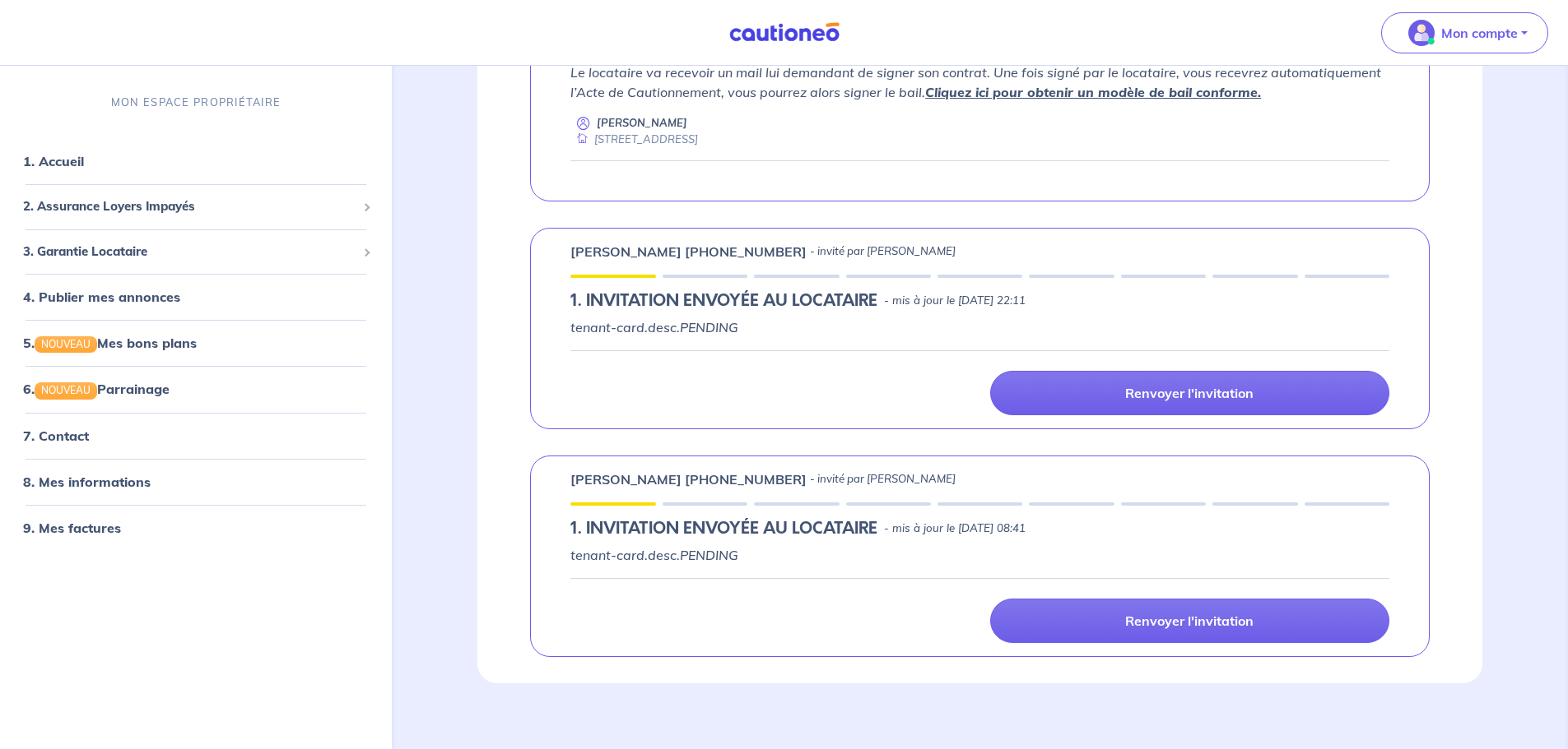
scroll to position [402, 0]
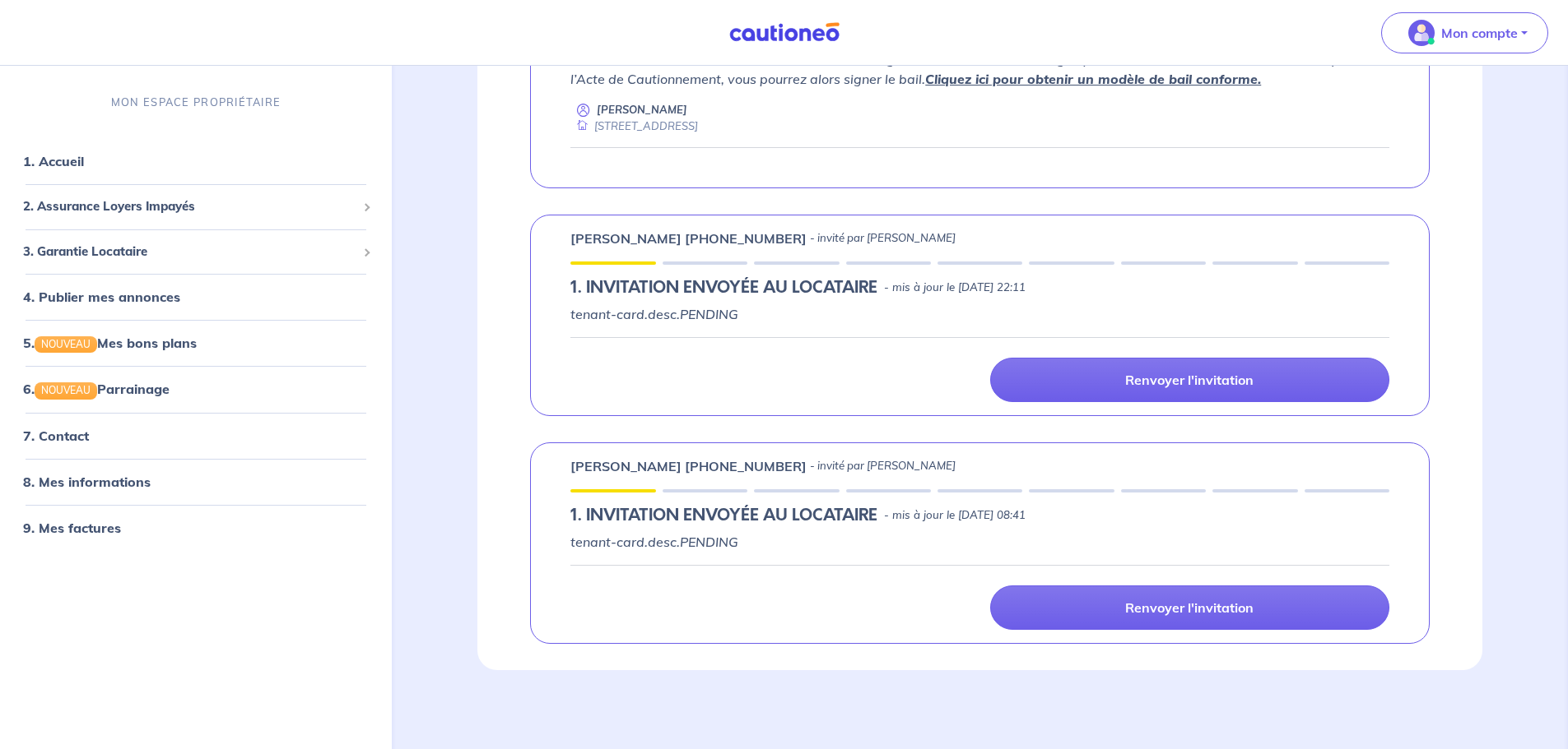
click at [697, 130] on div "[STREET_ADDRESS][PERSON_NAME]" at bounding box center [634, 126] width 128 height 16
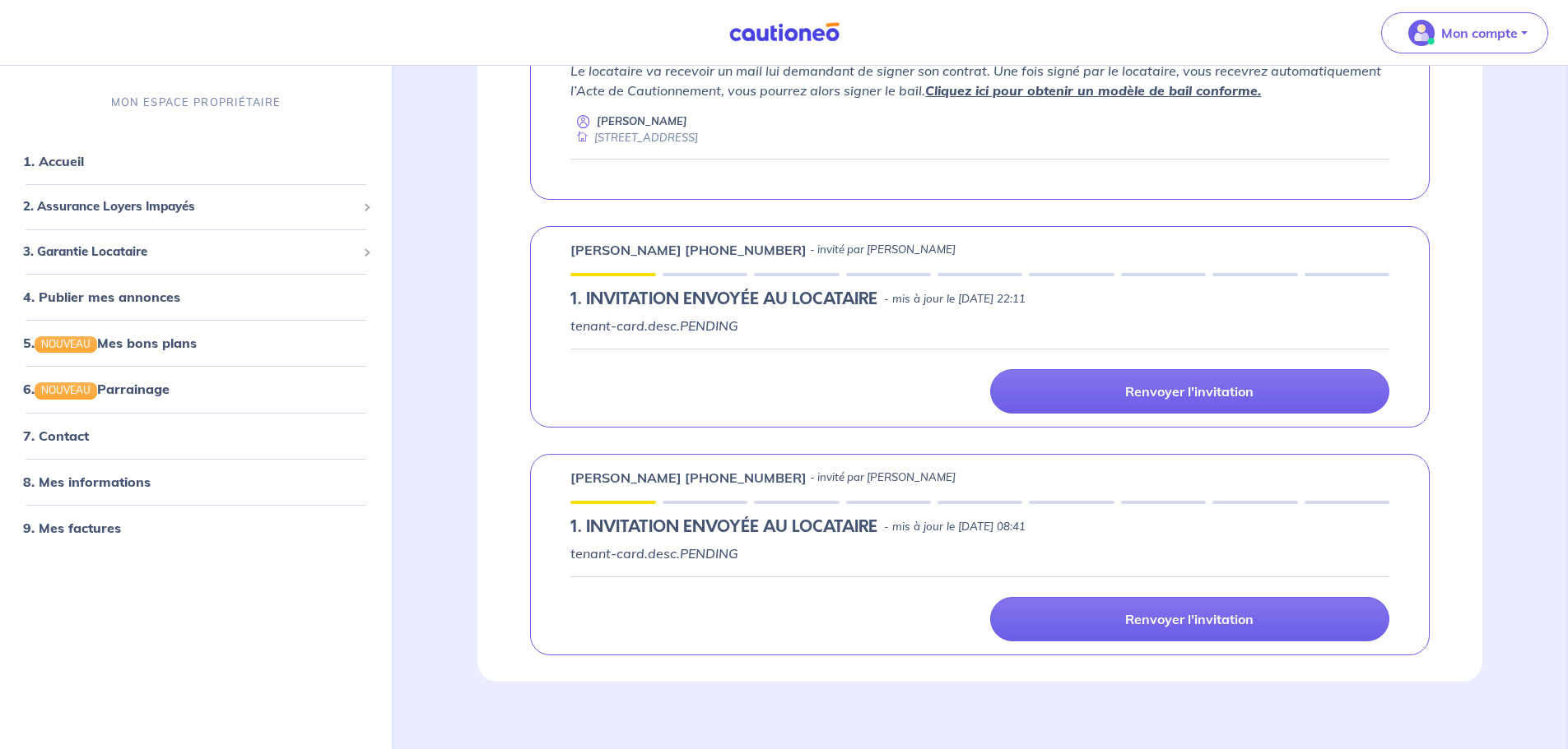
scroll to position [237, 0]
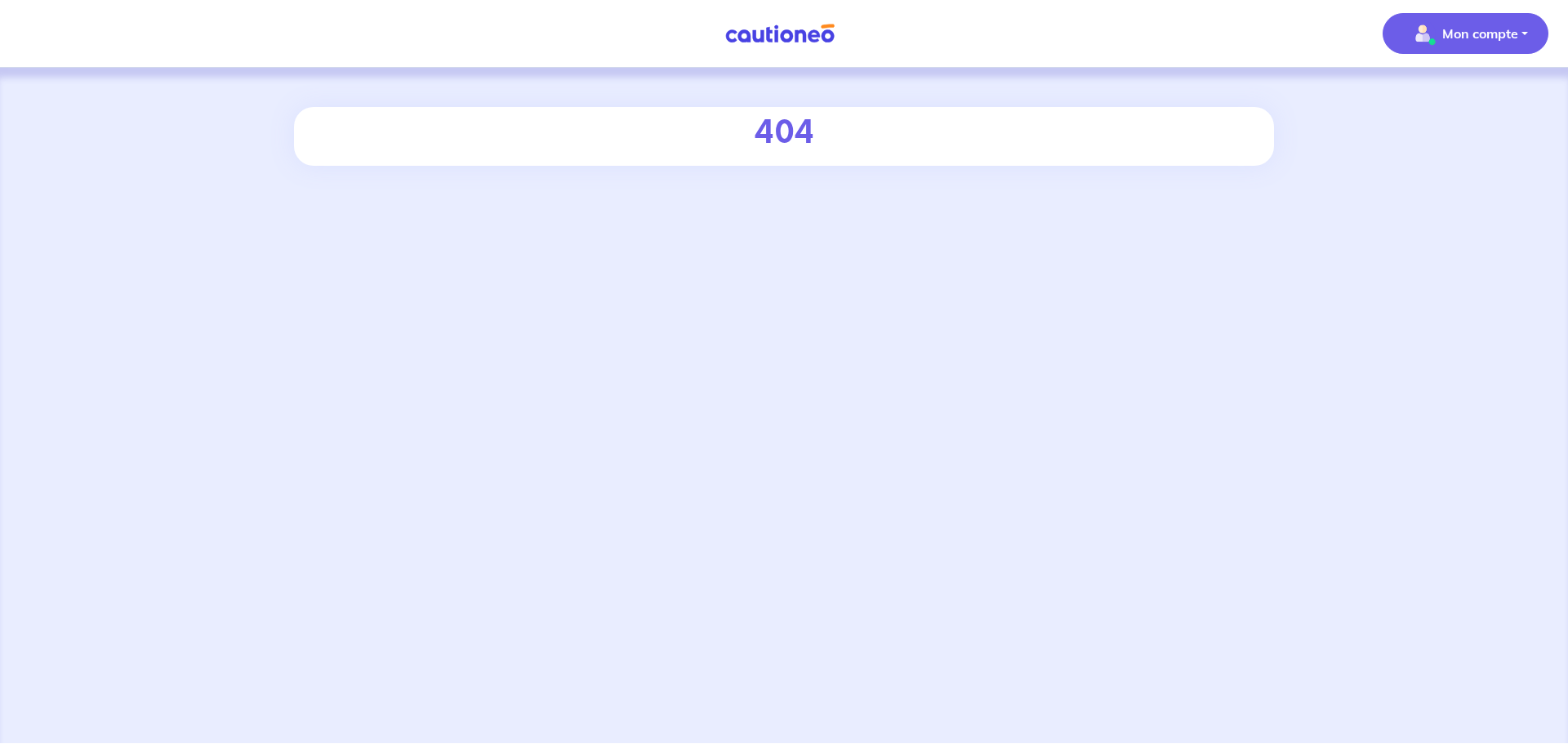
click at [1439, 37] on span "Mon compte" at bounding box center [1460, 33] width 115 height 26
click at [1437, 106] on link "Mes informations" at bounding box center [1449, 101] width 131 height 26
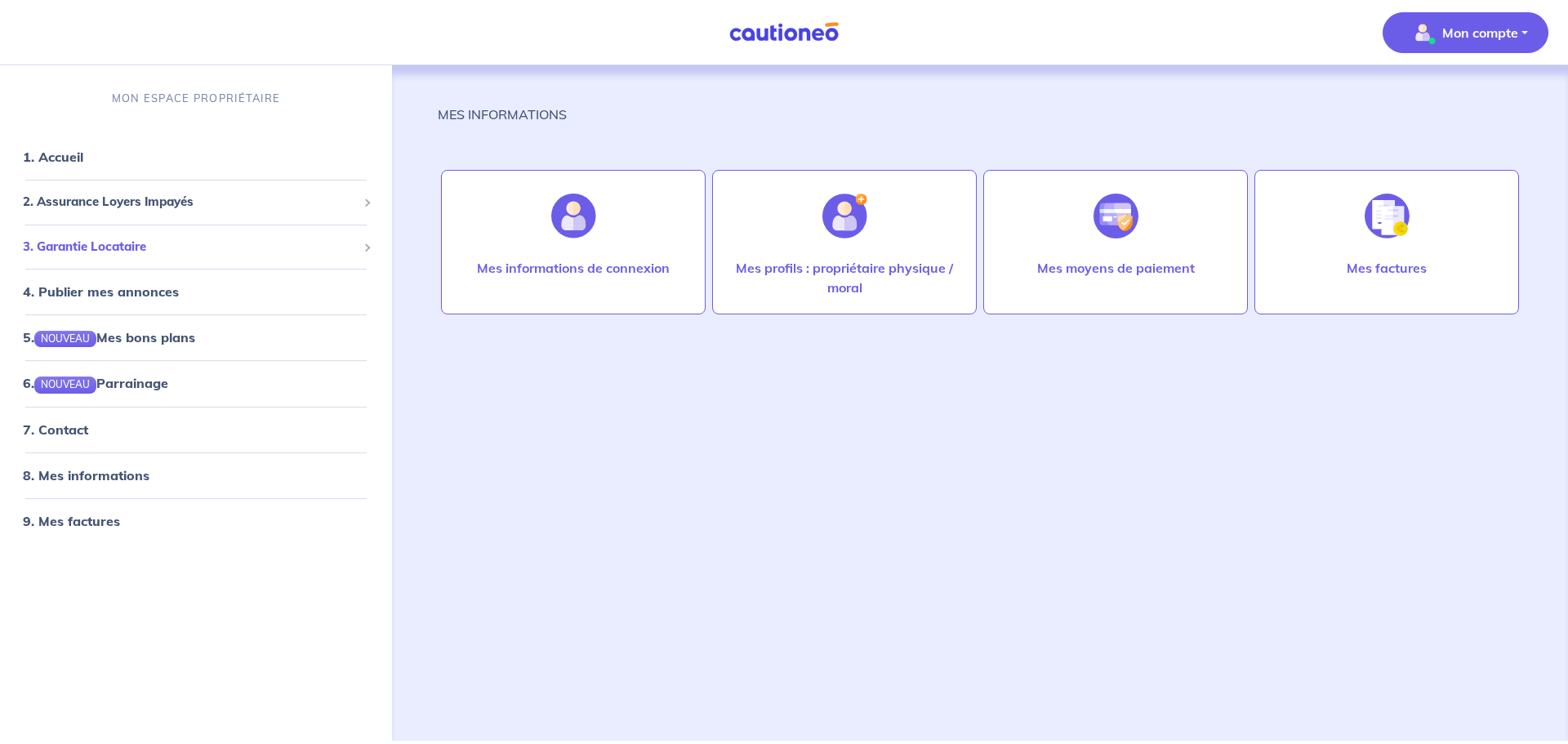
click at [119, 243] on span "3. Garantie Locataire" at bounding box center [190, 247] width 334 height 19
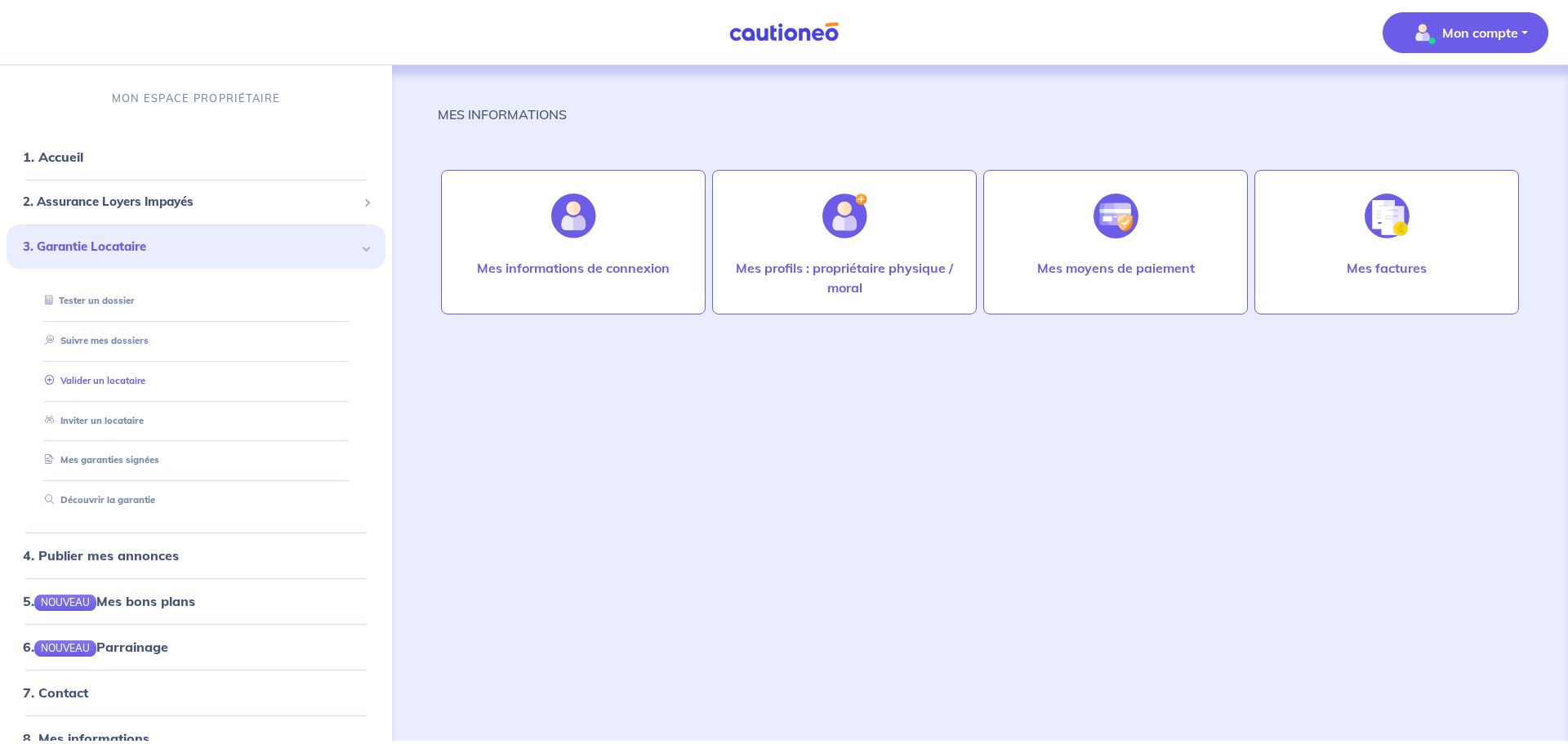
click at [110, 379] on link "Valider un locataire" at bounding box center [91, 381] width 107 height 12
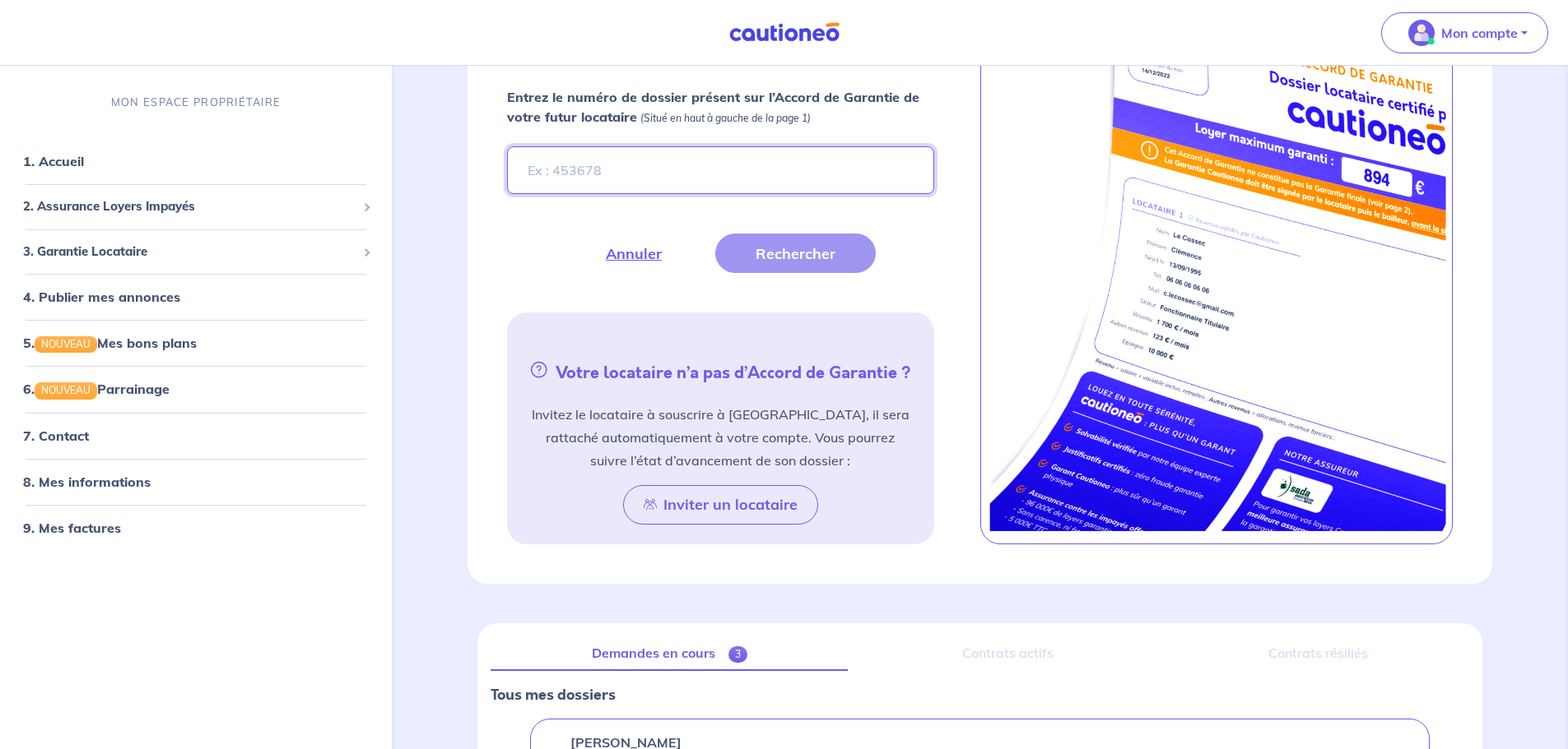
scroll to position [584, 0]
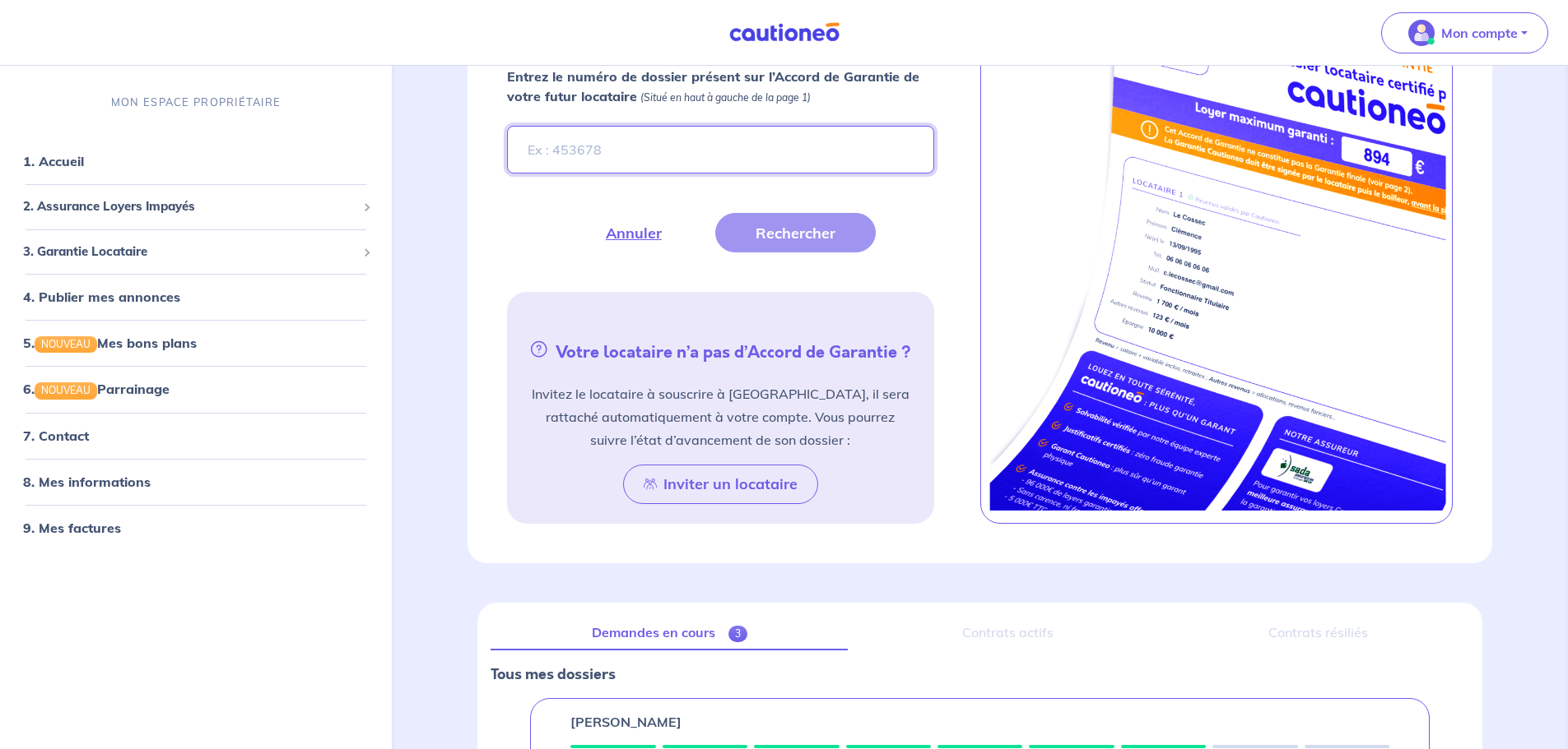
click at [545, 145] on input "Entrez le numéro de dossier présent sur l’Accord de Garantie de votre futur loc…" at bounding box center [720, 150] width 426 height 48
paste input "Garantie de location : Courtier : CAUTIONEO siren : 837897370 Code : 59092 n°Or…"
type input "Garantie de location : Courtier : CAUTIONEO siren : 837897370 Code : 59092 n°Or…"
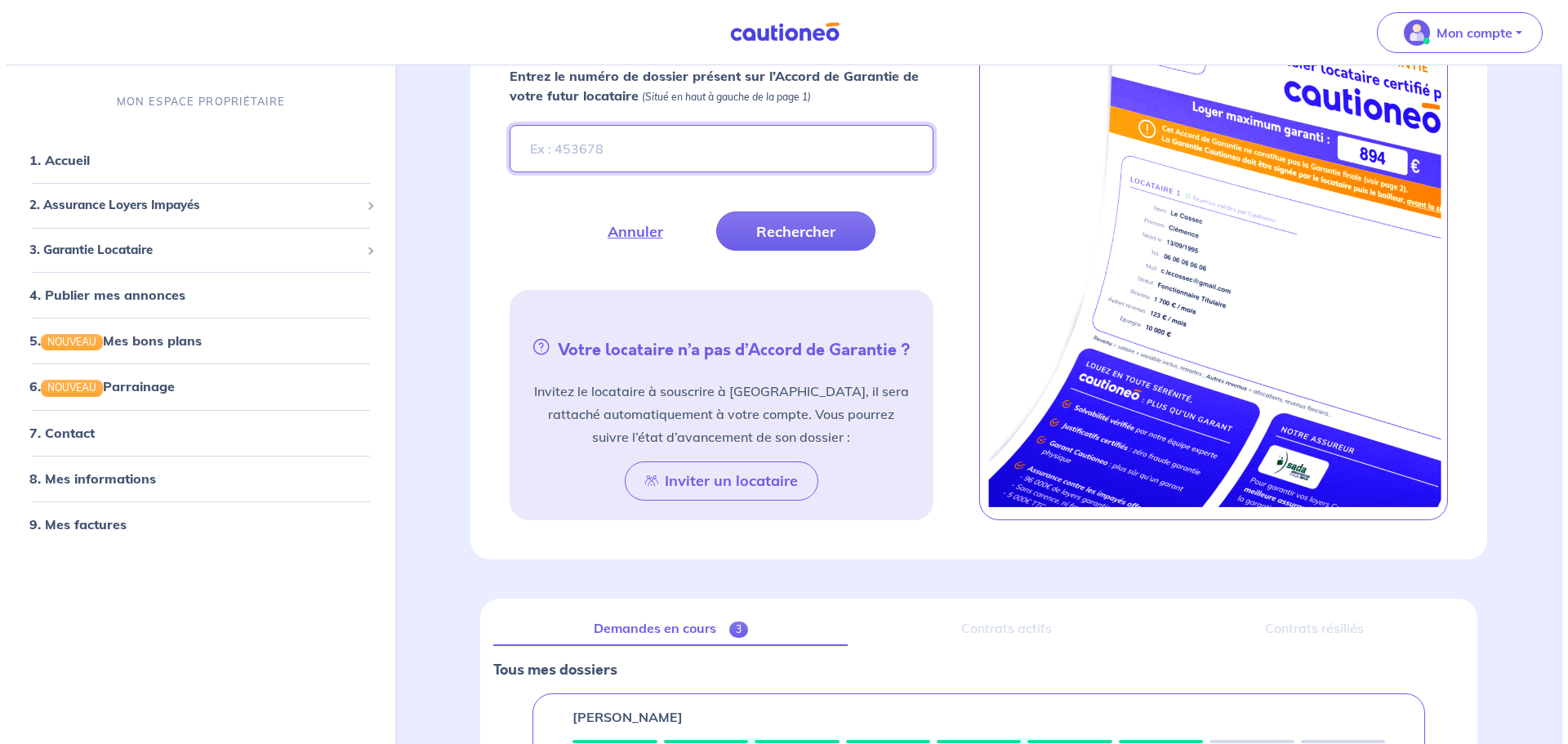
scroll to position [0, 0]
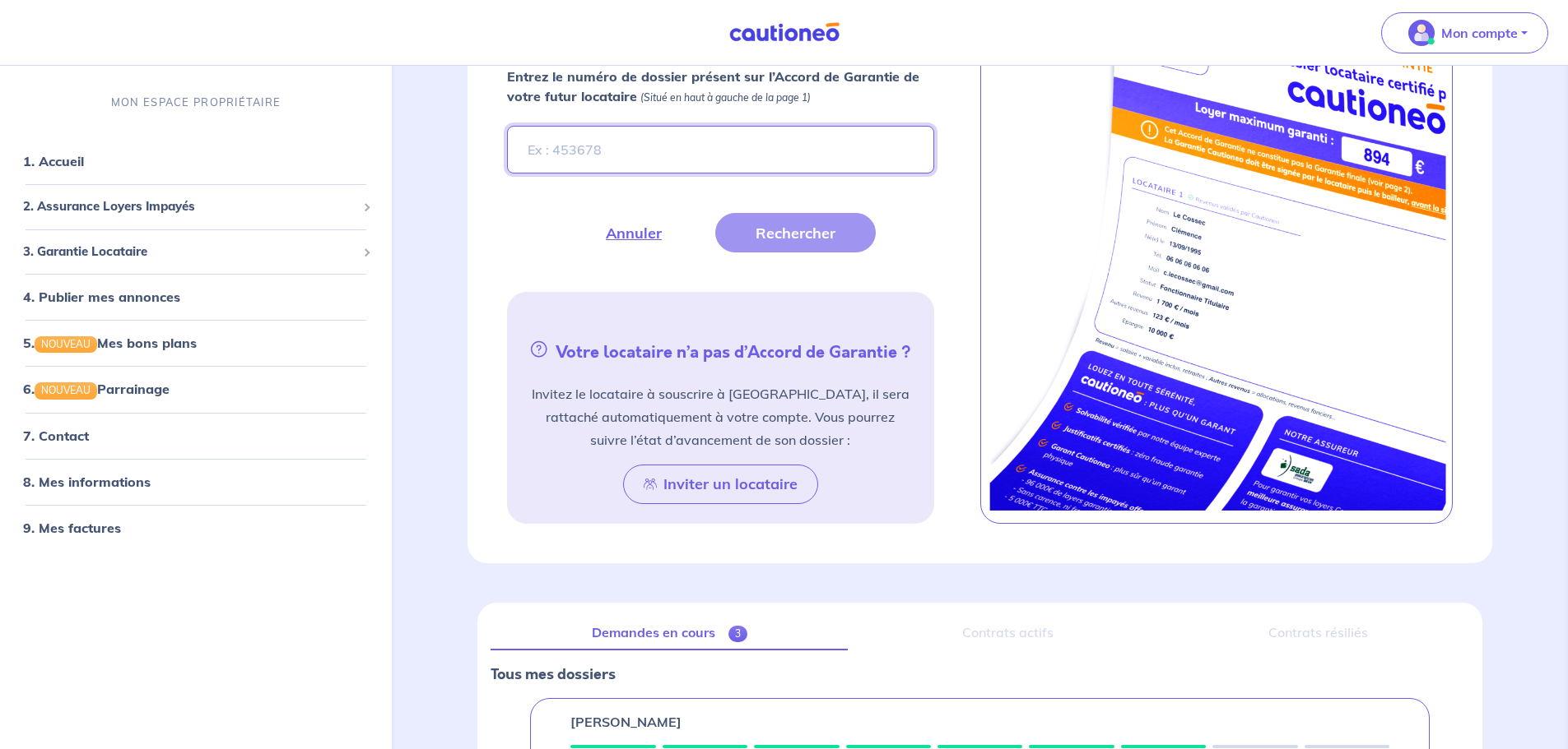
paste input "T3NkBC"
type input "T3NkBC"
click at [770, 229] on button "Rechercher" at bounding box center [795, 232] width 161 height 39
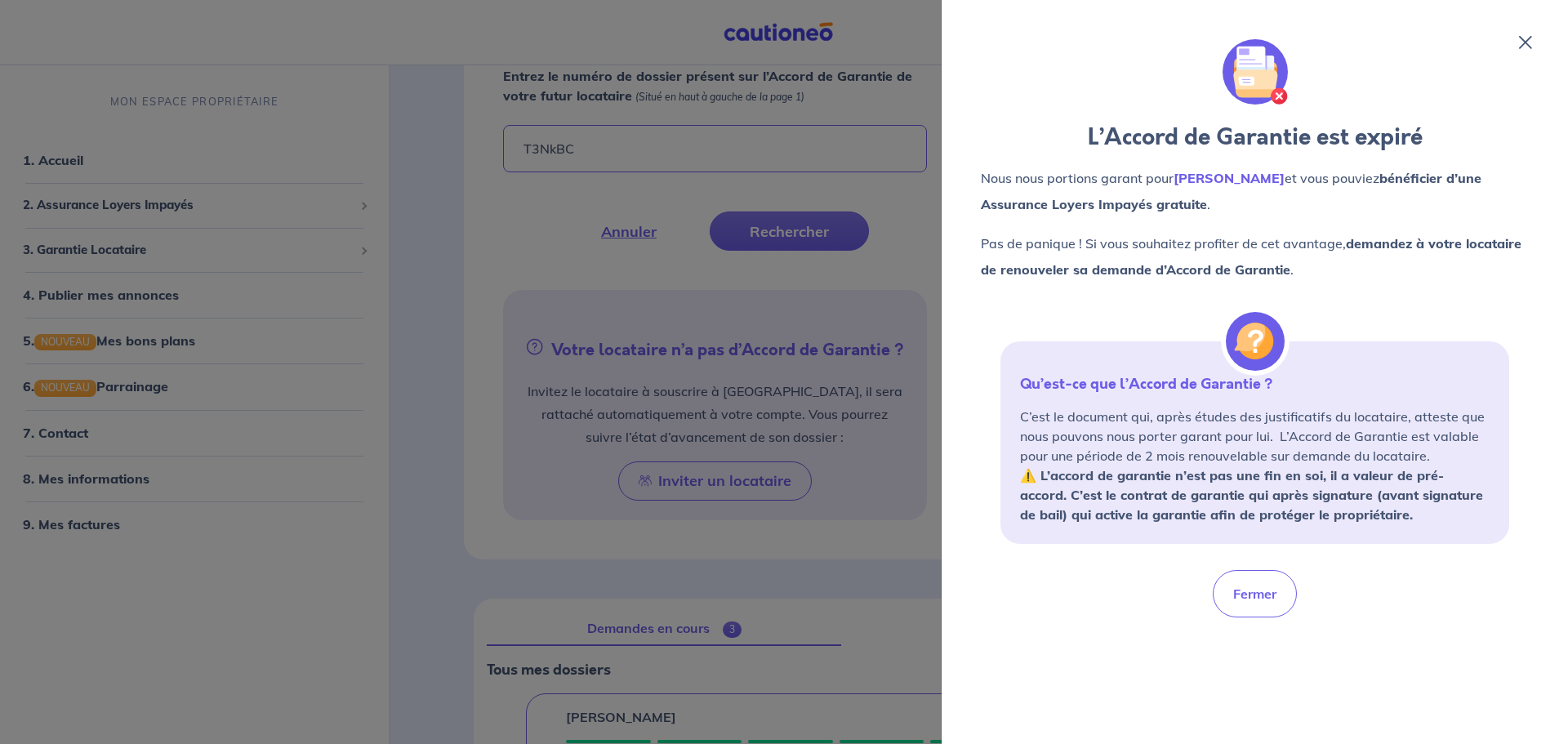
click at [1522, 45] on icon at bounding box center [1526, 42] width 13 height 13
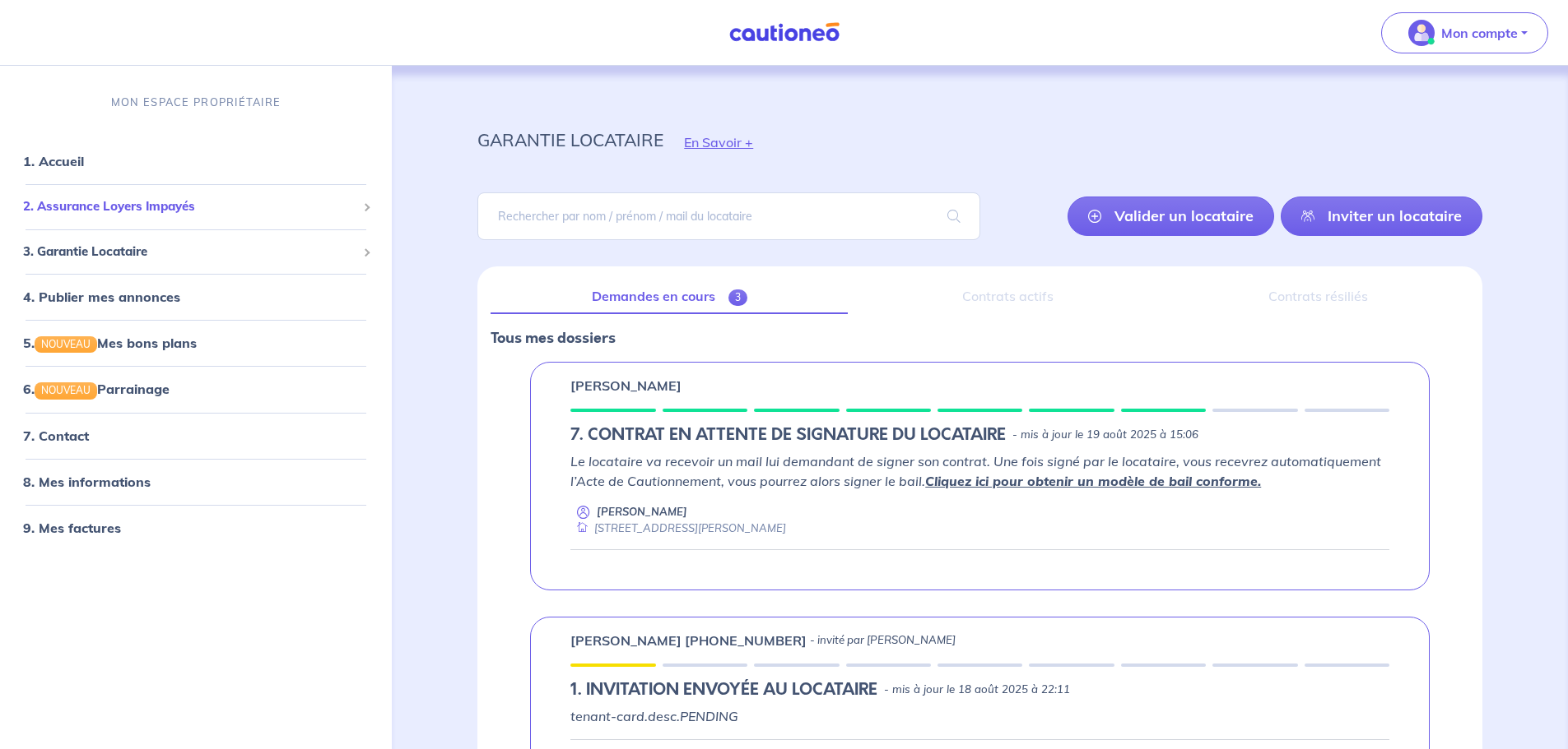
click at [117, 202] on span "2. Assurance Loyers Impayés" at bounding box center [190, 206] width 334 height 19
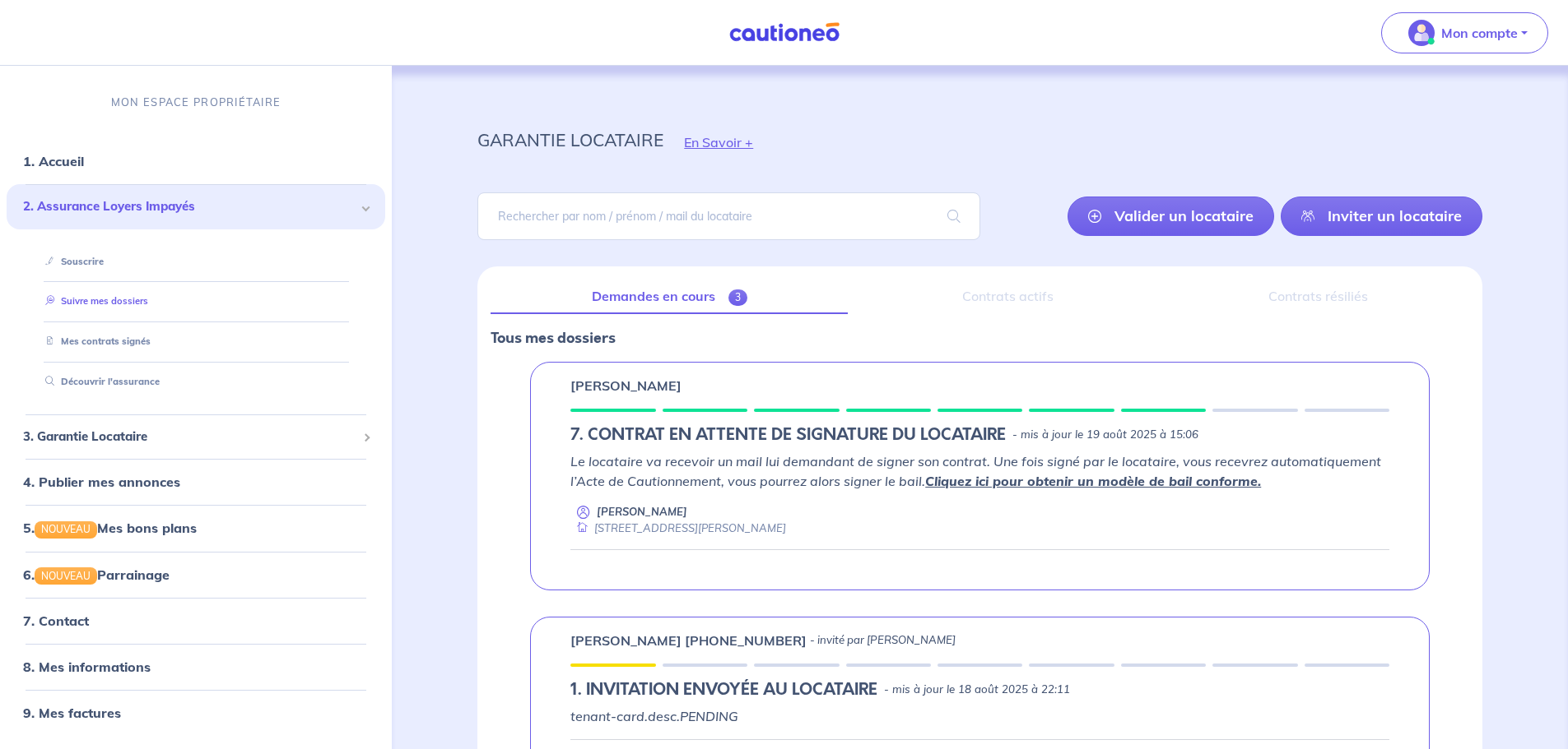
click at [110, 302] on link "Suivre mes dossiers" at bounding box center [93, 302] width 110 height 12
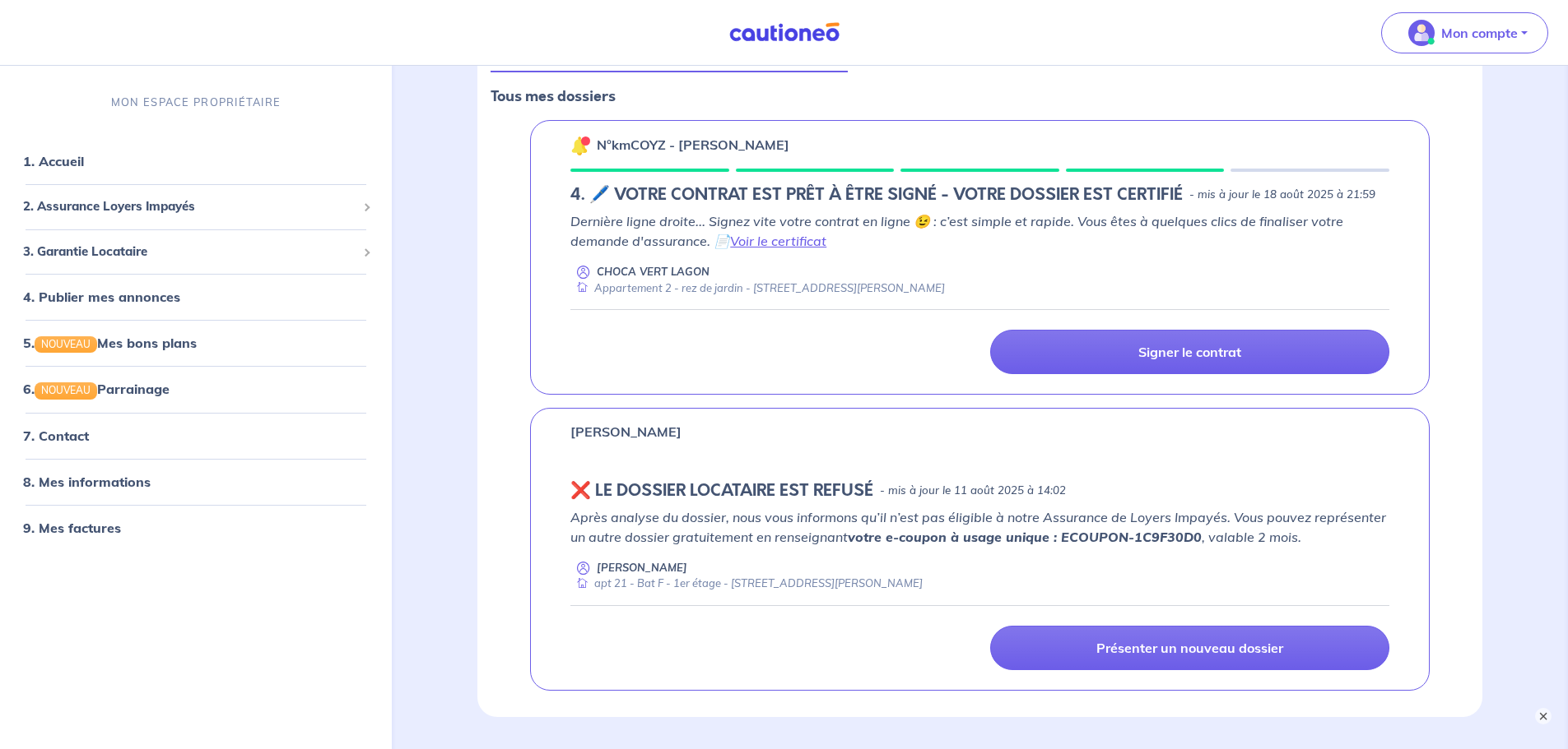
scroll to position [247, 0]
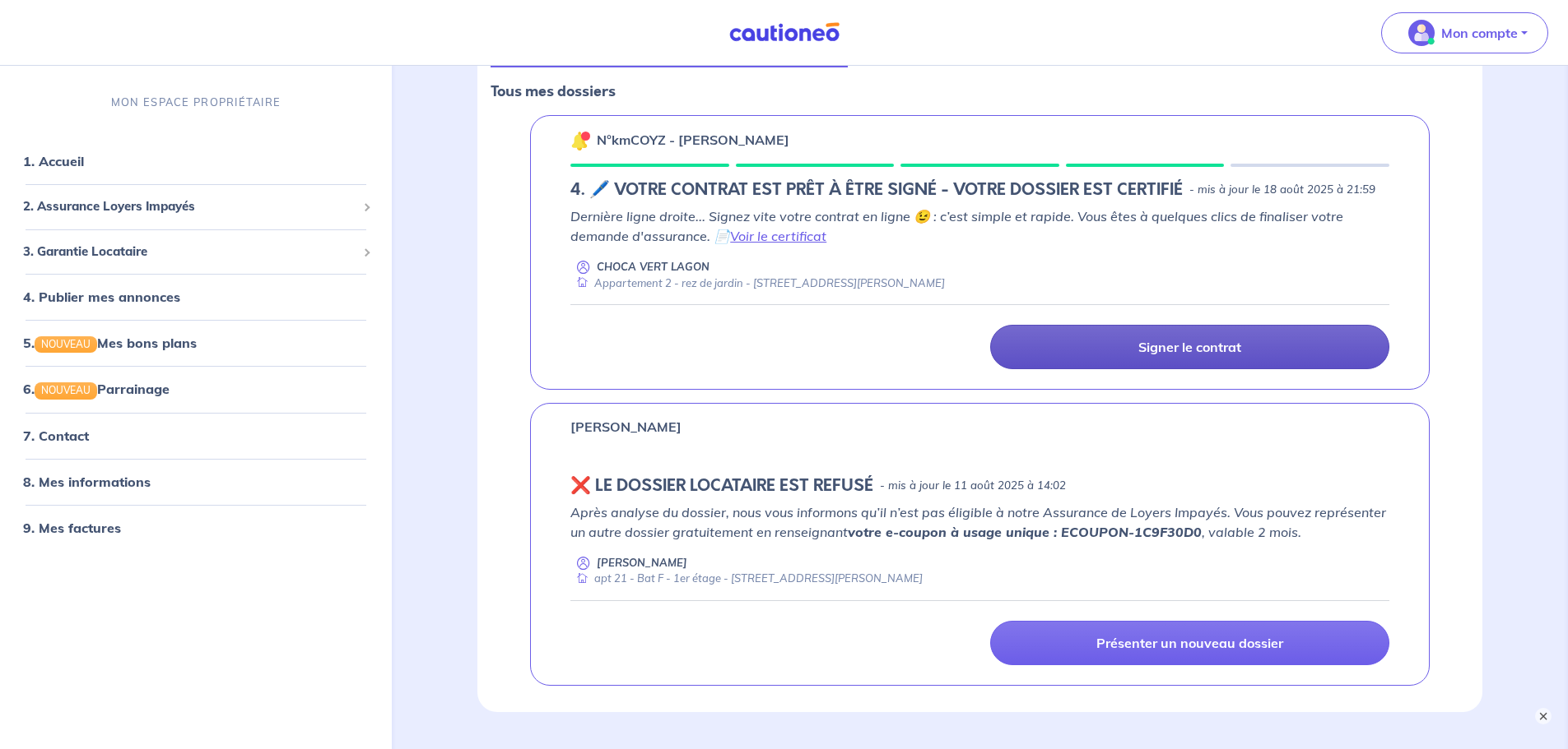
click at [1161, 346] on p "Signer le contrat" at bounding box center [1189, 347] width 103 height 17
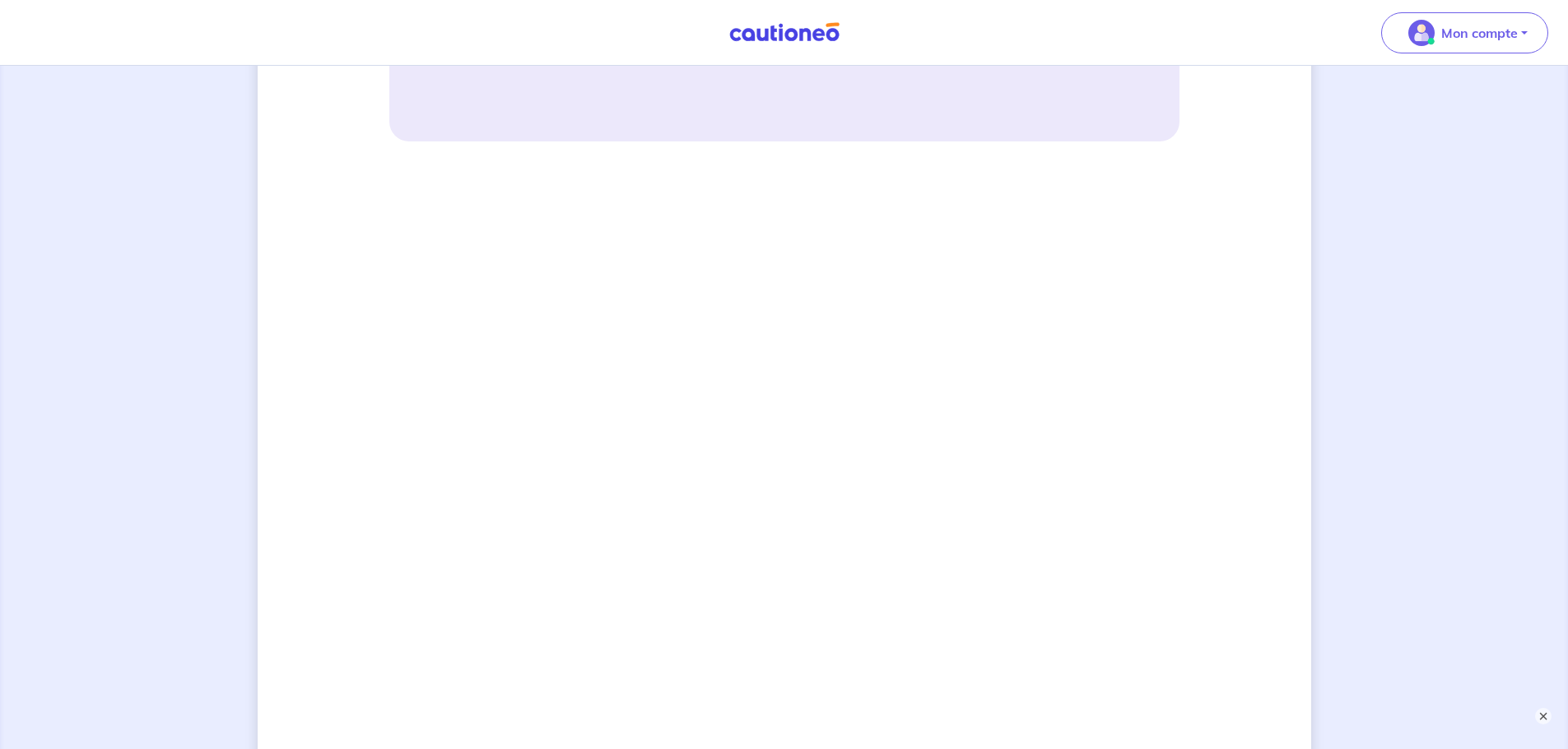
scroll to position [1069, 0]
